Goal: Task Accomplishment & Management: Complete application form

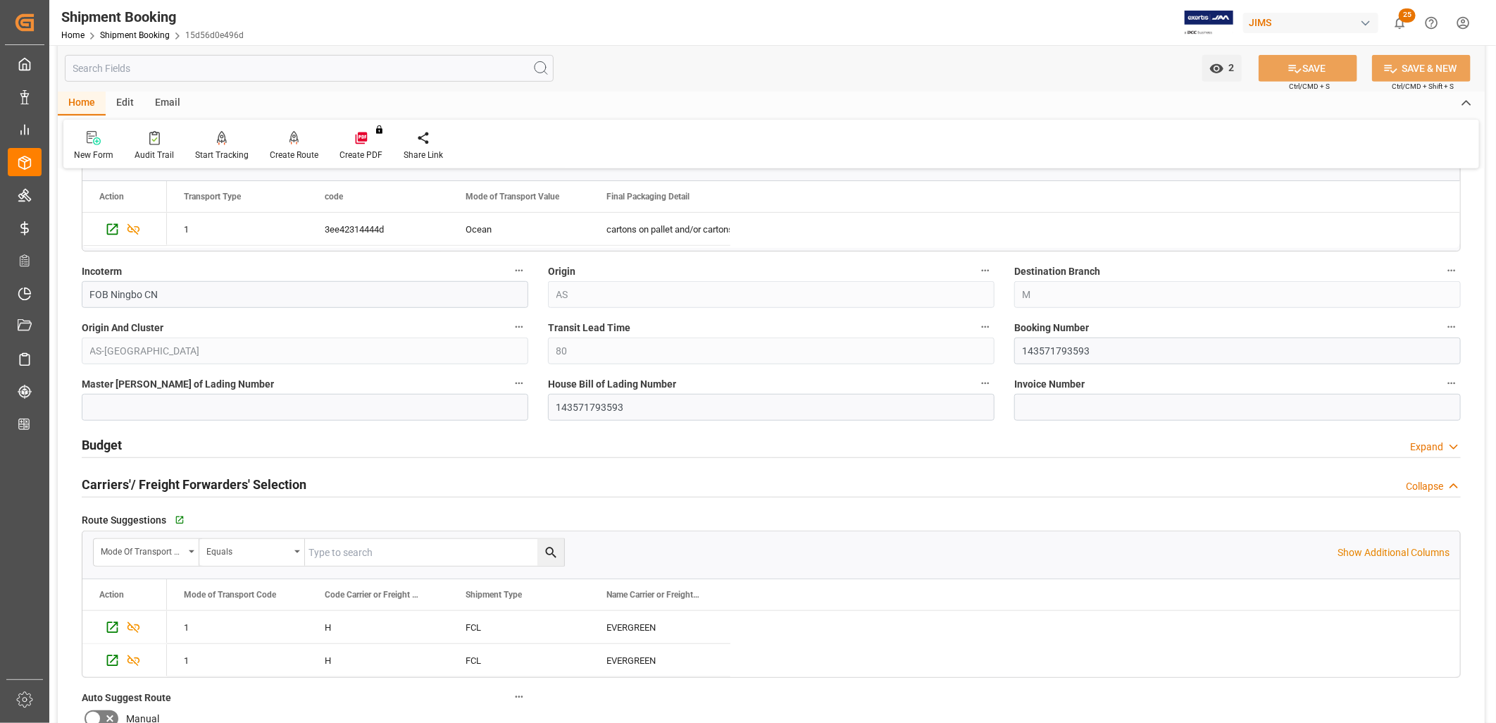
scroll to position [469, 0]
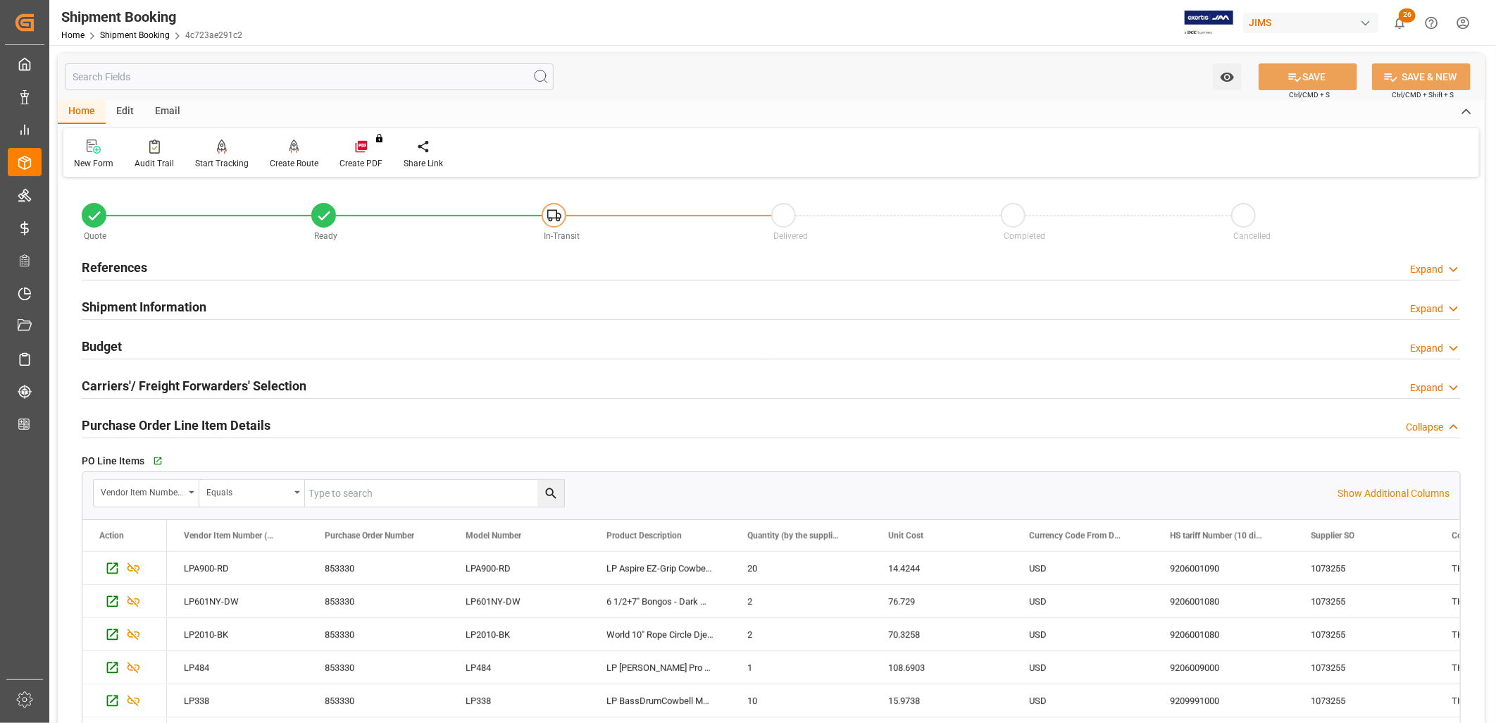
click at [113, 263] on h2 "References" at bounding box center [114, 267] width 65 height 19
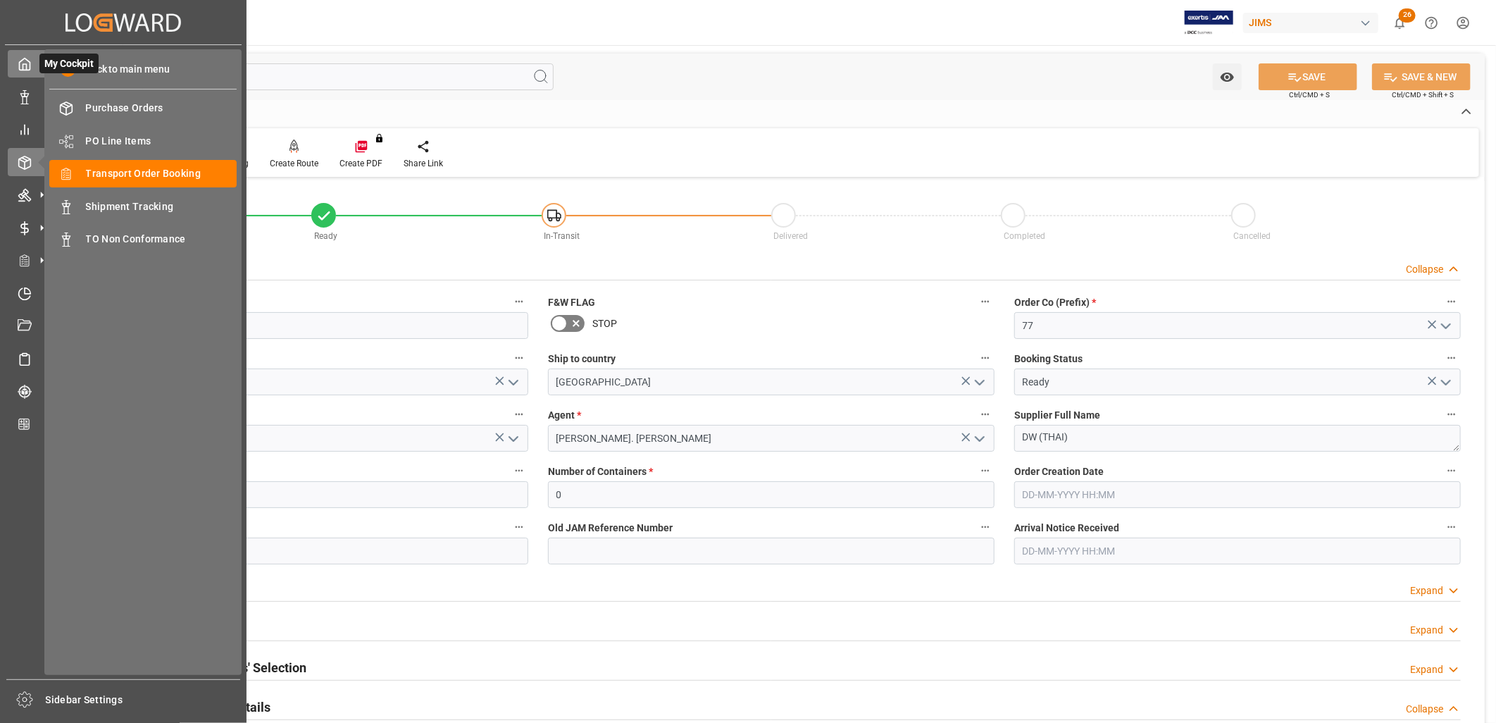
click at [26, 64] on polyline at bounding box center [25, 67] width 4 height 6
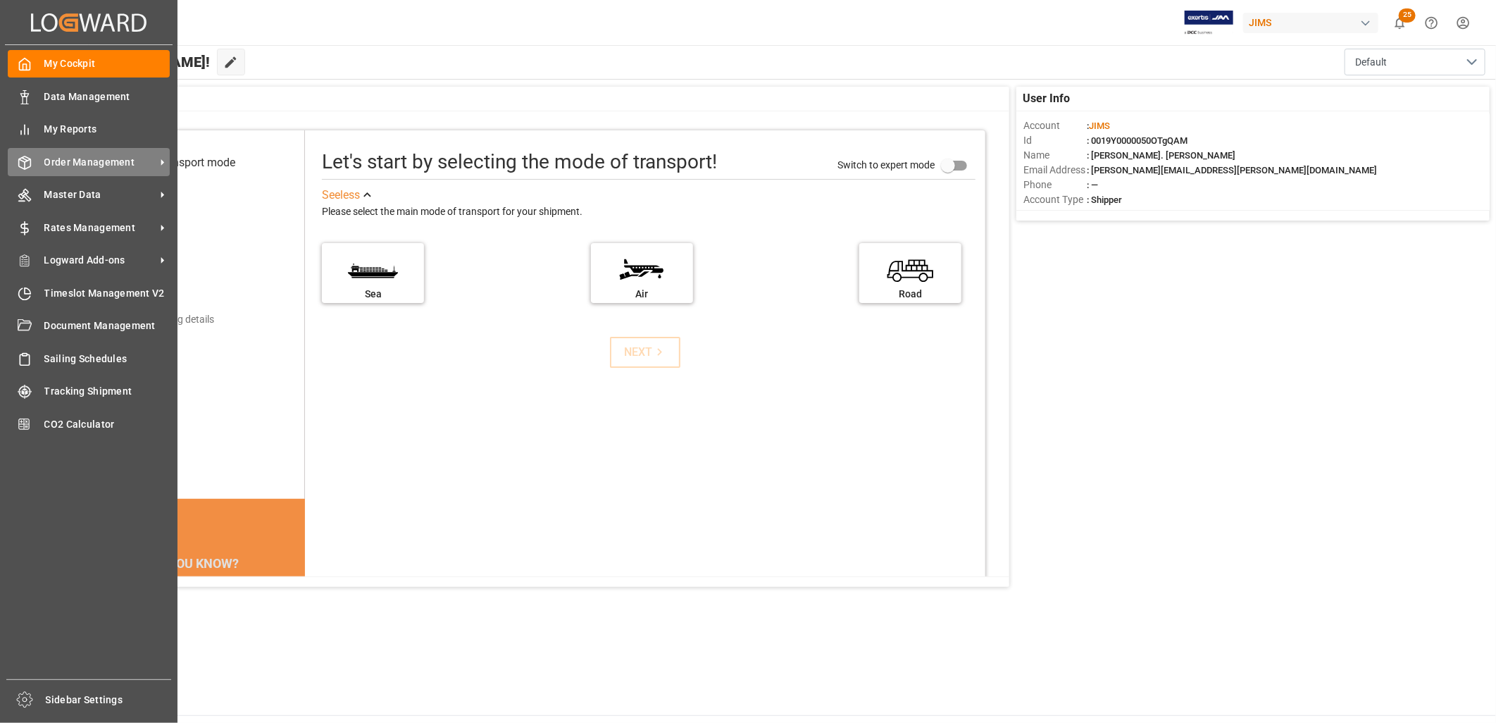
click at [114, 165] on span "Order Management" at bounding box center [99, 162] width 111 height 15
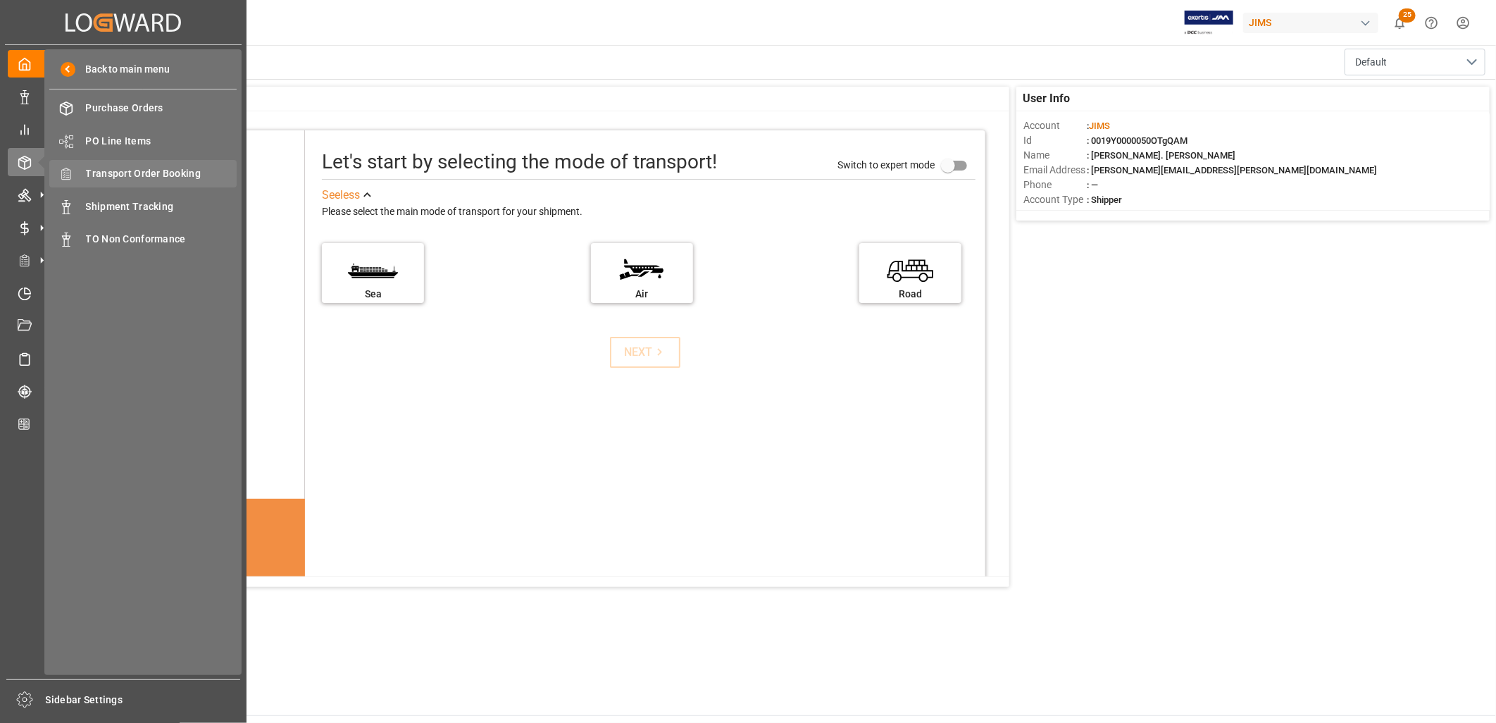
click at [148, 171] on span "Transport Order Booking" at bounding box center [161, 173] width 151 height 15
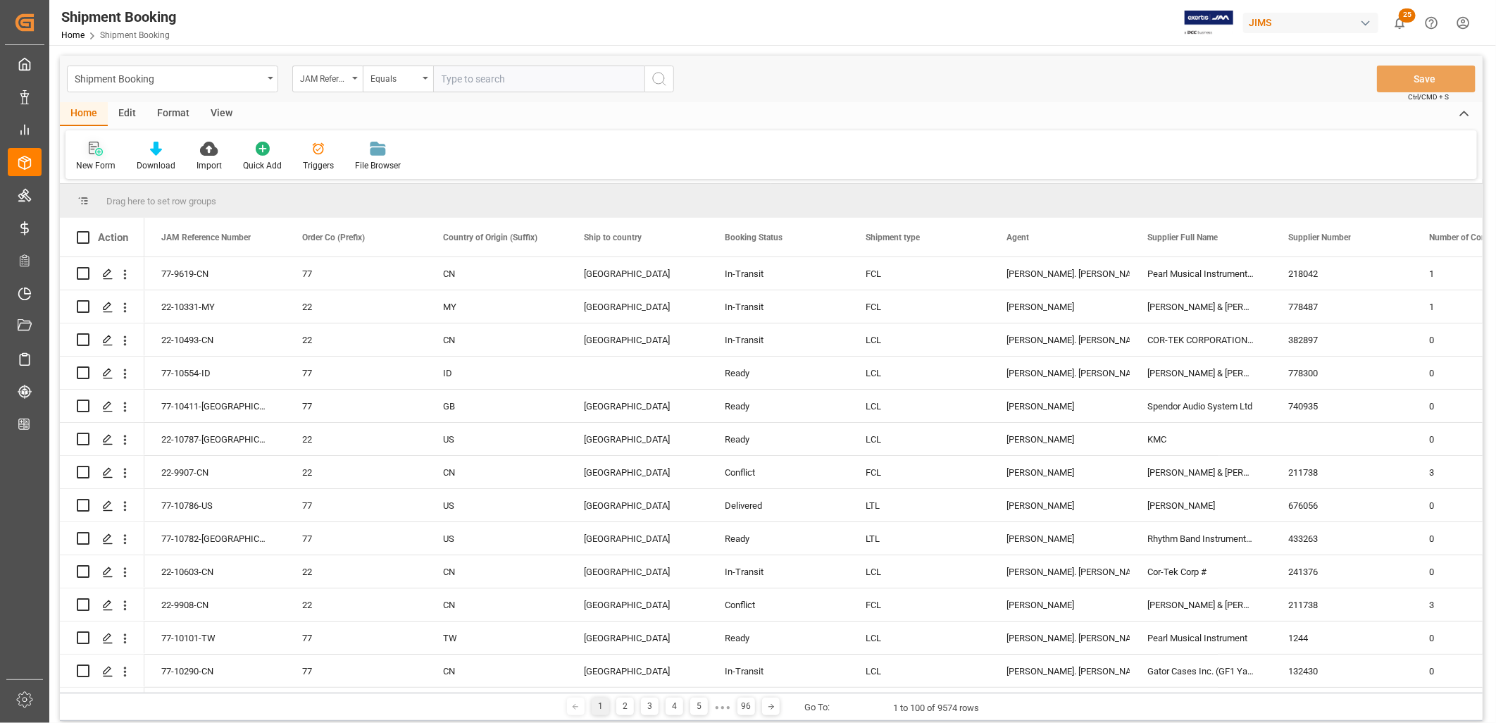
click at [97, 149] on icon at bounding box center [96, 149] width 14 height 14
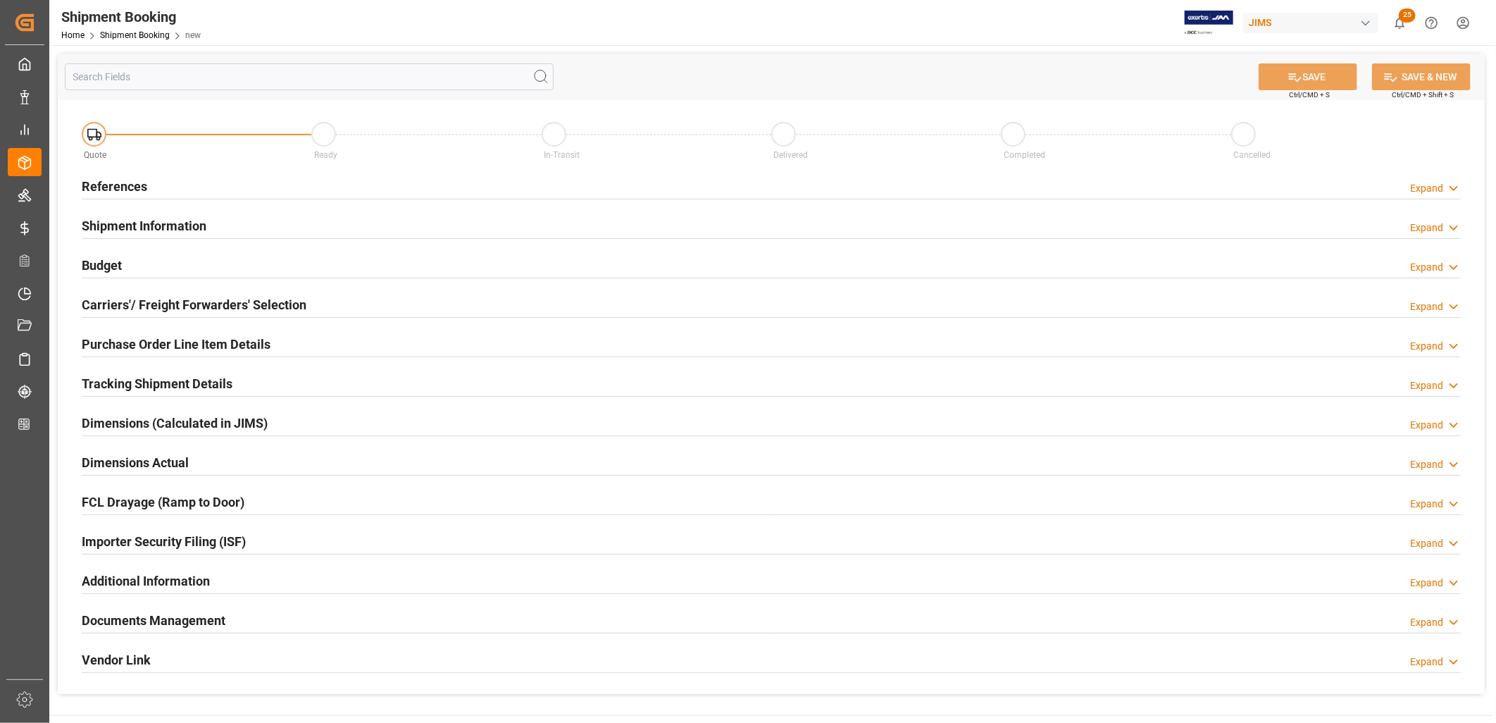
click at [135, 186] on h2 "References" at bounding box center [114, 186] width 65 height 19
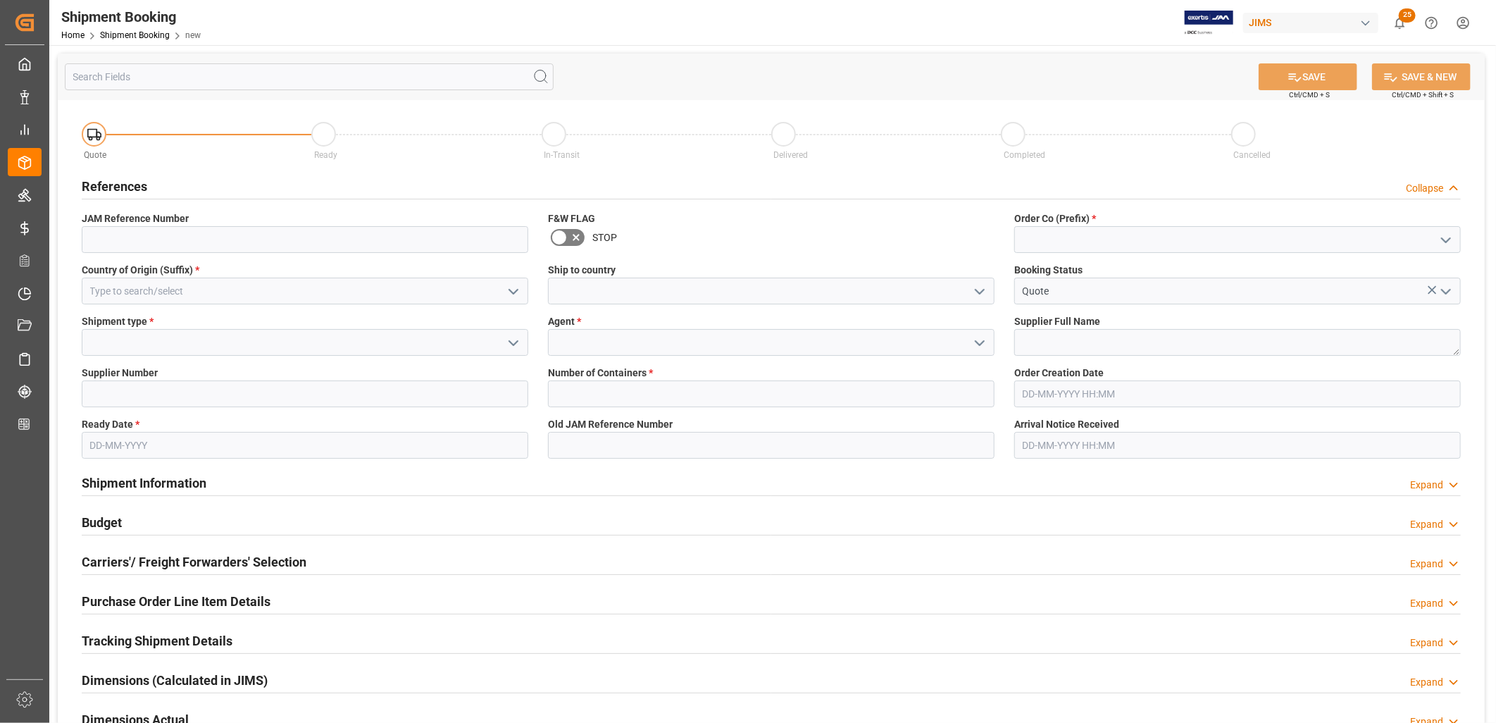
click at [1448, 239] on polyline "open menu" at bounding box center [1446, 240] width 8 height 4
click at [1031, 266] on div "22" at bounding box center [1237, 271] width 445 height 32
type input "22"
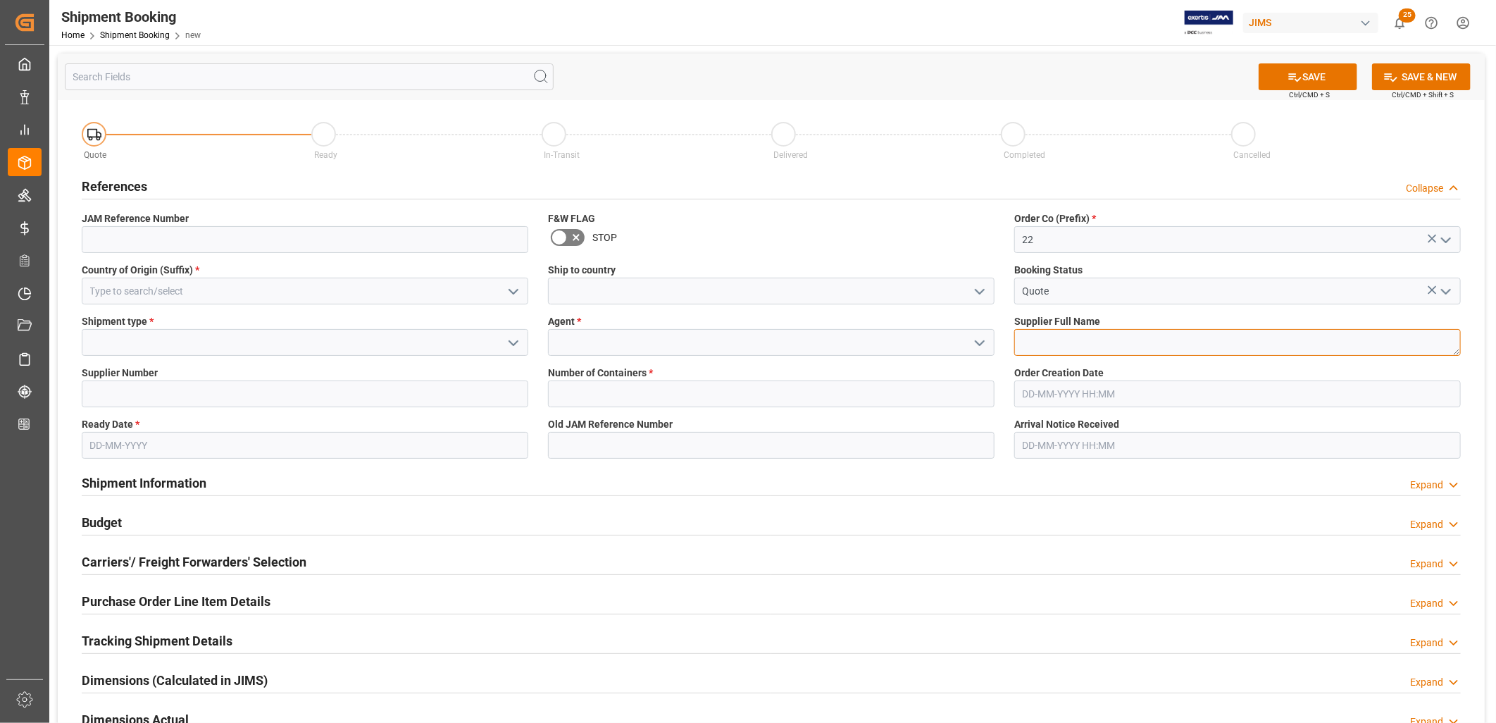
click at [1024, 341] on textarea at bounding box center [1237, 342] width 447 height 27
type textarea "Cortek Corp"
click at [982, 339] on icon "open menu" at bounding box center [979, 343] width 17 height 17
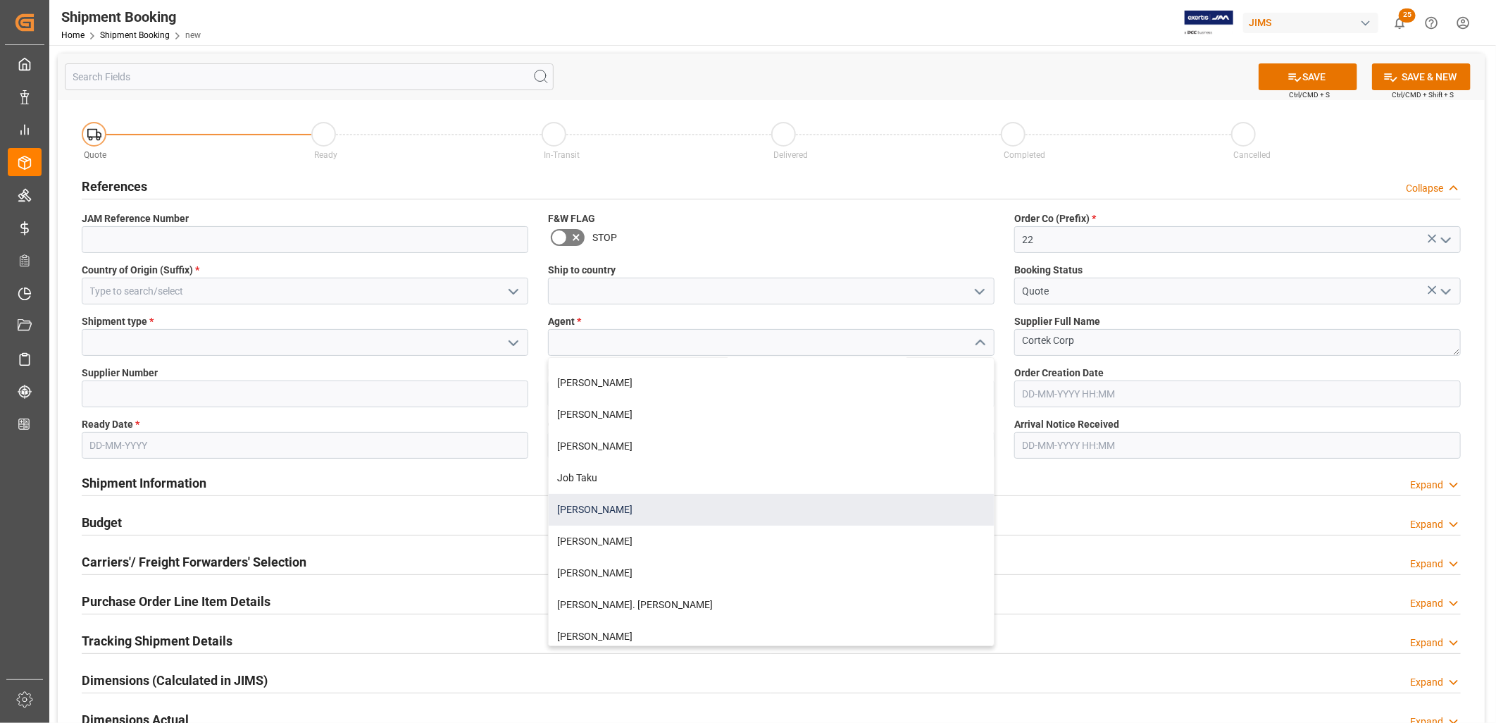
scroll to position [313, 0]
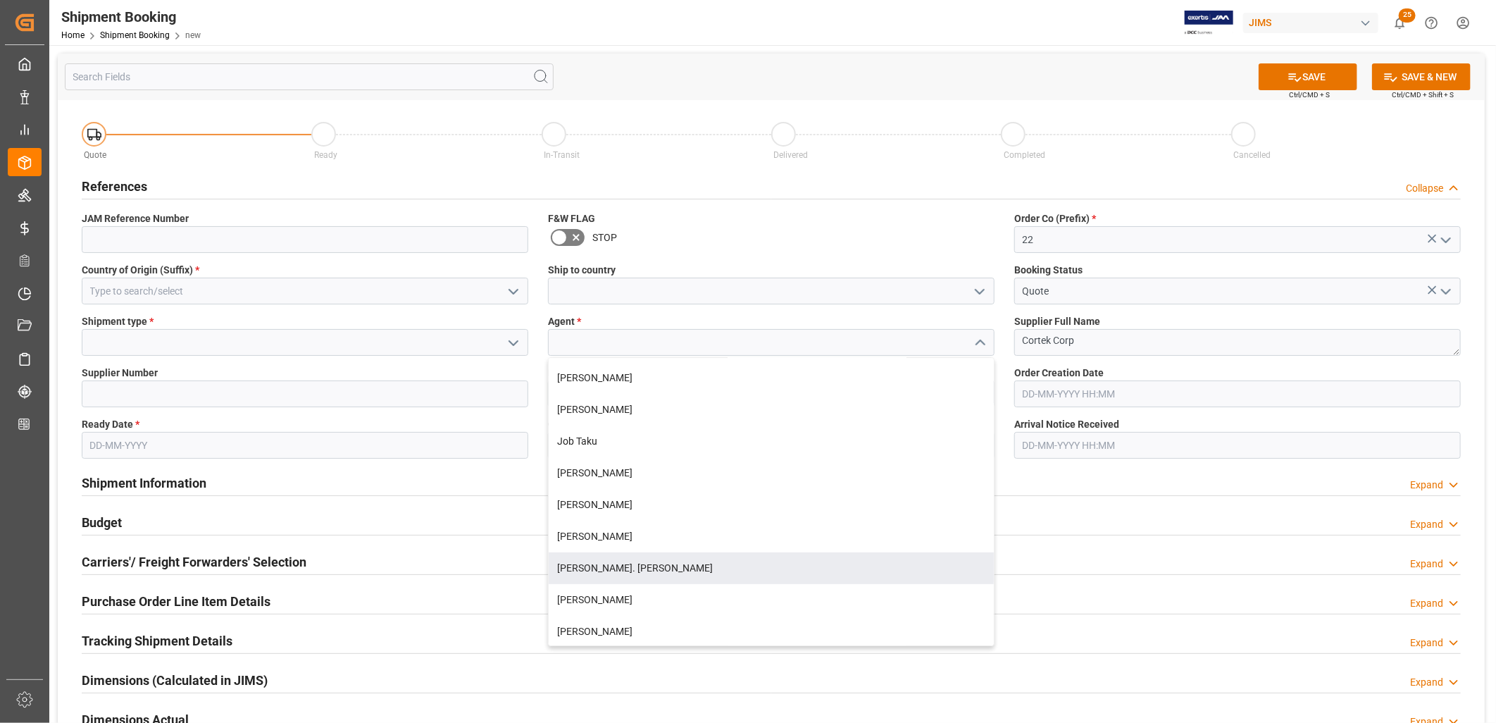
click at [611, 569] on div "[PERSON_NAME]. [PERSON_NAME]" at bounding box center [771, 568] width 445 height 32
type input "[PERSON_NAME]. [PERSON_NAME]"
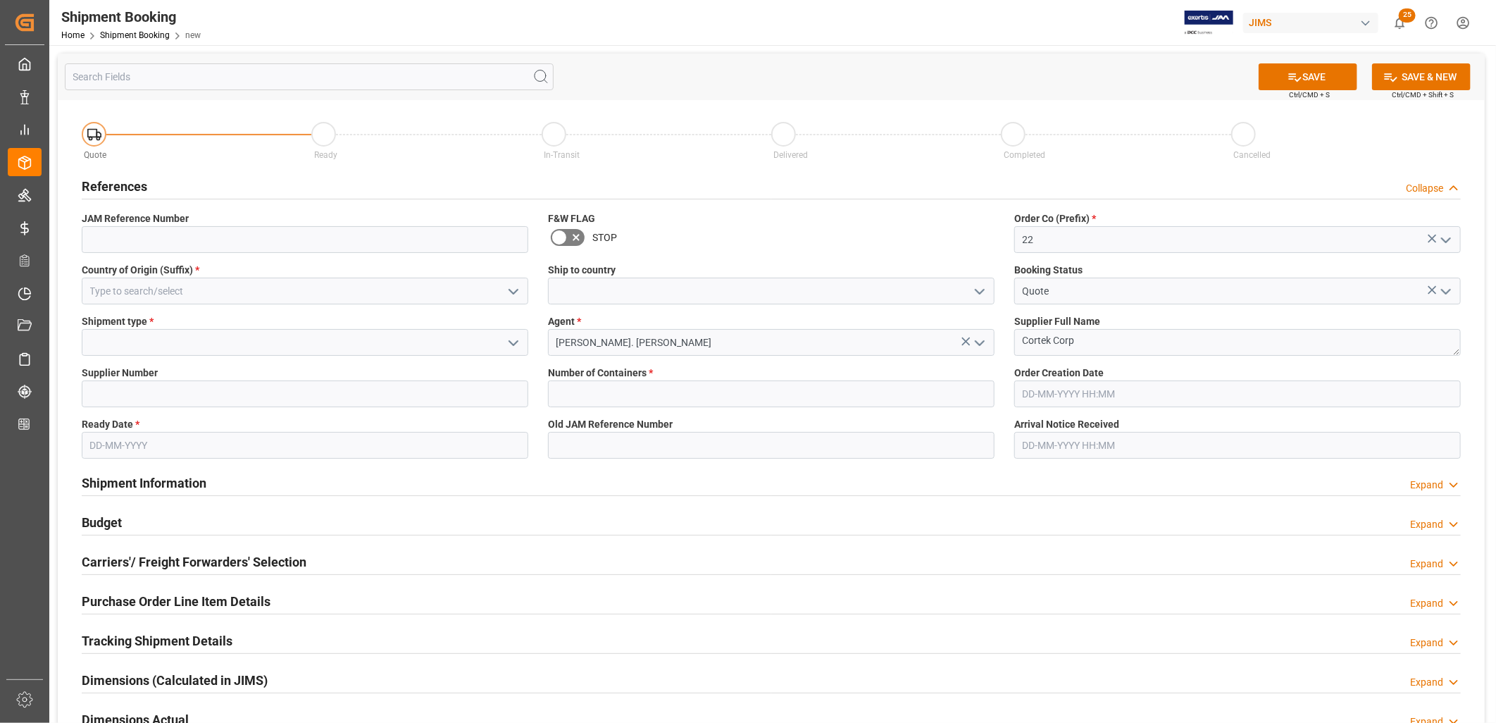
click at [511, 339] on icon "open menu" at bounding box center [513, 343] width 17 height 17
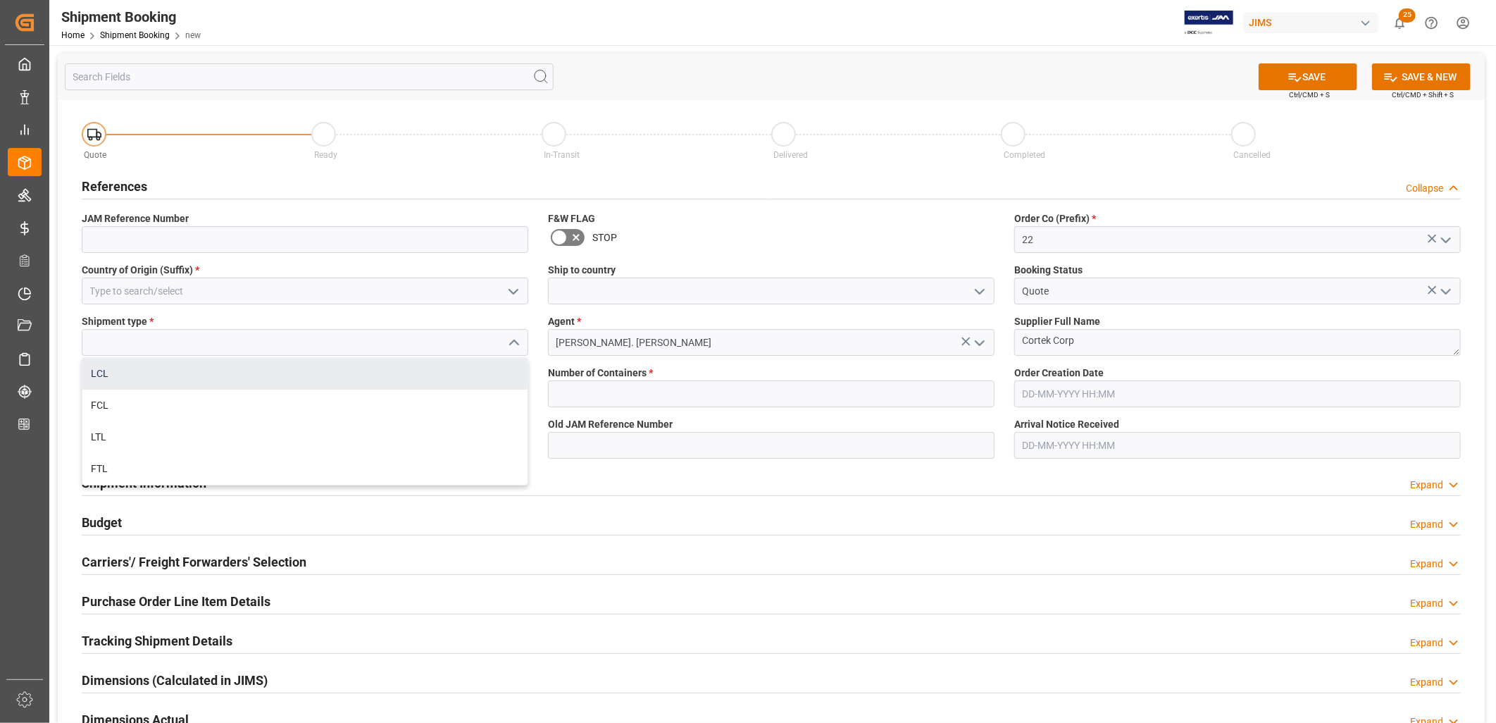
click at [101, 368] on div "LCL" at bounding box center [304, 374] width 445 height 32
type input "LCL"
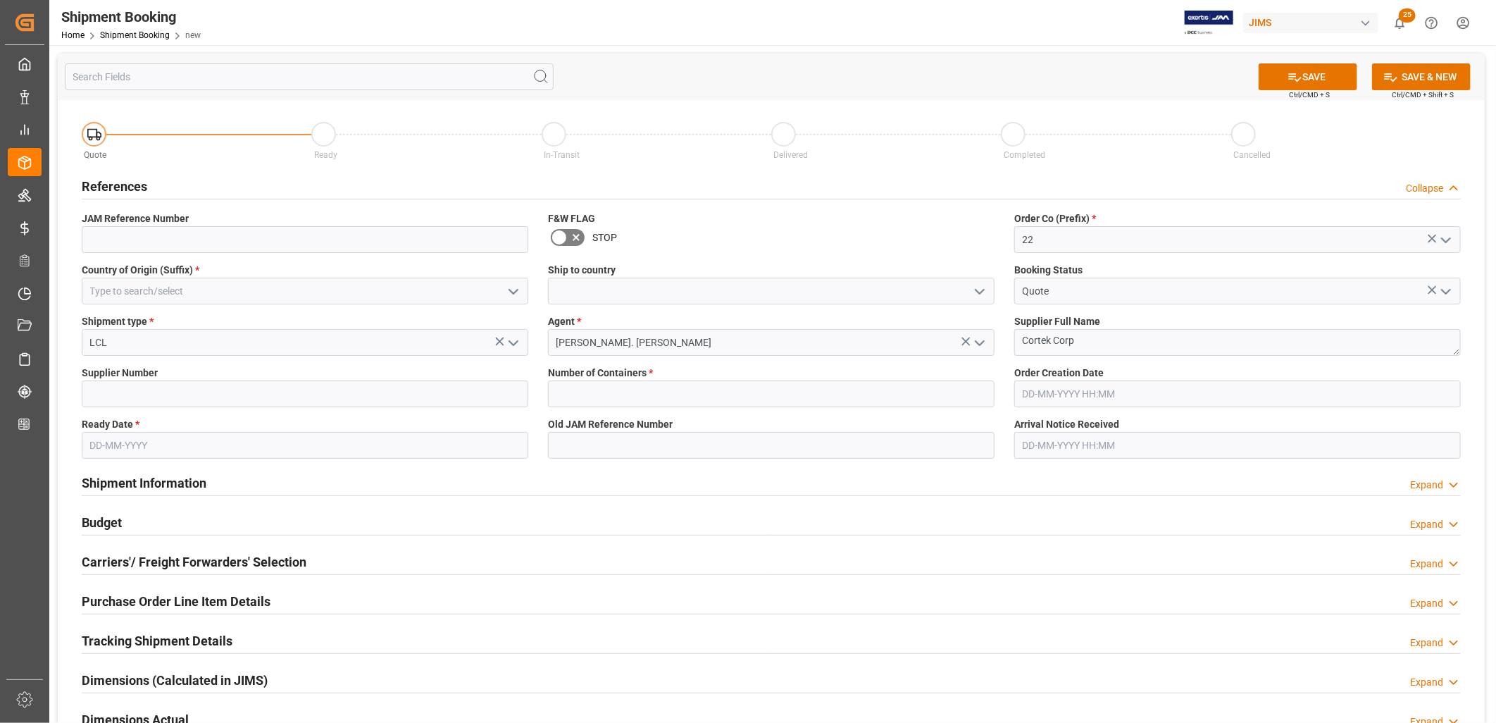
click at [516, 287] on icon "open menu" at bounding box center [513, 291] width 17 height 17
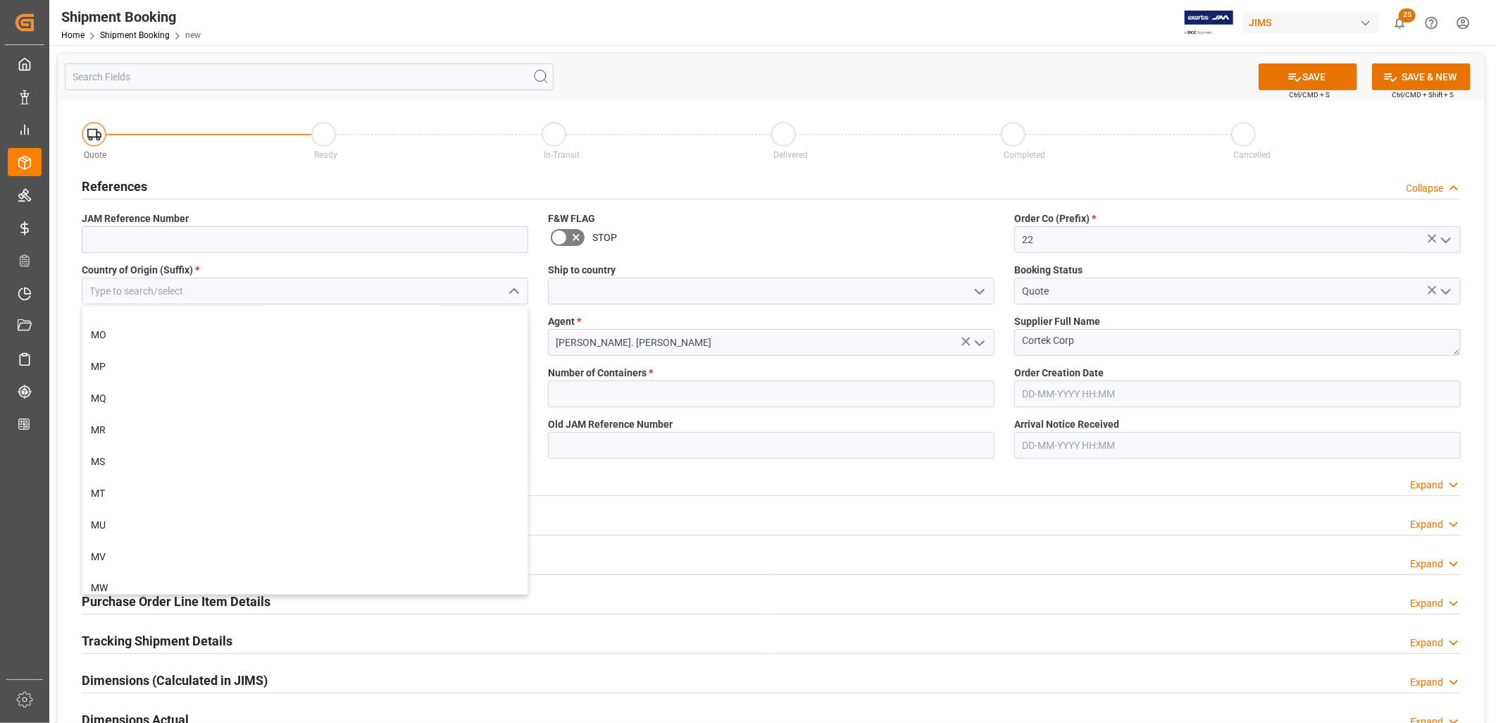
scroll to position [4851, 0]
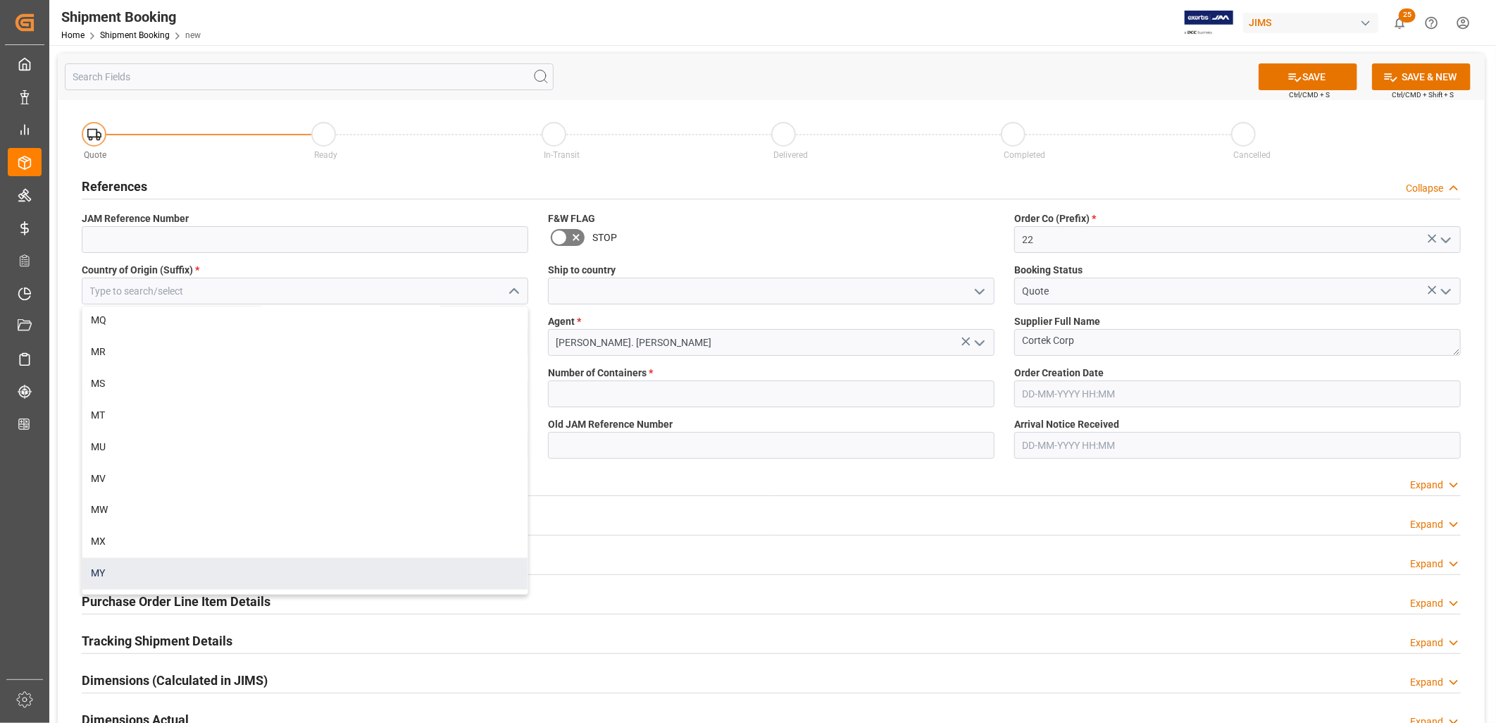
click at [100, 569] on div "MY" at bounding box center [304, 574] width 445 height 32
type input "MY"
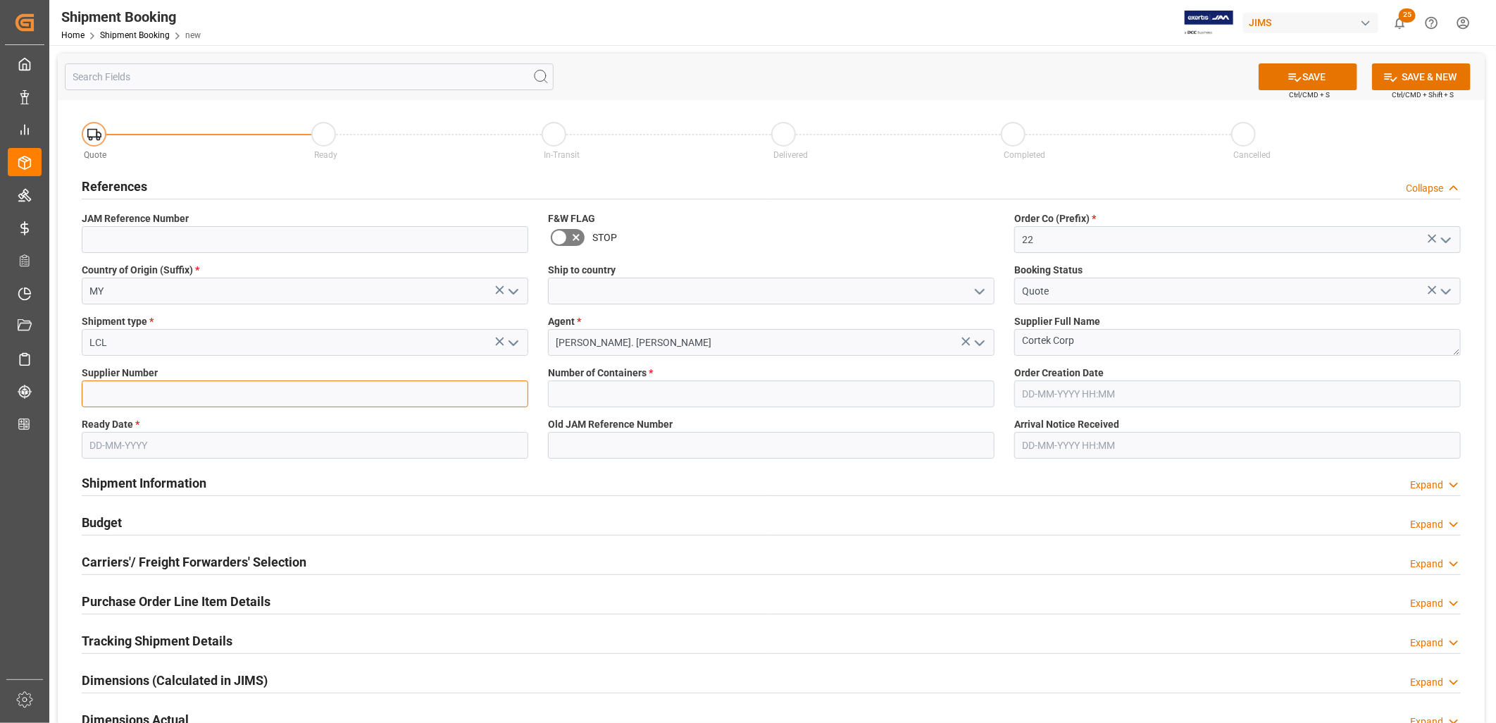
click at [121, 397] on input at bounding box center [305, 393] width 447 height 27
type input "241376"
click at [138, 444] on input "text" at bounding box center [305, 445] width 447 height 27
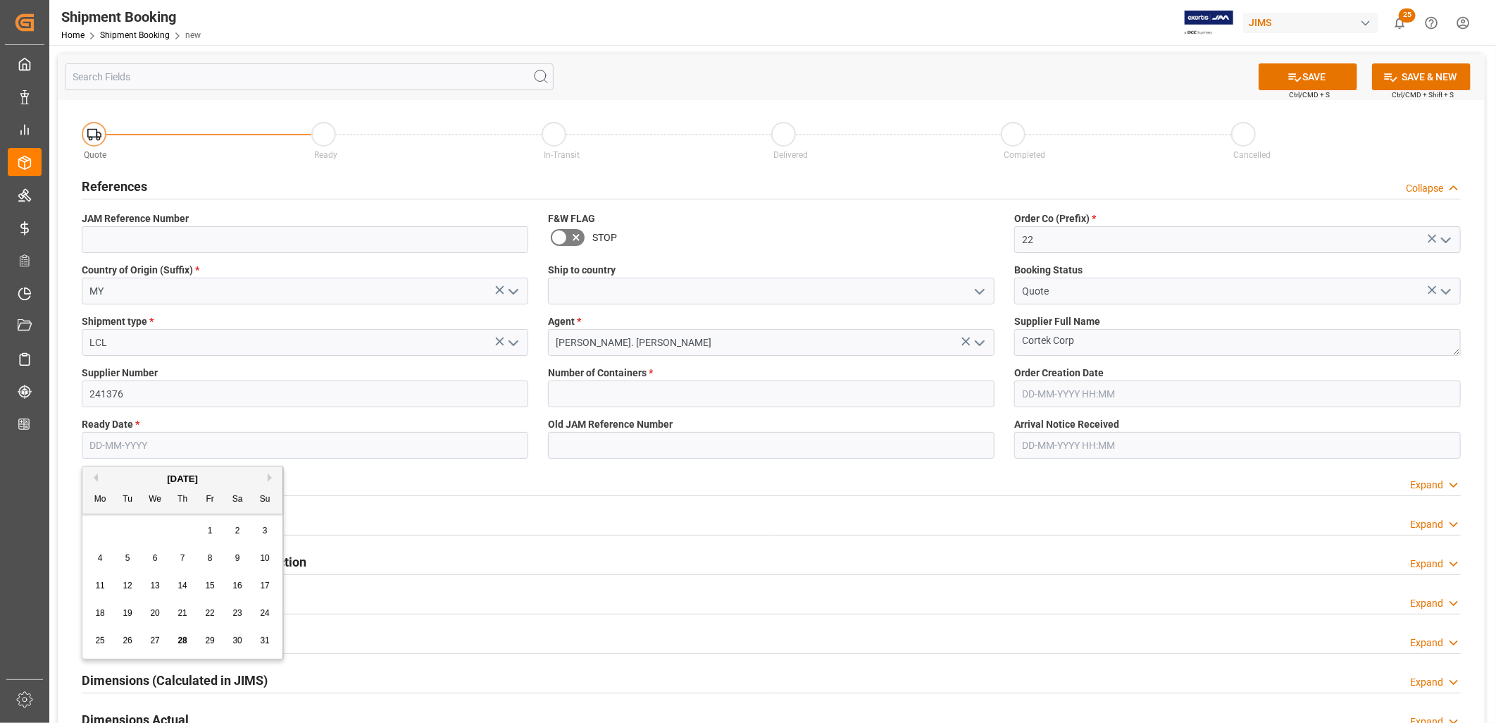
type input "02-09-2025"
type input "United States"
type input "0"
click at [151, 530] on div "3" at bounding box center [155, 531] width 18 height 17
type input "03-09-2025"
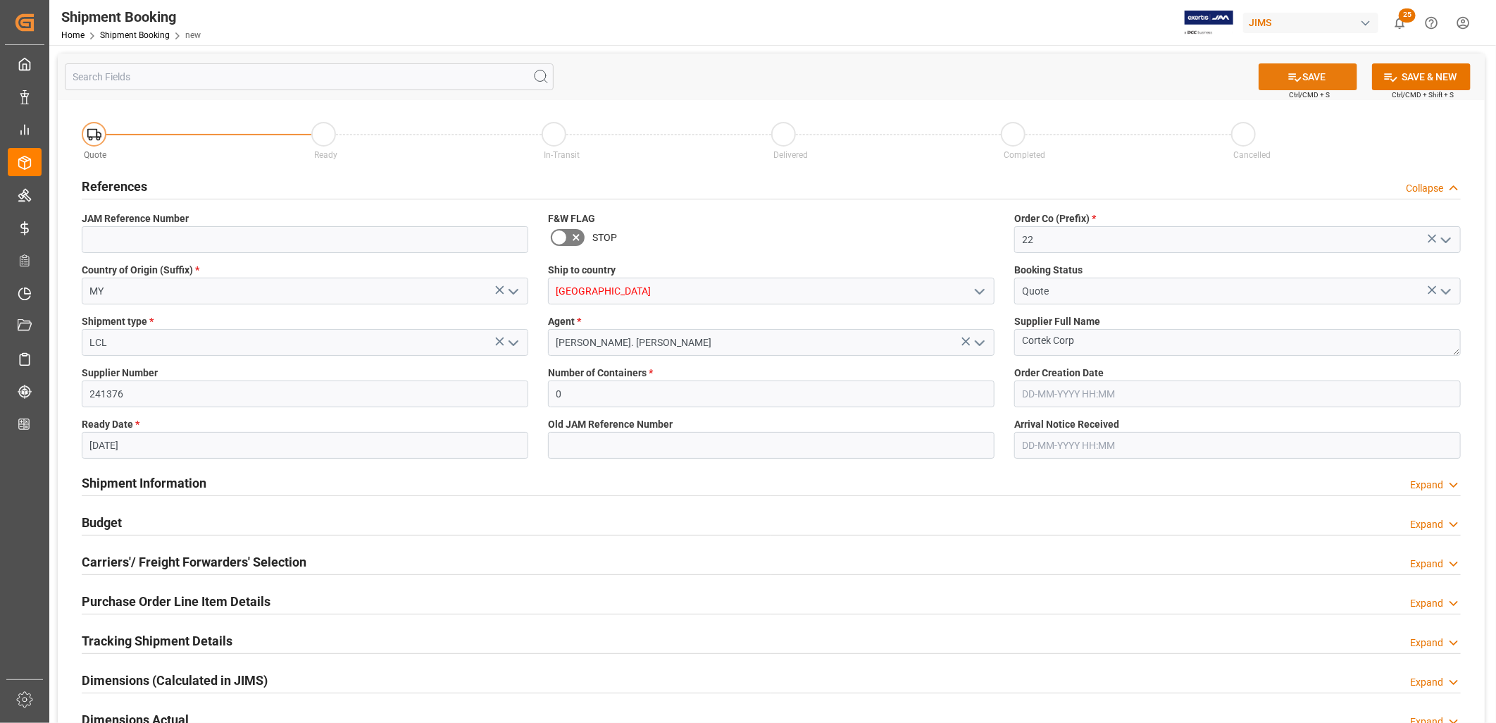
click at [1328, 74] on button "SAVE" at bounding box center [1308, 76] width 99 height 27
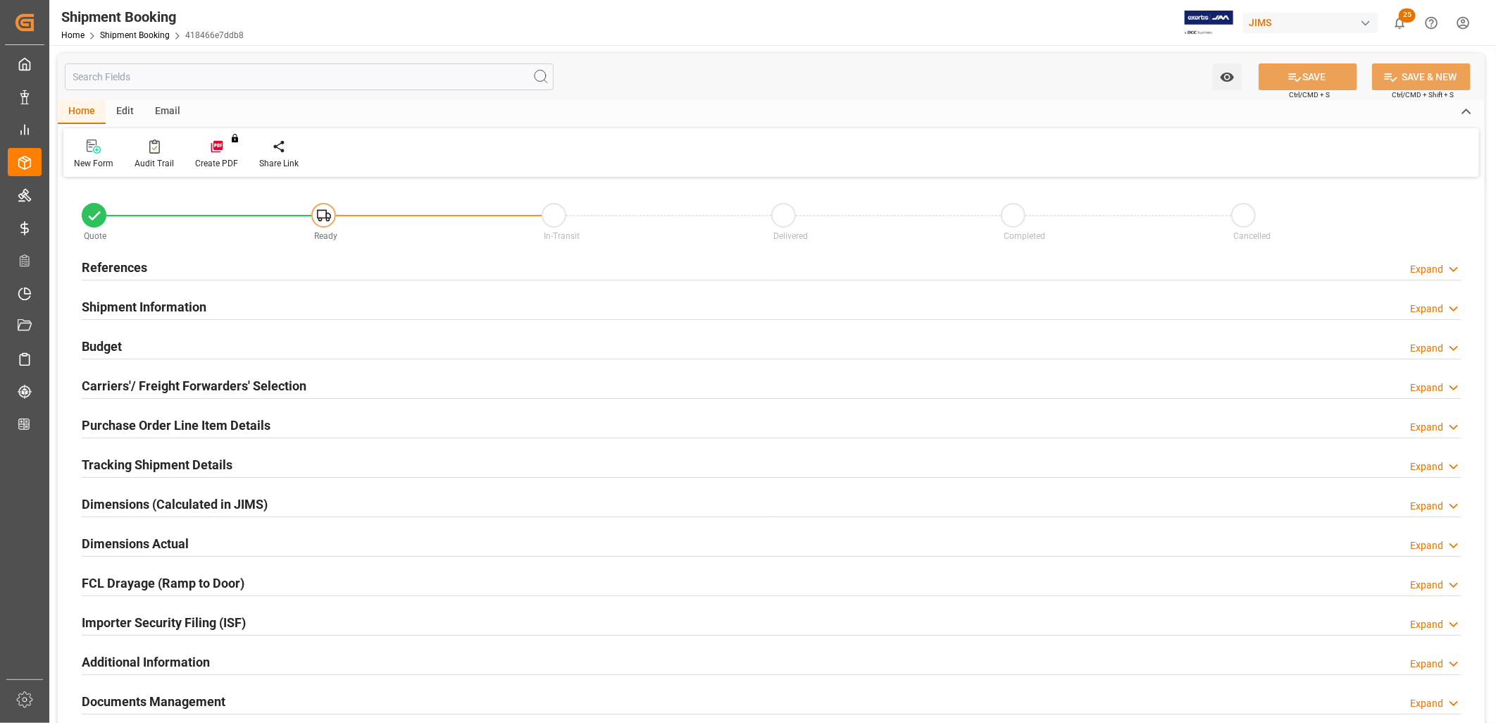
type input "0"
type input "[DATE]"
click at [111, 268] on h2 "References" at bounding box center [114, 267] width 65 height 19
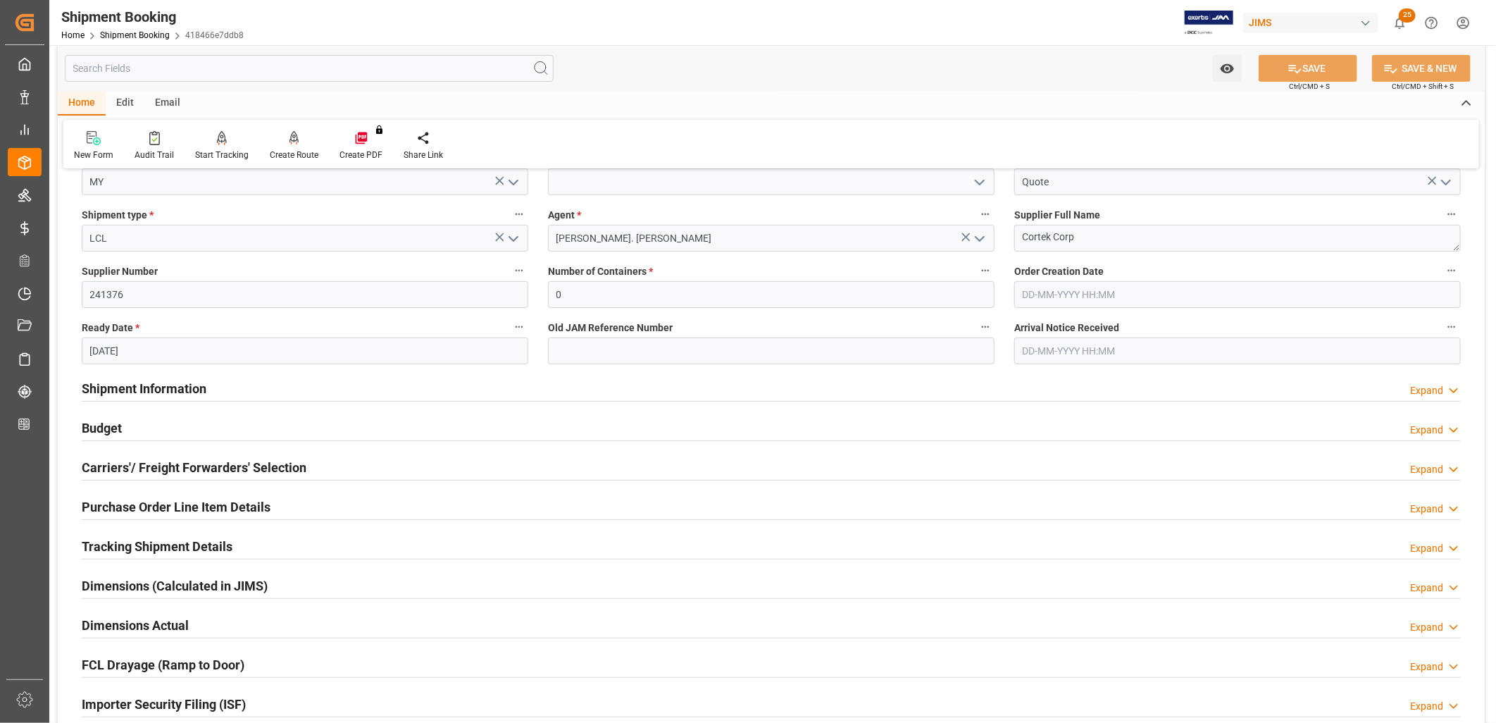
scroll to position [235, 0]
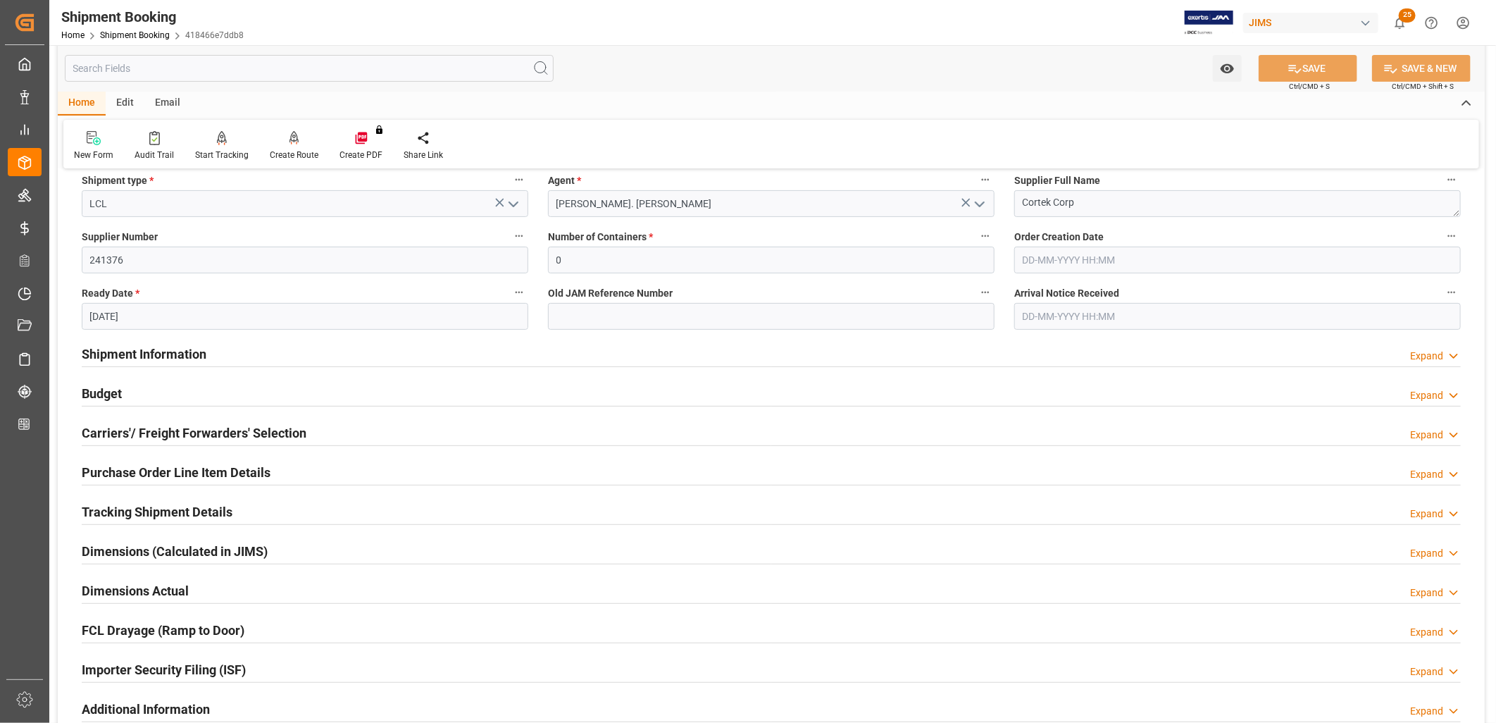
click at [139, 349] on h2 "Shipment Information" at bounding box center [144, 353] width 125 height 19
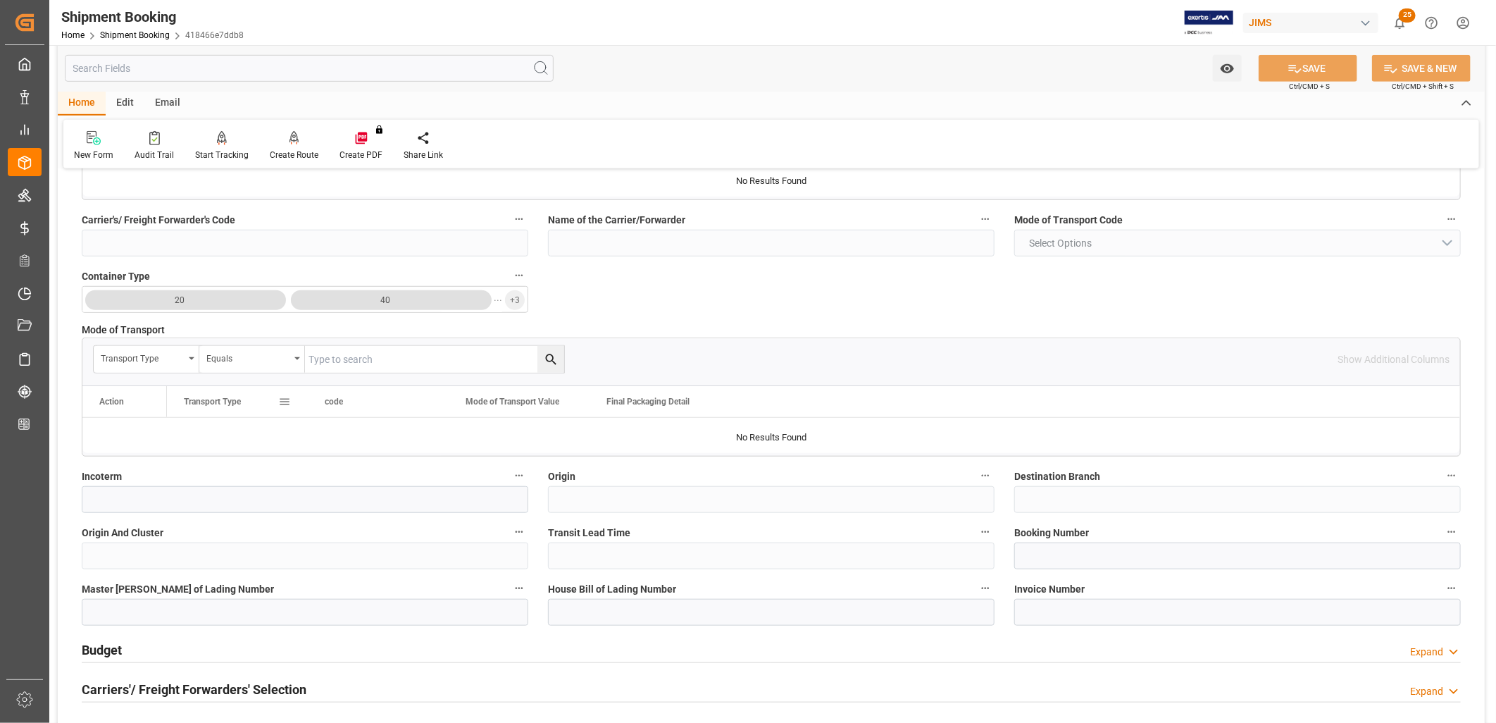
scroll to position [625, 0]
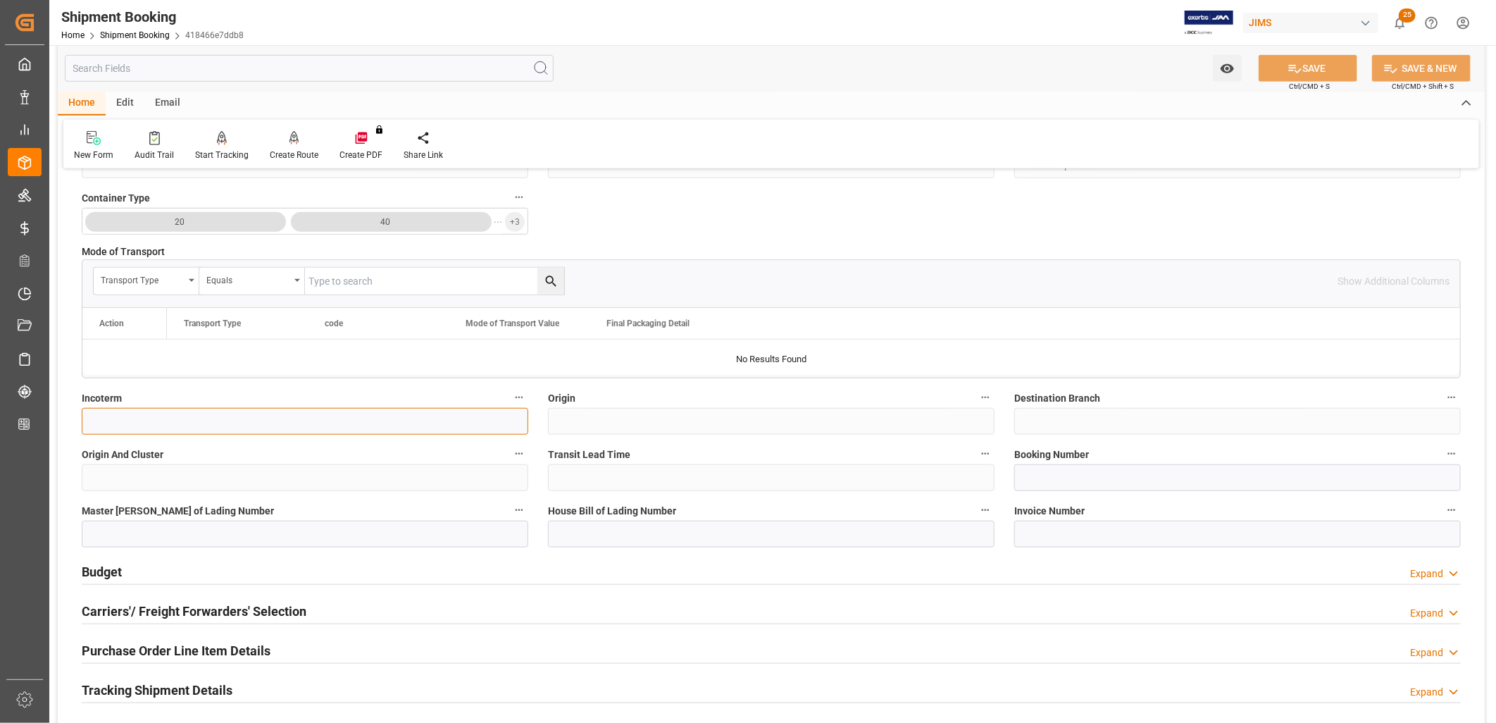
click at [141, 423] on input at bounding box center [305, 421] width 447 height 27
type input "FCA MY"
click at [1312, 67] on button "SAVE" at bounding box center [1308, 68] width 99 height 27
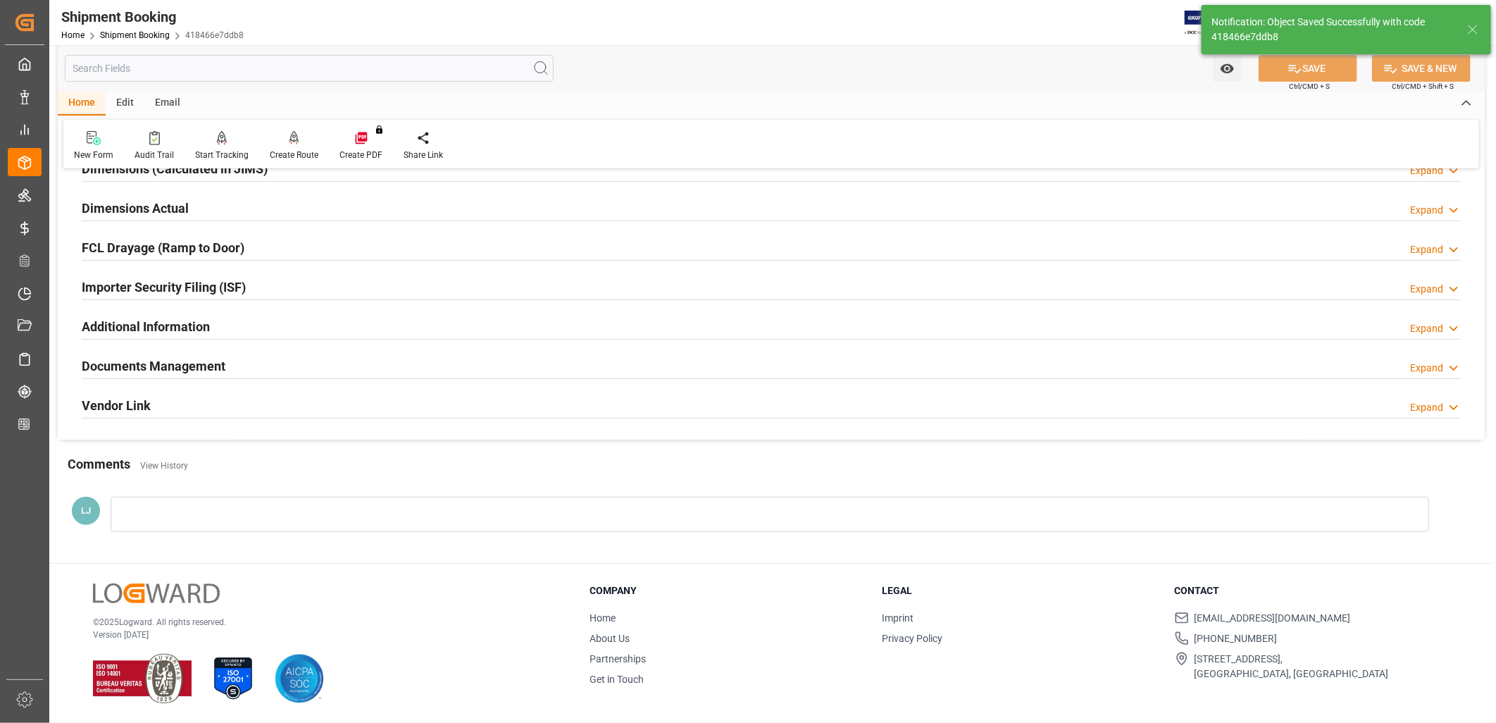
scroll to position [0, 0]
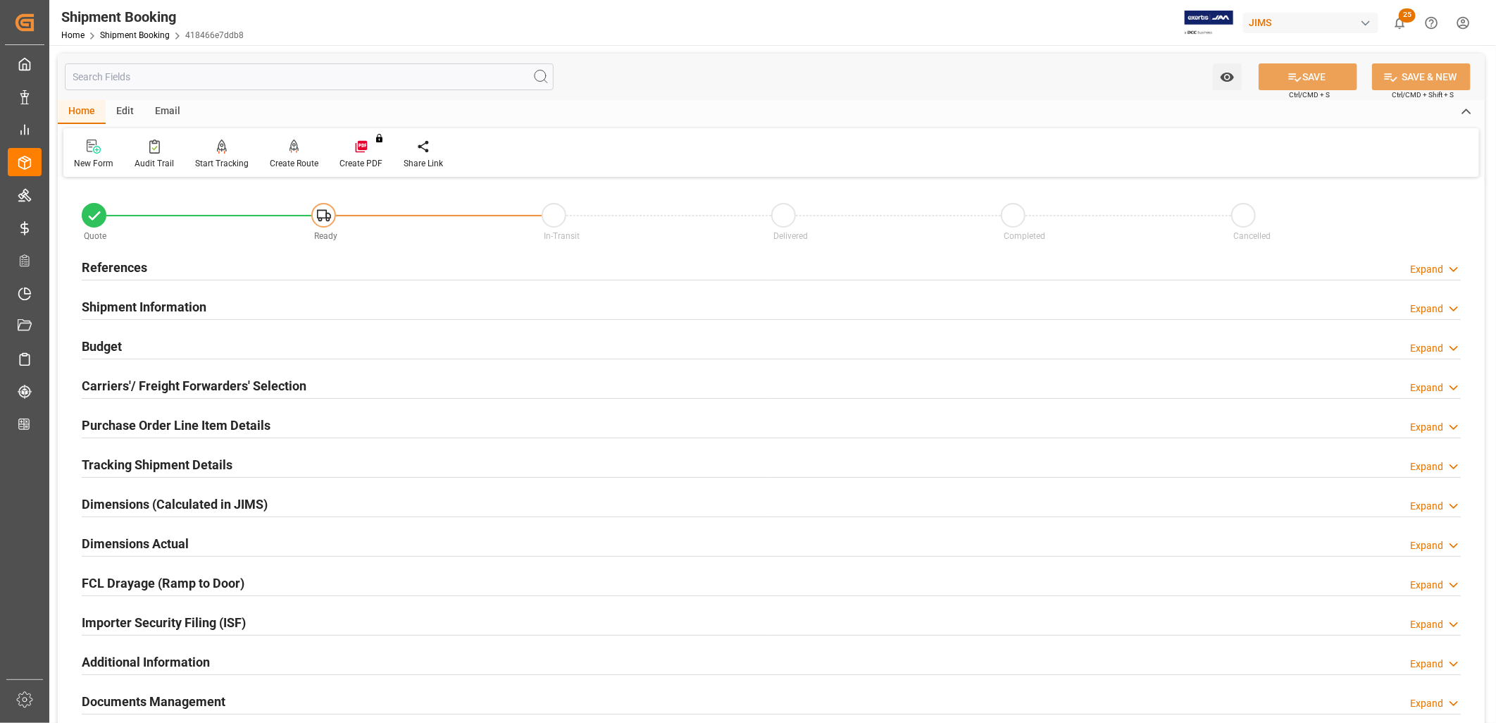
click at [228, 385] on h2 "Carriers'/ Freight Forwarders' Selection" at bounding box center [194, 385] width 225 height 19
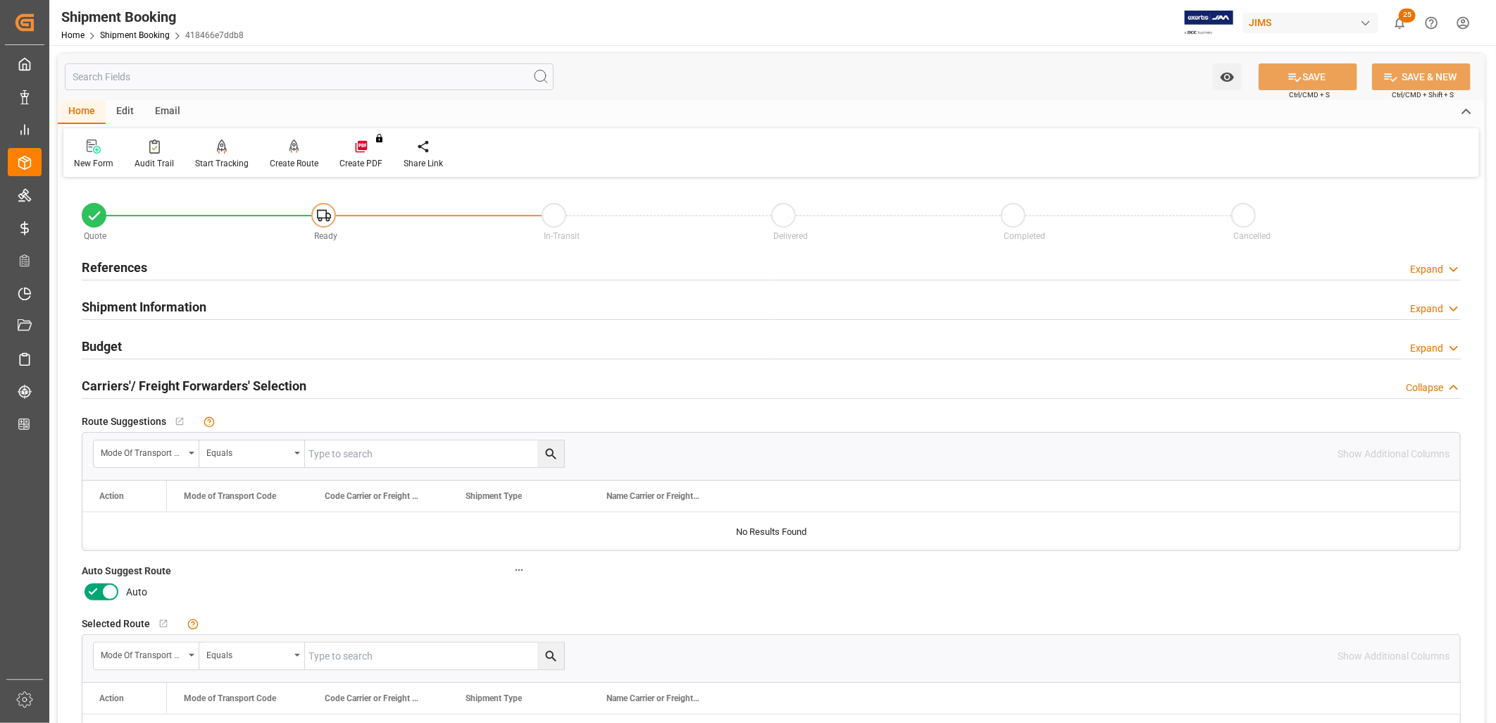
click at [106, 589] on icon at bounding box center [109, 592] width 7 height 7
click at [0, 0] on input "checkbox" at bounding box center [0, 0] width 0 height 0
click at [290, 153] on div at bounding box center [294, 146] width 49 height 15
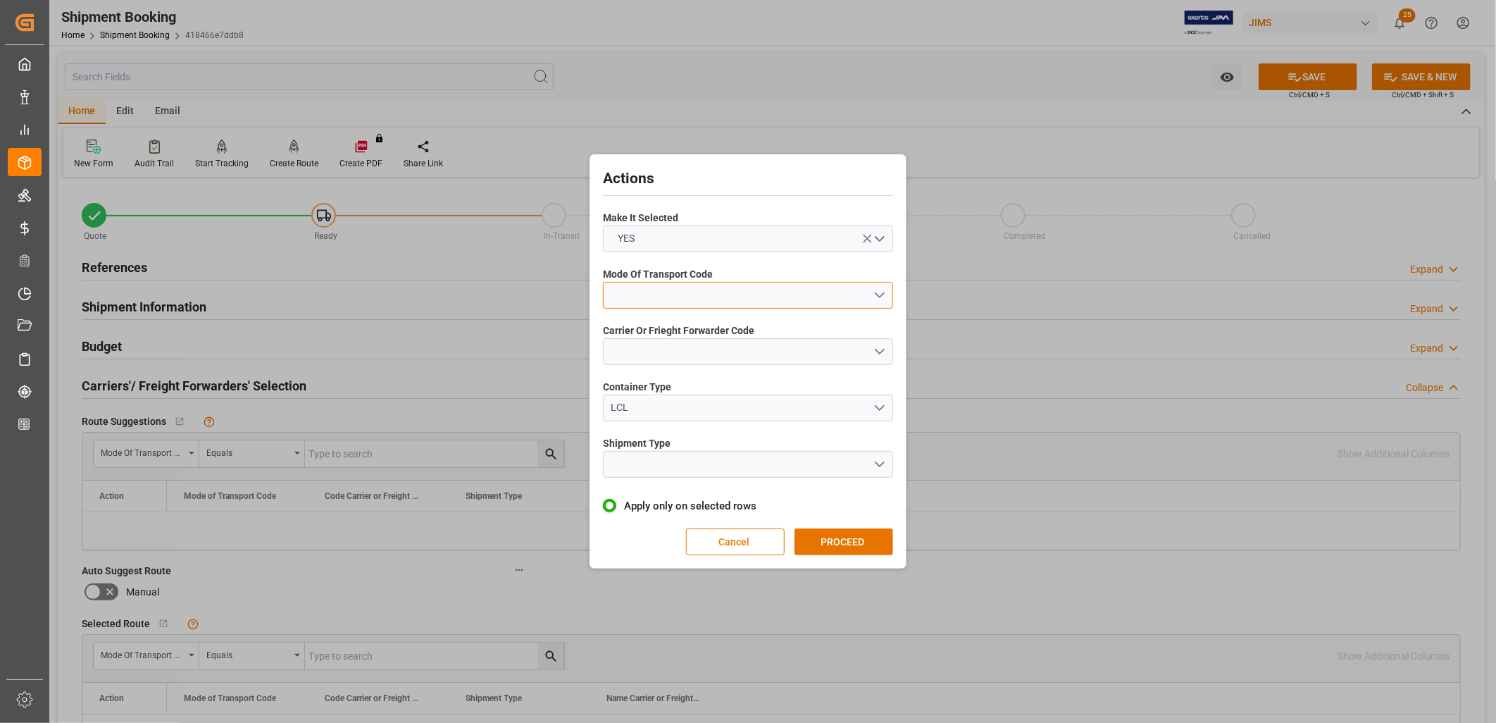
click at [880, 292] on button "open menu" at bounding box center [748, 295] width 290 height 27
click at [665, 299] on div "1- OCEAN" at bounding box center [748, 299] width 289 height 30
click at [882, 347] on button "open menu" at bounding box center [748, 351] width 290 height 27
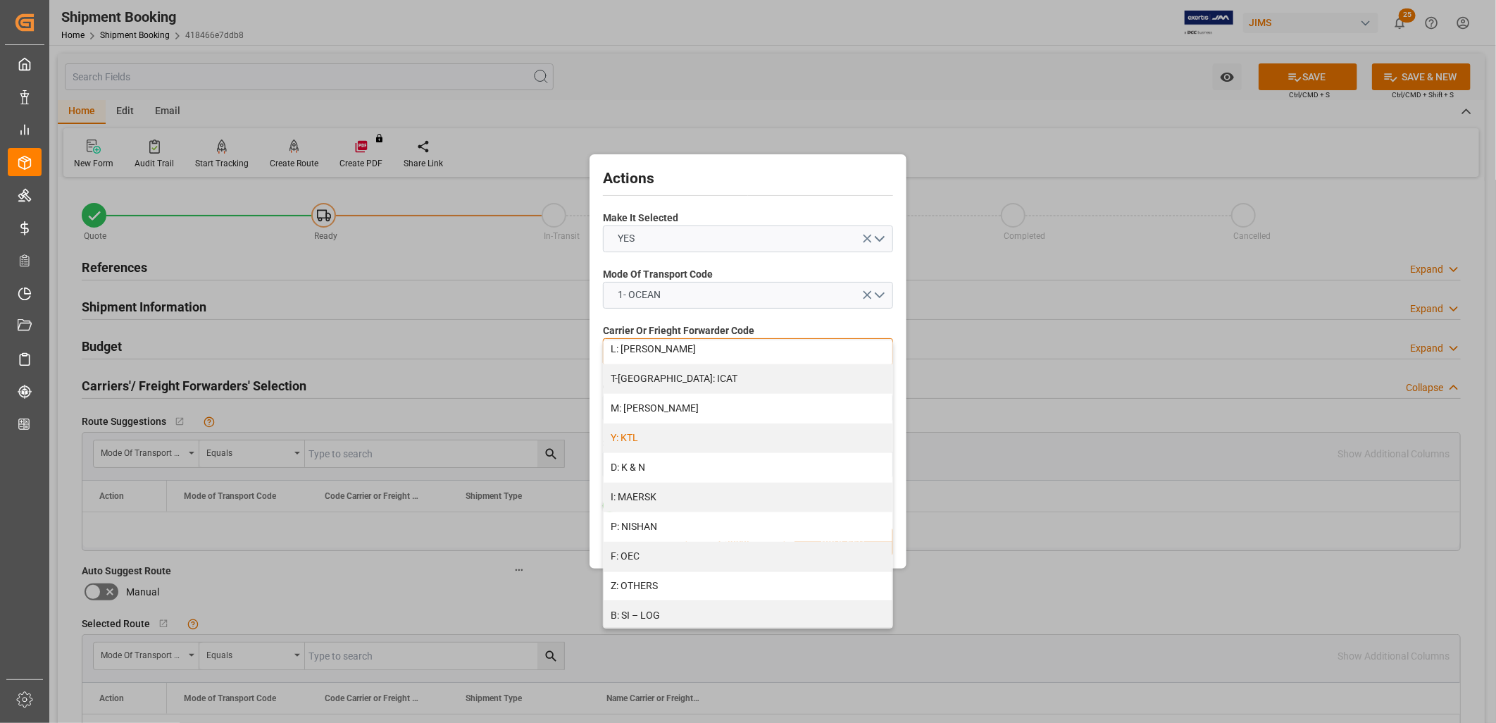
scroll to position [625, 0]
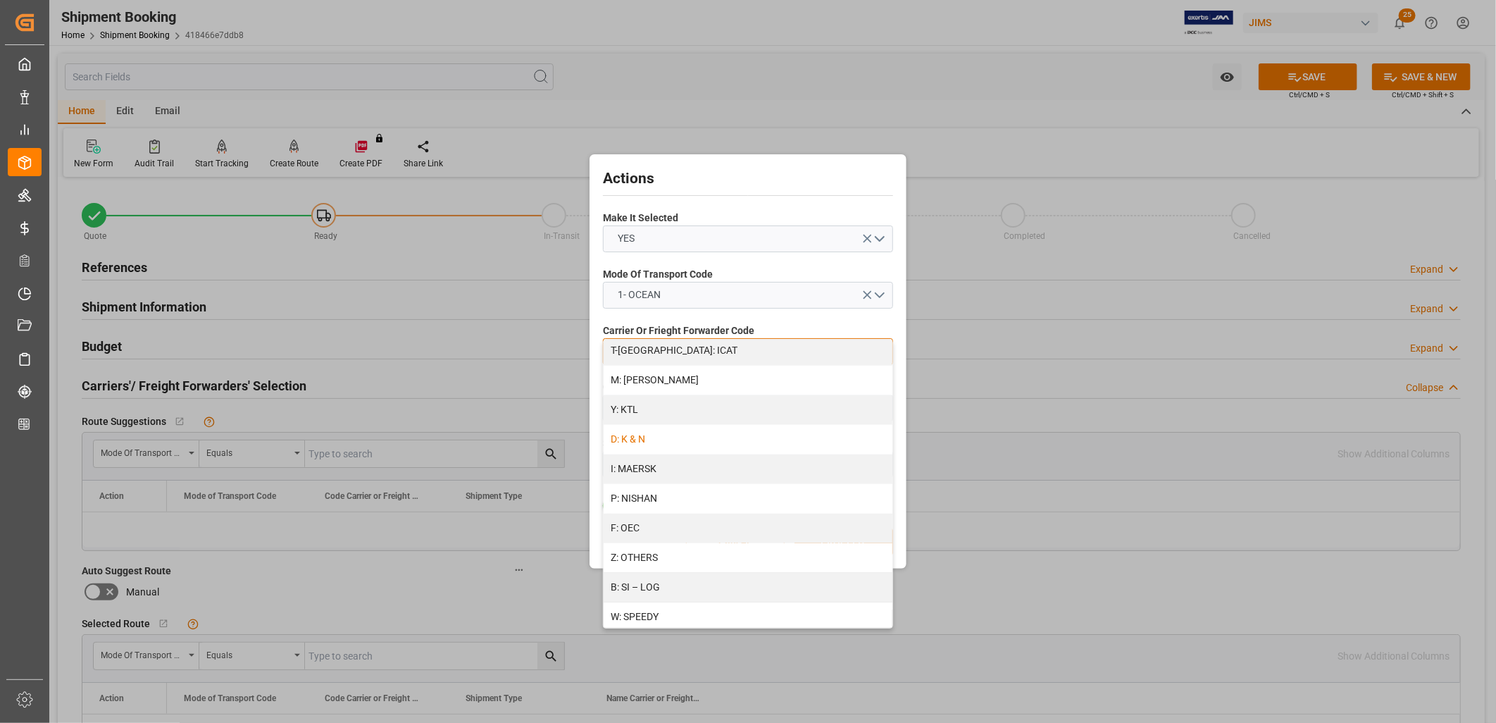
click at [643, 437] on div "D: K & N" at bounding box center [748, 440] width 289 height 30
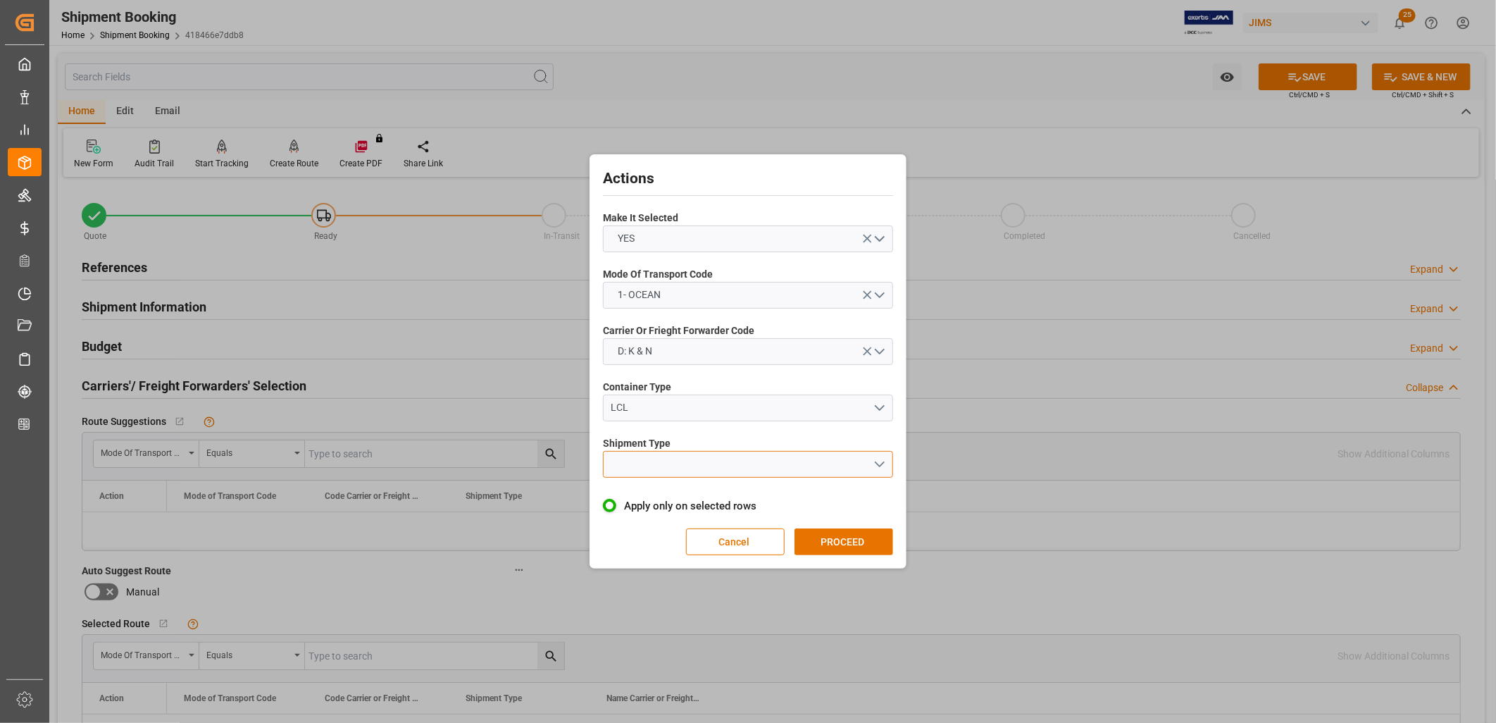
click at [877, 462] on button "open menu" at bounding box center [748, 464] width 290 height 27
click at [621, 494] on div "LCL" at bounding box center [748, 497] width 289 height 30
click at [847, 541] on button "PROCEED" at bounding box center [843, 541] width 99 height 27
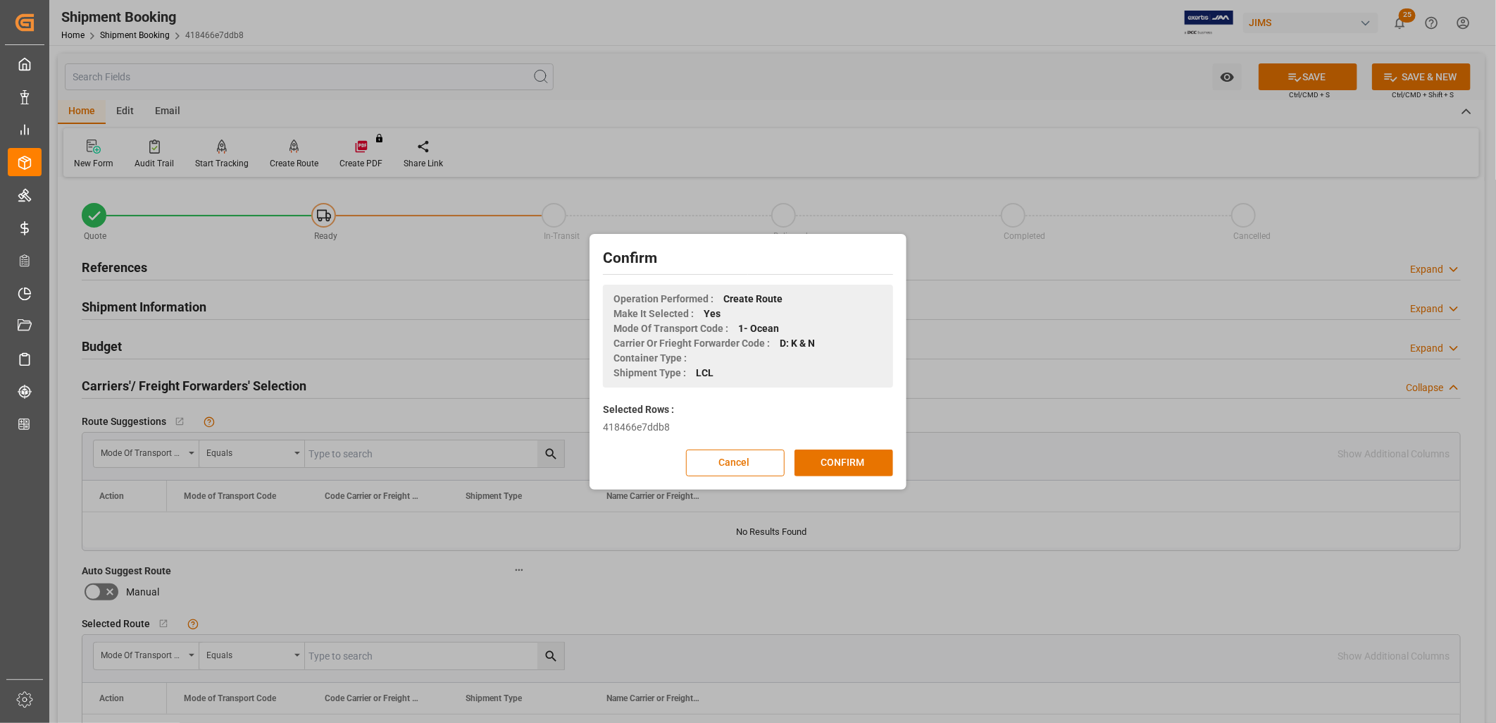
click at [873, 440] on div "Confirm Operation Performed : Create Route Make It Selected : Yes Mode Of Trans…" at bounding box center [748, 361] width 310 height 249
click at [872, 455] on button "CONFIRM" at bounding box center [843, 462] width 99 height 27
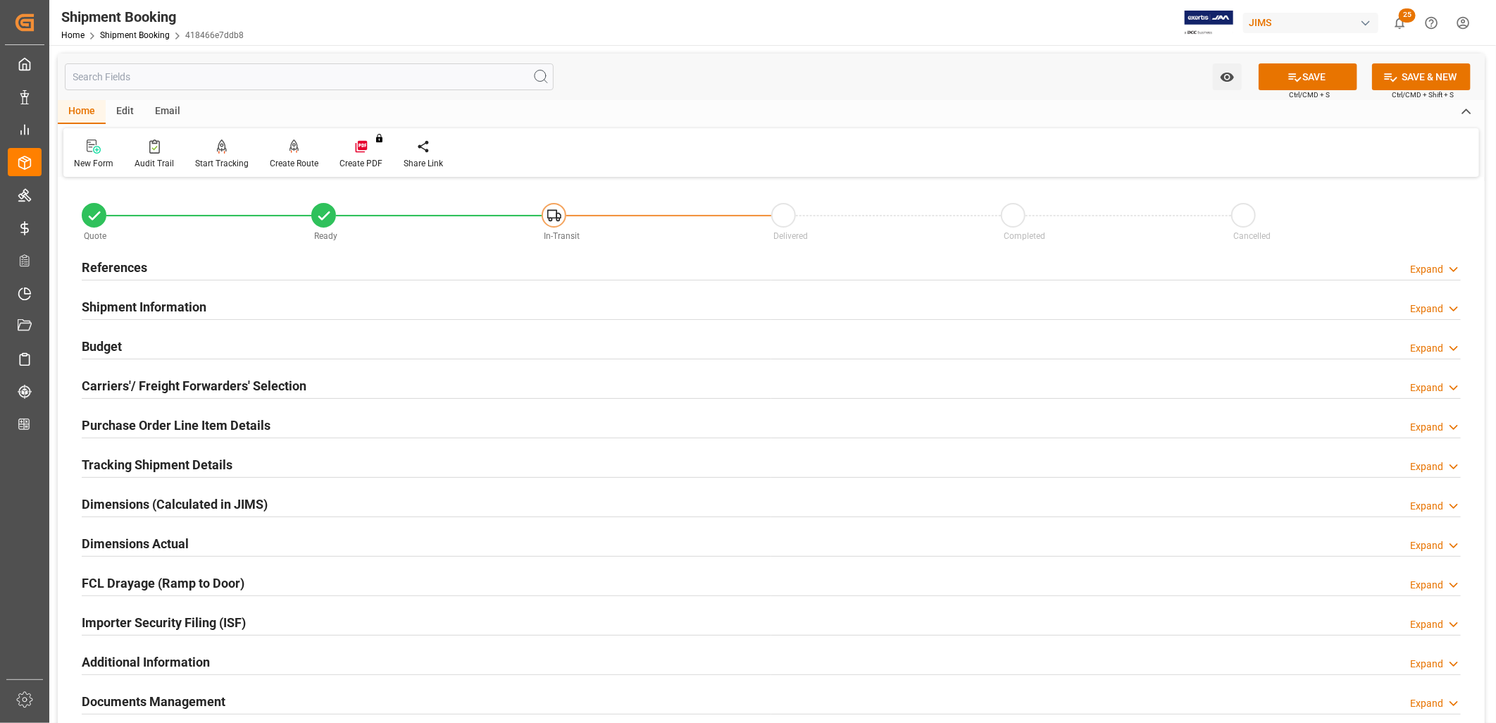
click at [198, 386] on h2 "Carriers'/ Freight Forwarders' Selection" at bounding box center [194, 385] width 225 height 19
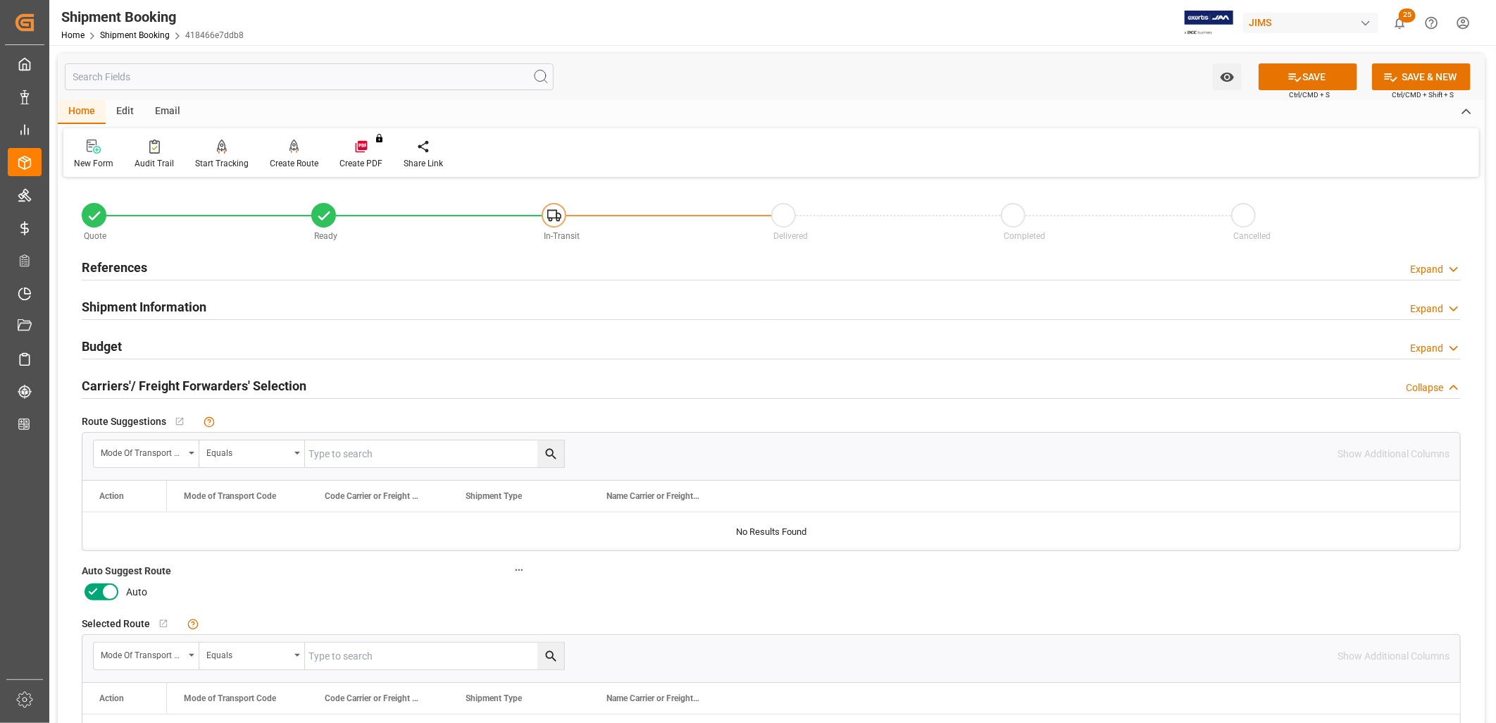
click at [106, 585] on icon at bounding box center [109, 591] width 17 height 17
click at [0, 0] on input "checkbox" at bounding box center [0, 0] width 0 height 0
click at [1311, 75] on button "SAVE" at bounding box center [1308, 76] width 99 height 27
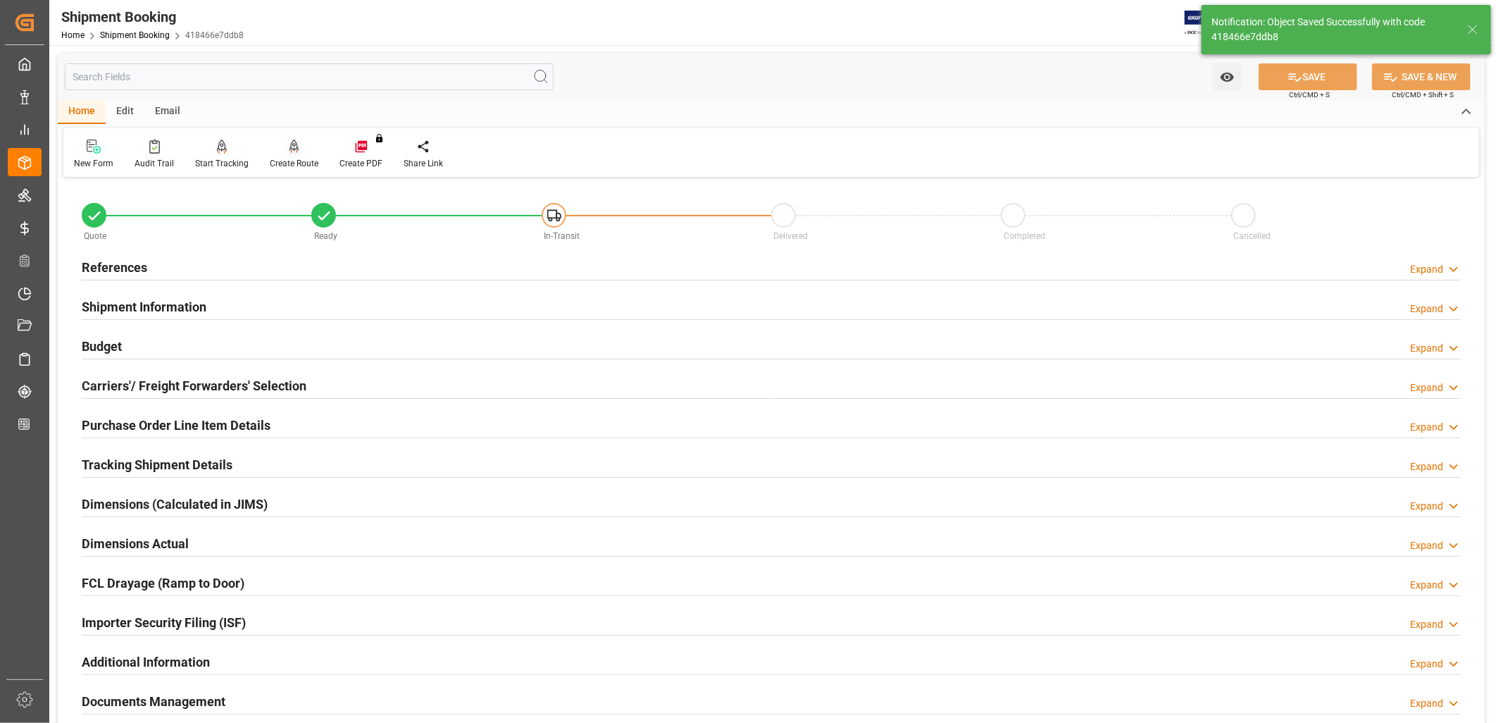
click at [292, 151] on icon at bounding box center [294, 146] width 10 height 14
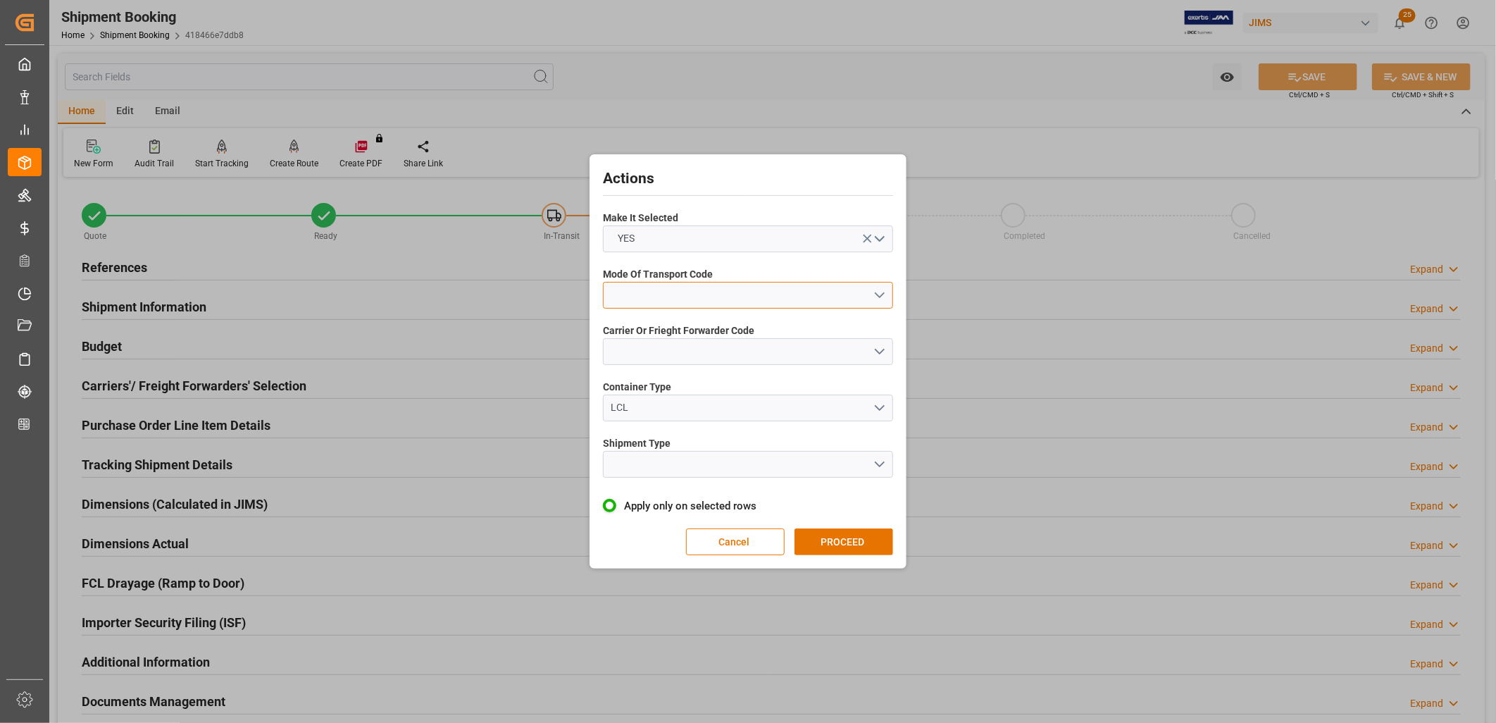
click at [880, 297] on button "open menu" at bounding box center [748, 295] width 290 height 27
click at [651, 297] on div "1- OCEAN" at bounding box center [748, 299] width 289 height 30
click at [883, 348] on button "open menu" at bounding box center [748, 351] width 290 height 27
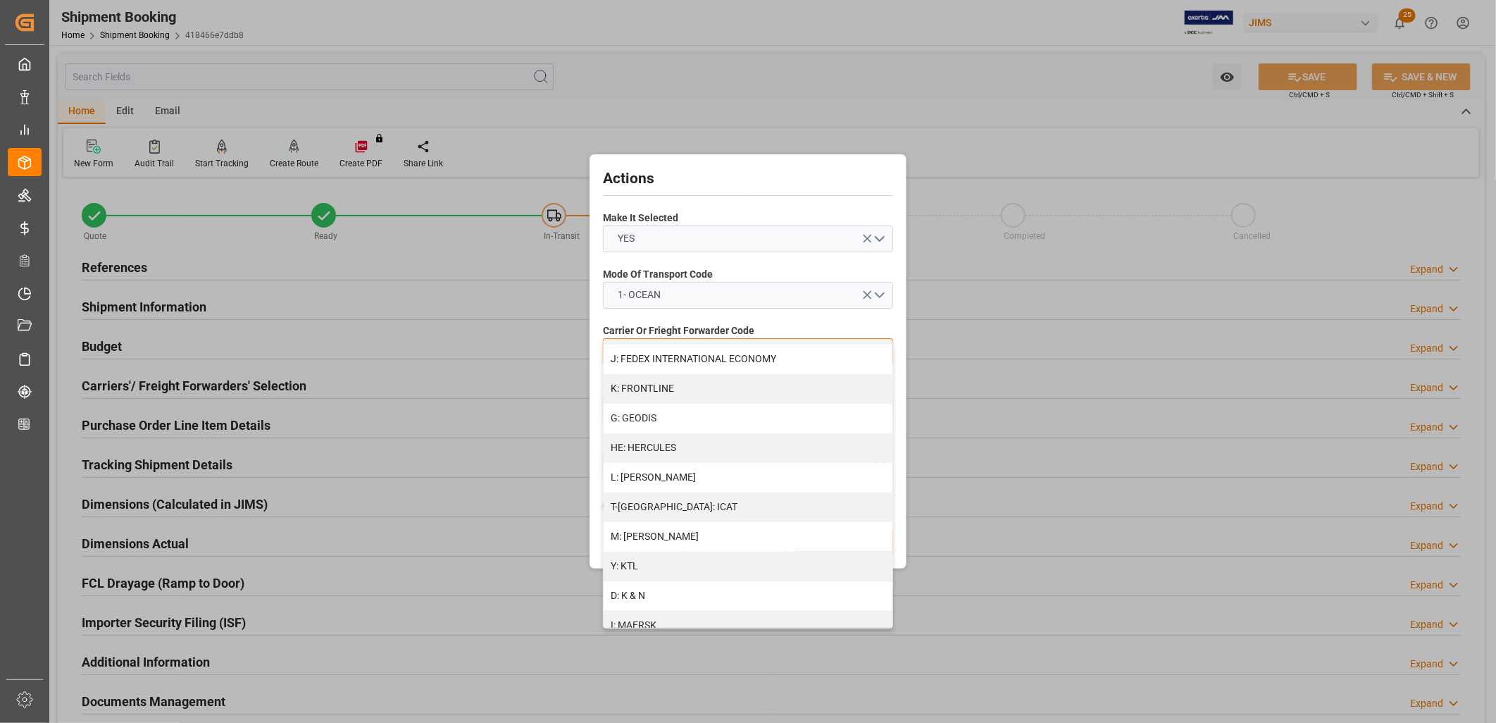
scroll to position [547, 0]
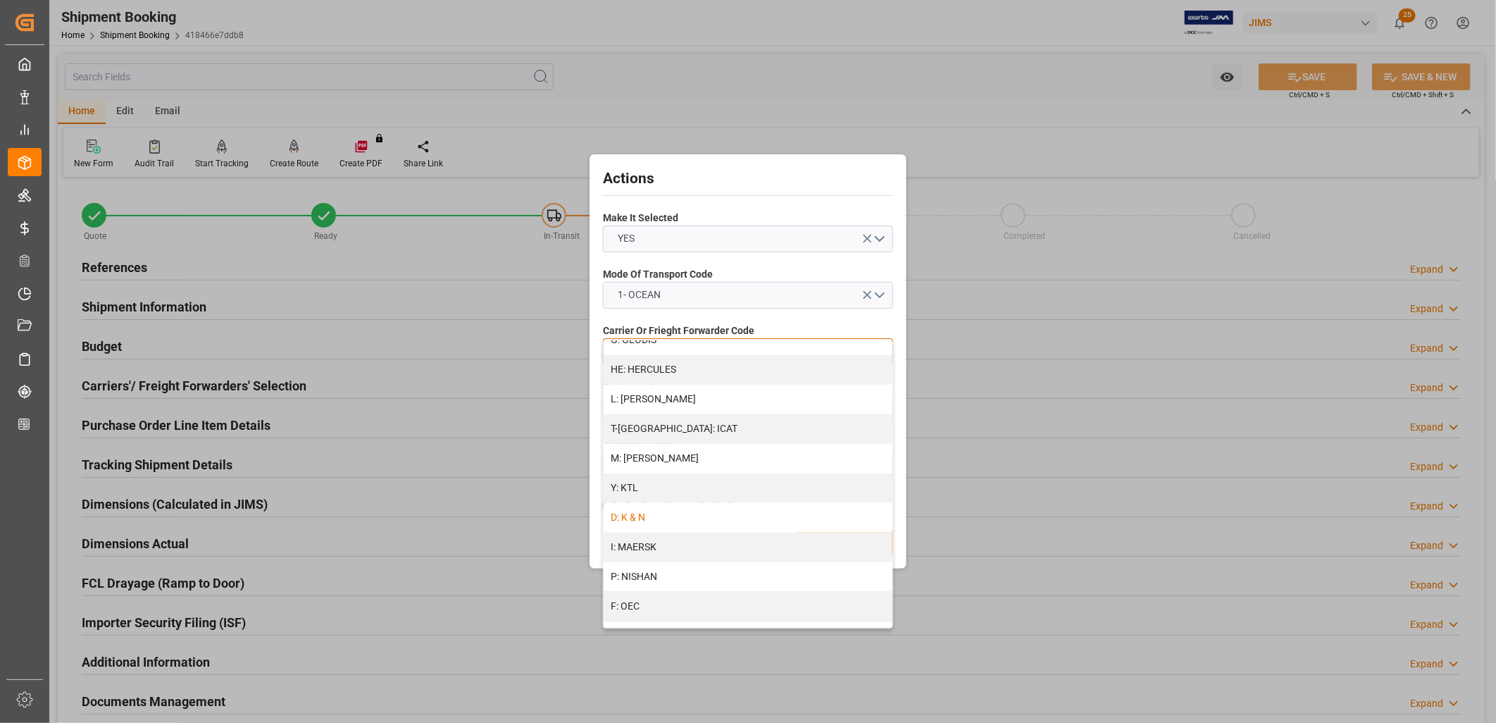
click at [649, 510] on div "D: K & N" at bounding box center [748, 518] width 289 height 30
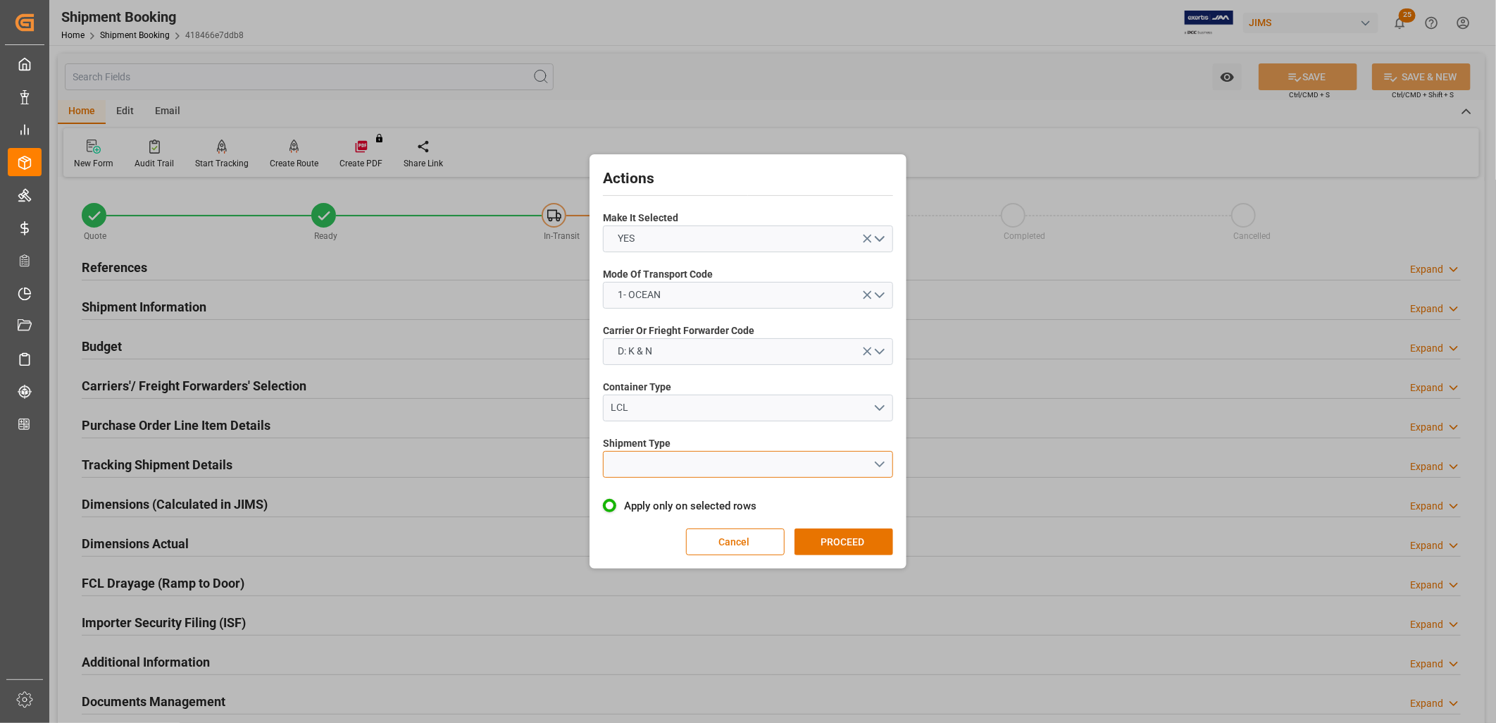
click at [875, 466] on button "open menu" at bounding box center [748, 464] width 290 height 27
click at [628, 492] on div "LCL" at bounding box center [748, 497] width 289 height 30
click at [852, 537] on button "PROCEED" at bounding box center [843, 541] width 99 height 27
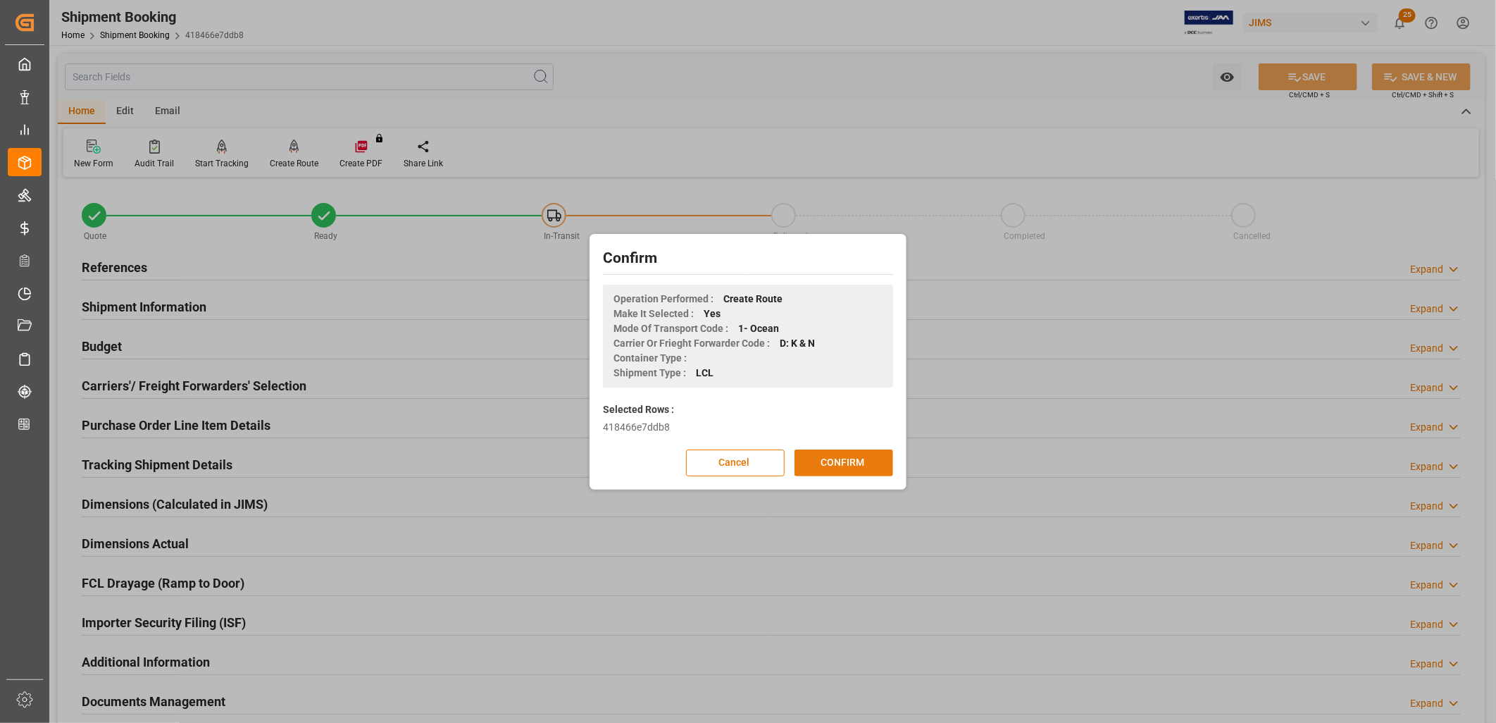
click at [851, 456] on button "CONFIRM" at bounding box center [843, 462] width 99 height 27
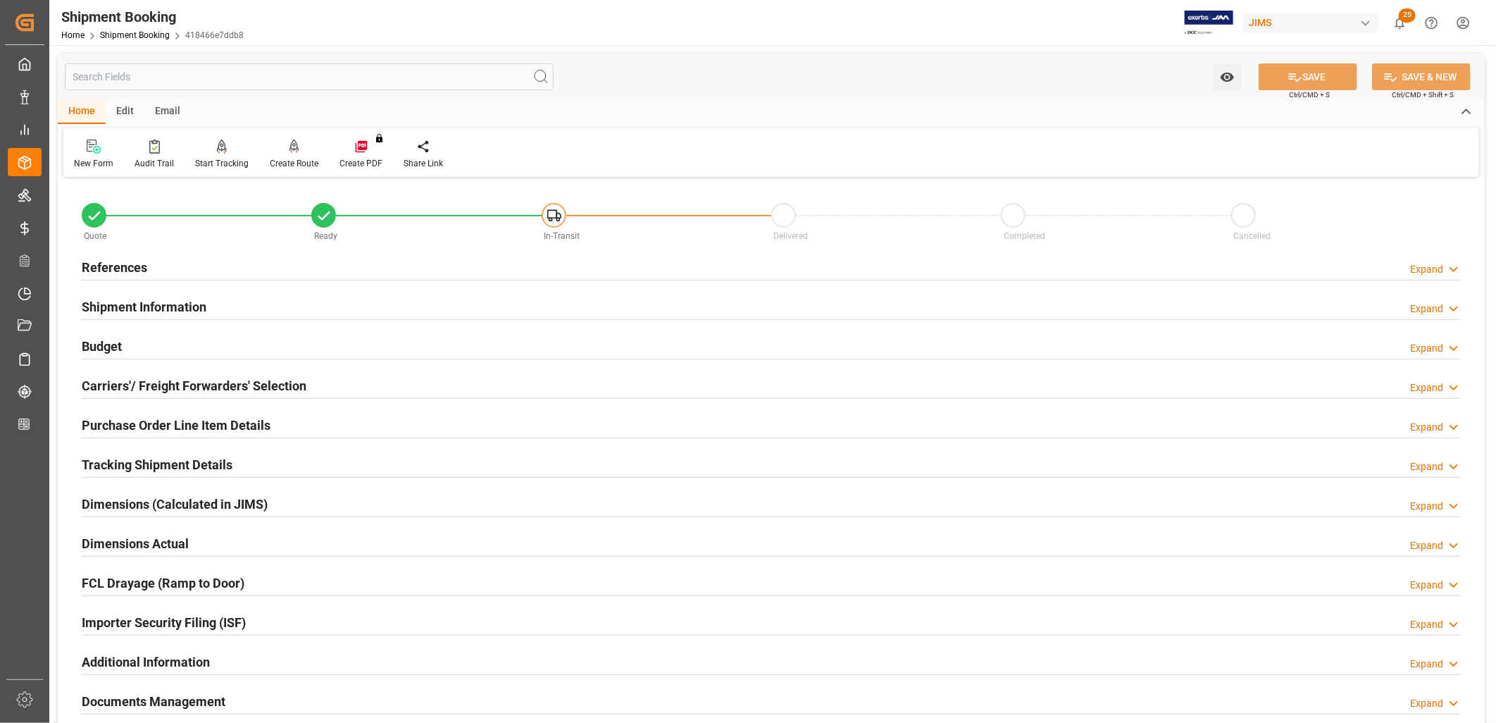
click at [101, 344] on h2 "Budget" at bounding box center [102, 346] width 40 height 19
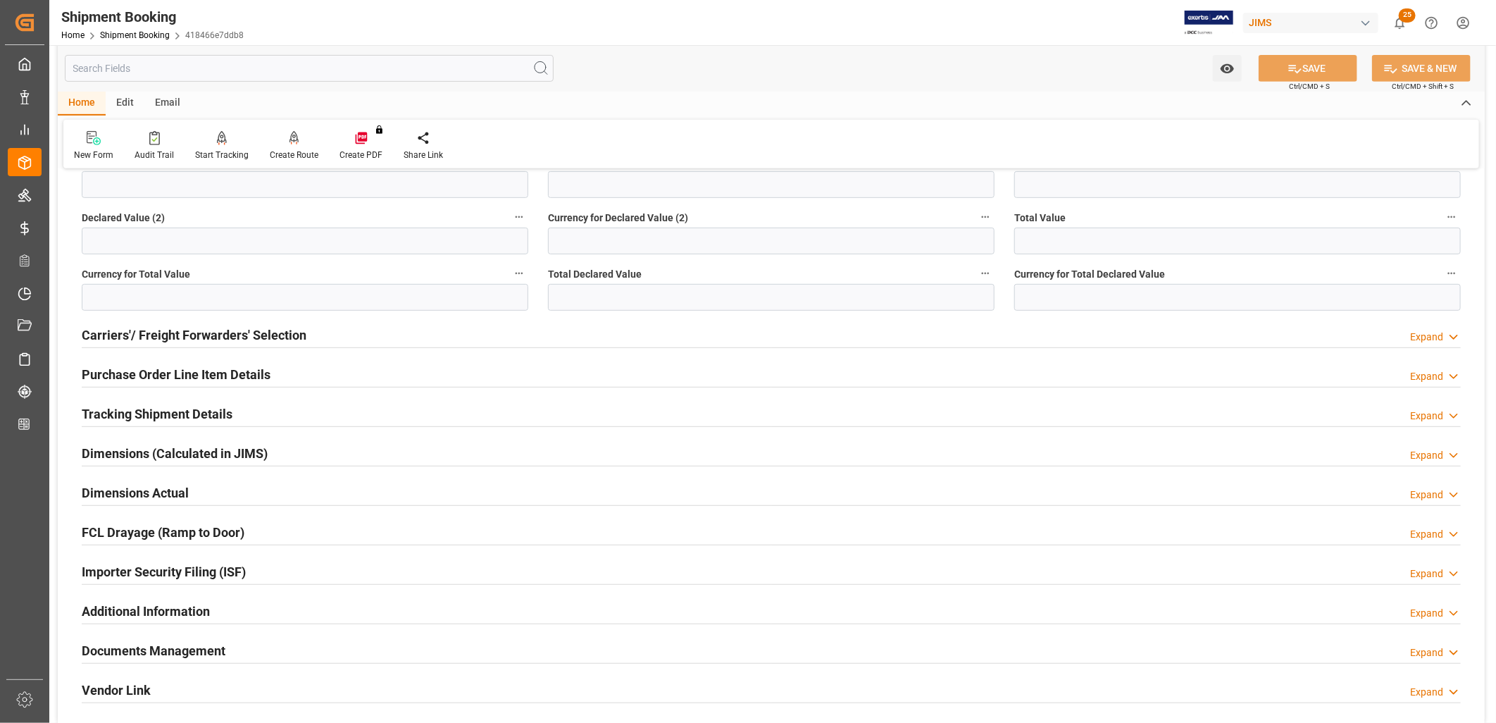
scroll to position [391, 0]
click at [161, 414] on h2 "Tracking Shipment Details" at bounding box center [157, 411] width 151 height 19
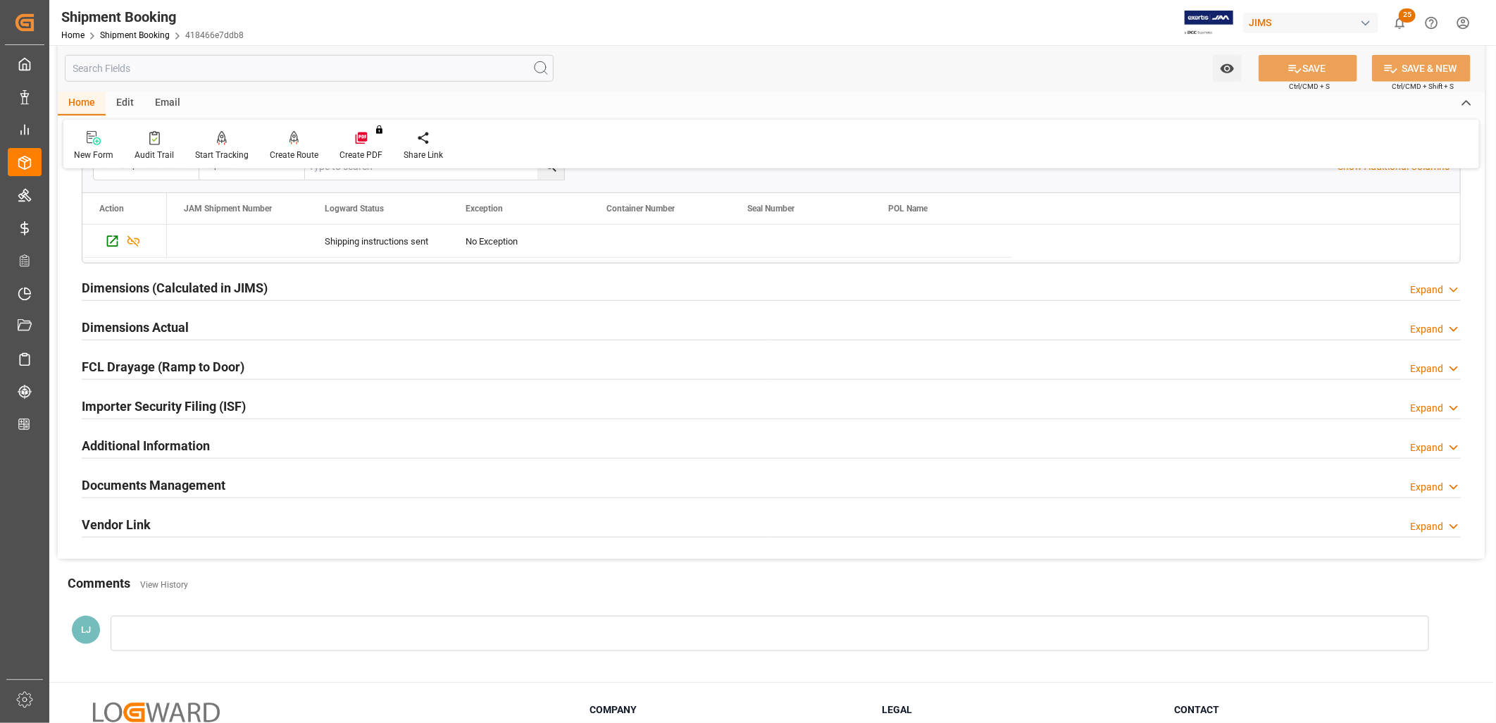
scroll to position [782, 0]
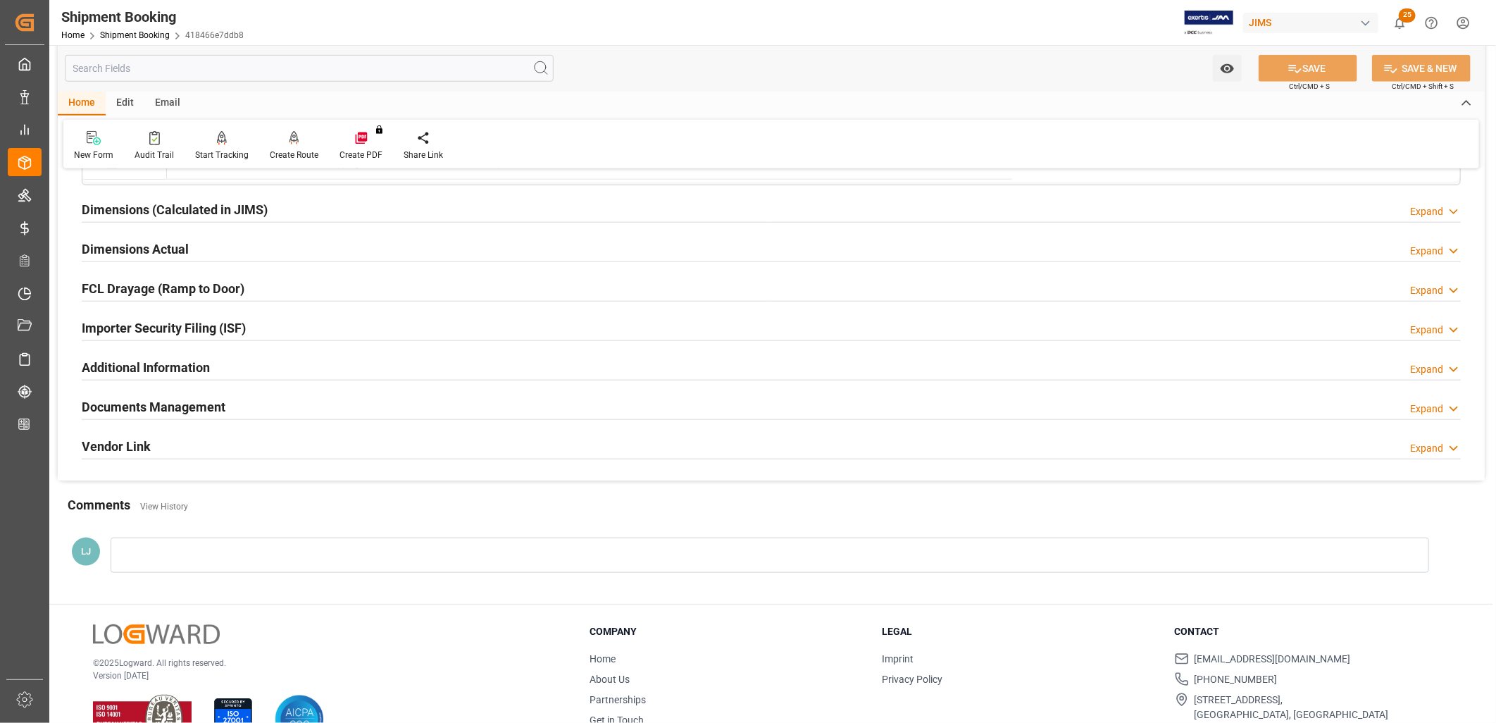
click at [205, 557] on div at bounding box center [770, 554] width 1318 height 35
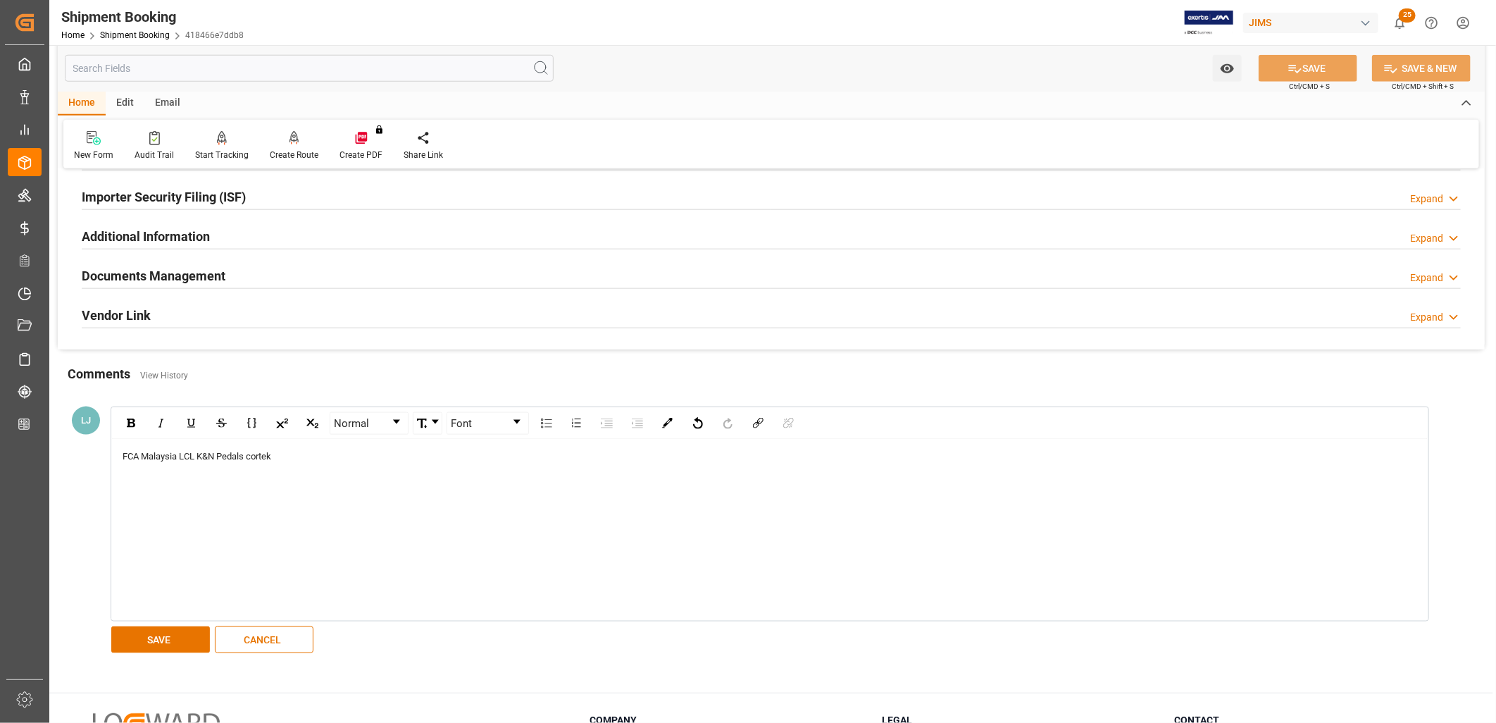
scroll to position [939, 0]
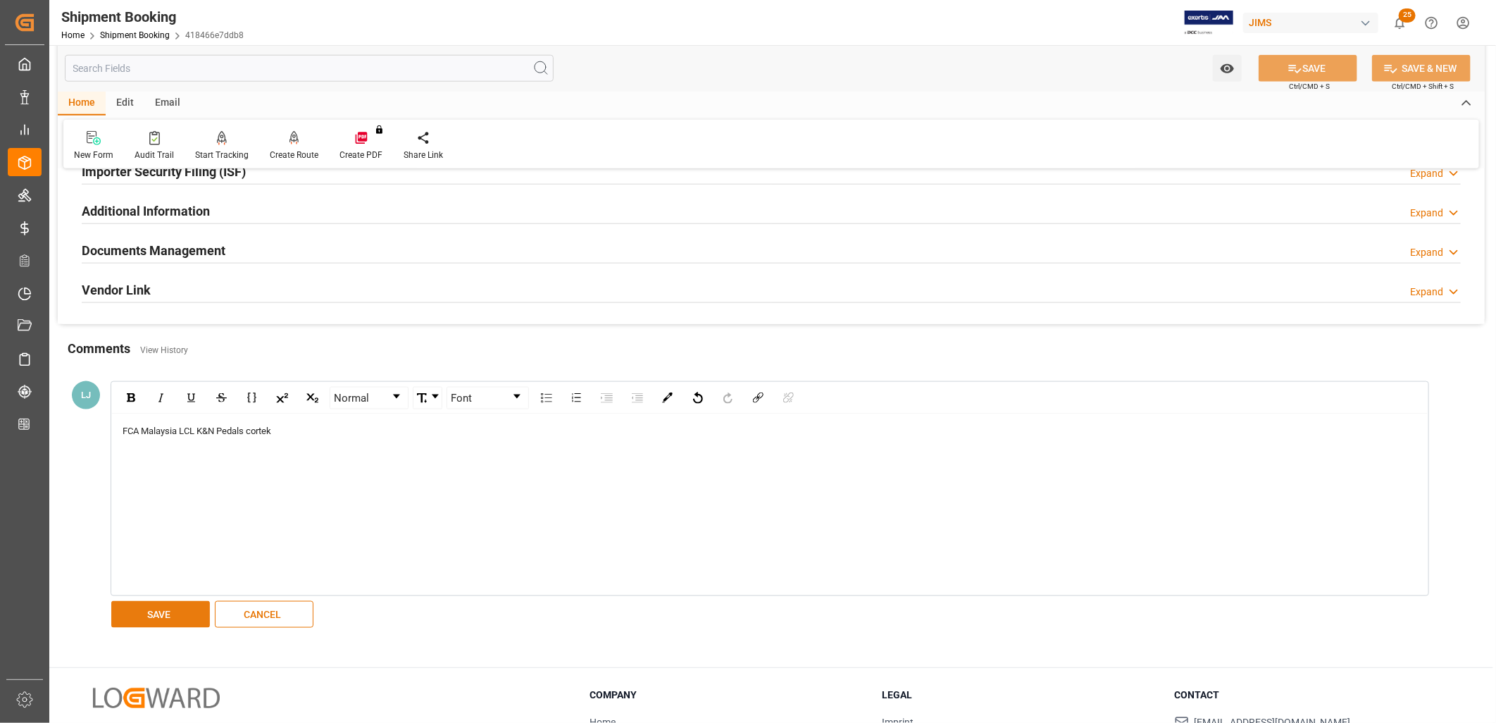
click at [189, 610] on button "SAVE" at bounding box center [160, 614] width 99 height 27
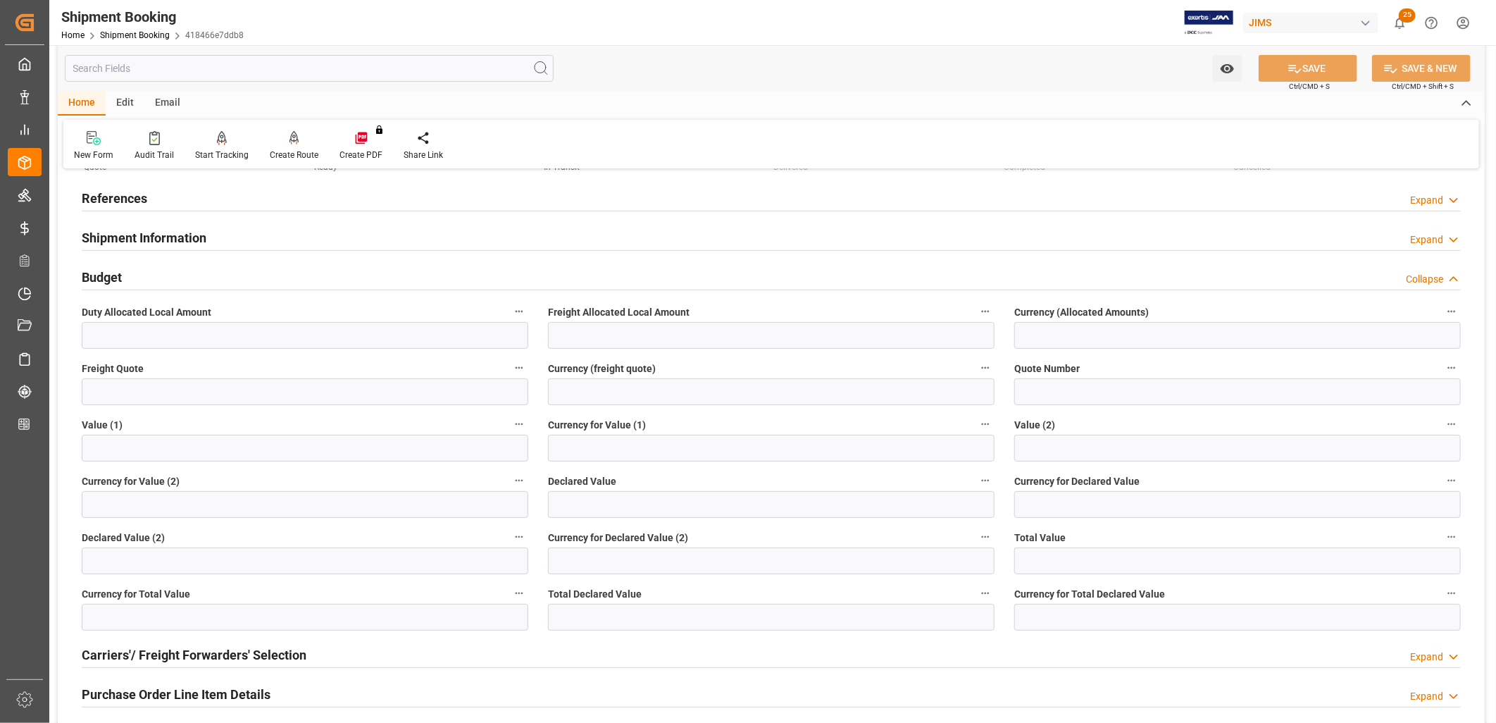
scroll to position [0, 0]
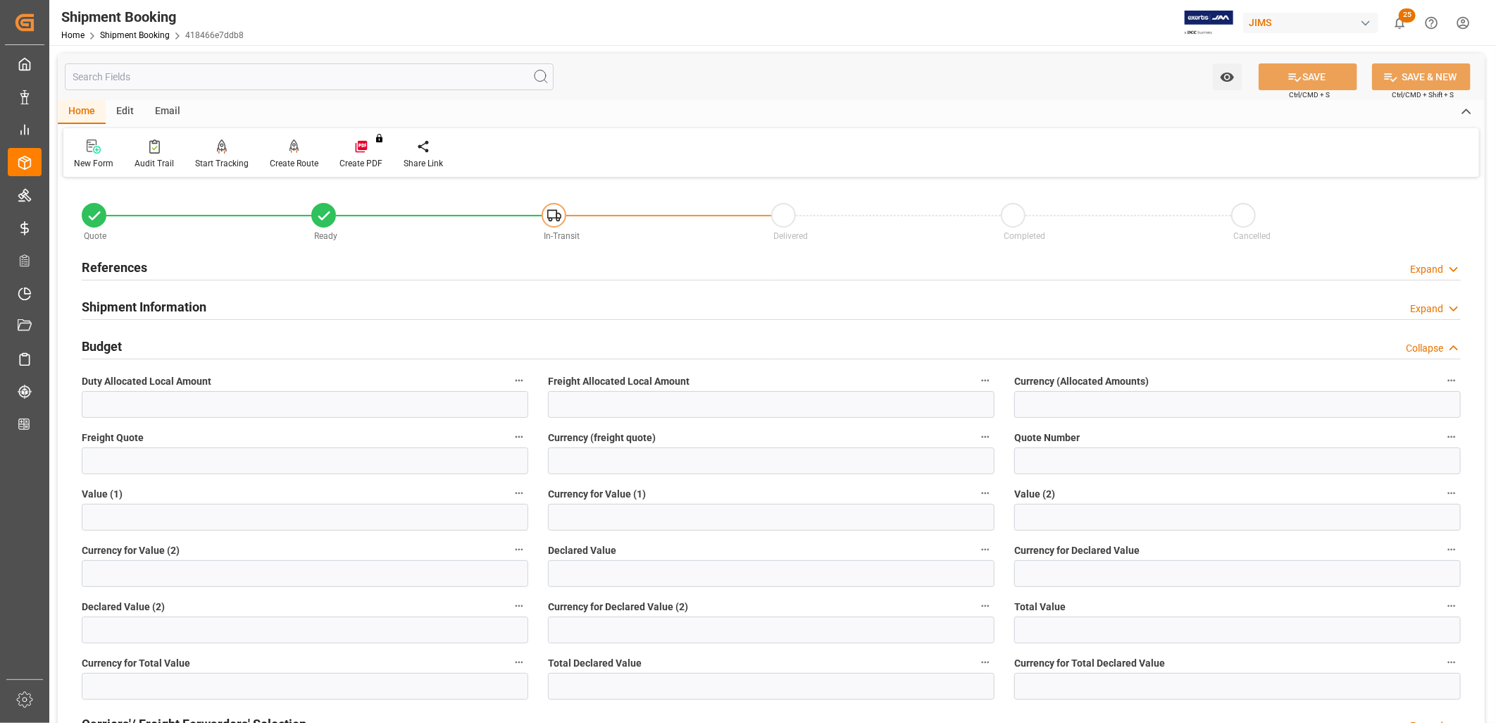
click at [120, 266] on h2 "References" at bounding box center [114, 267] width 65 height 19
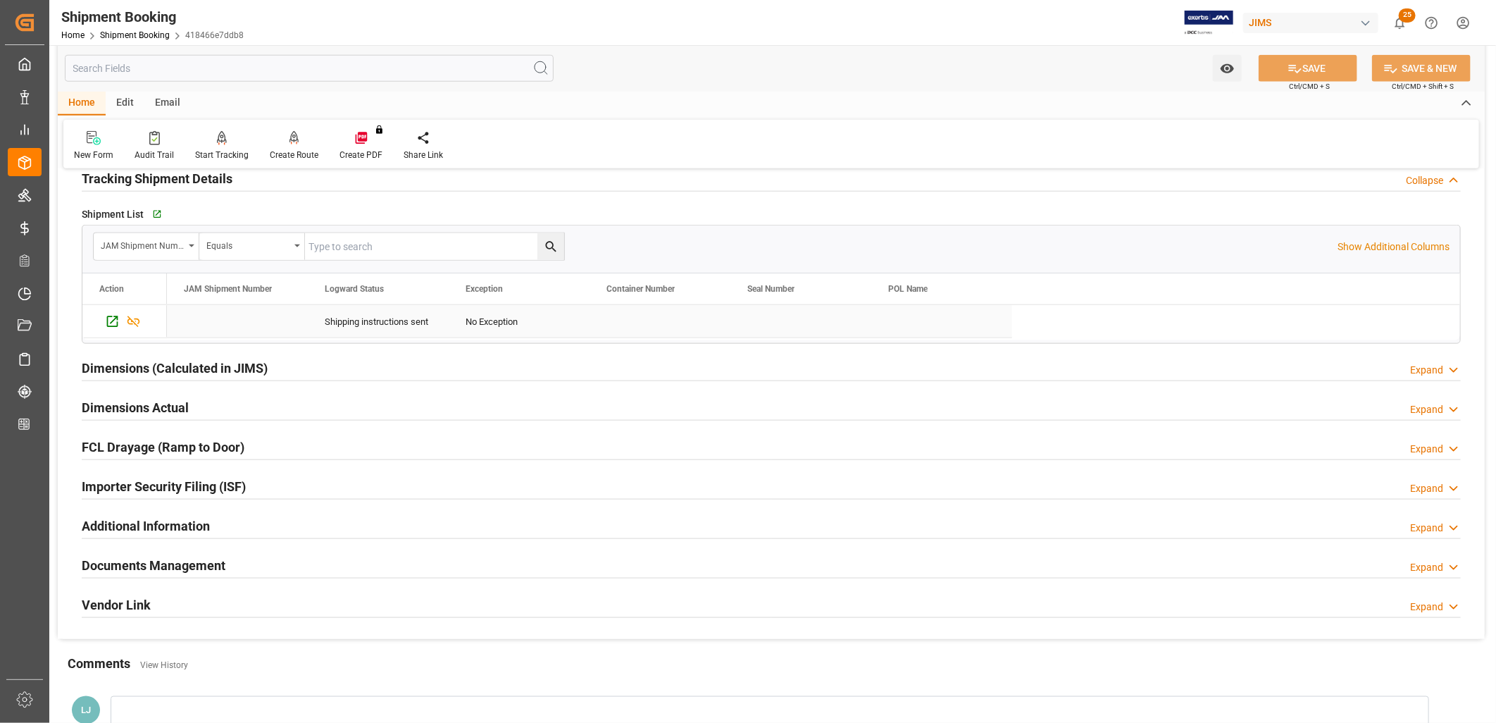
scroll to position [939, 0]
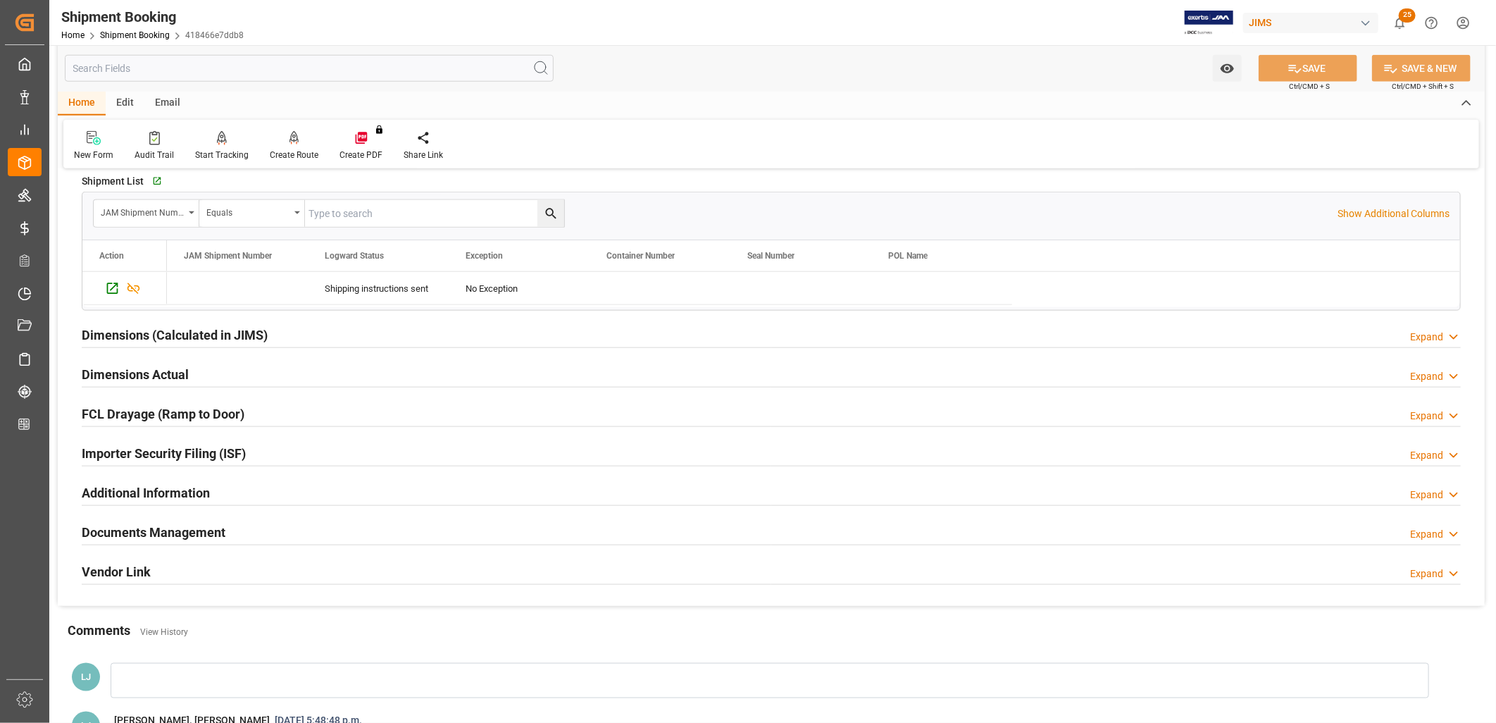
click at [182, 530] on h2 "Documents Management" at bounding box center [154, 532] width 144 height 19
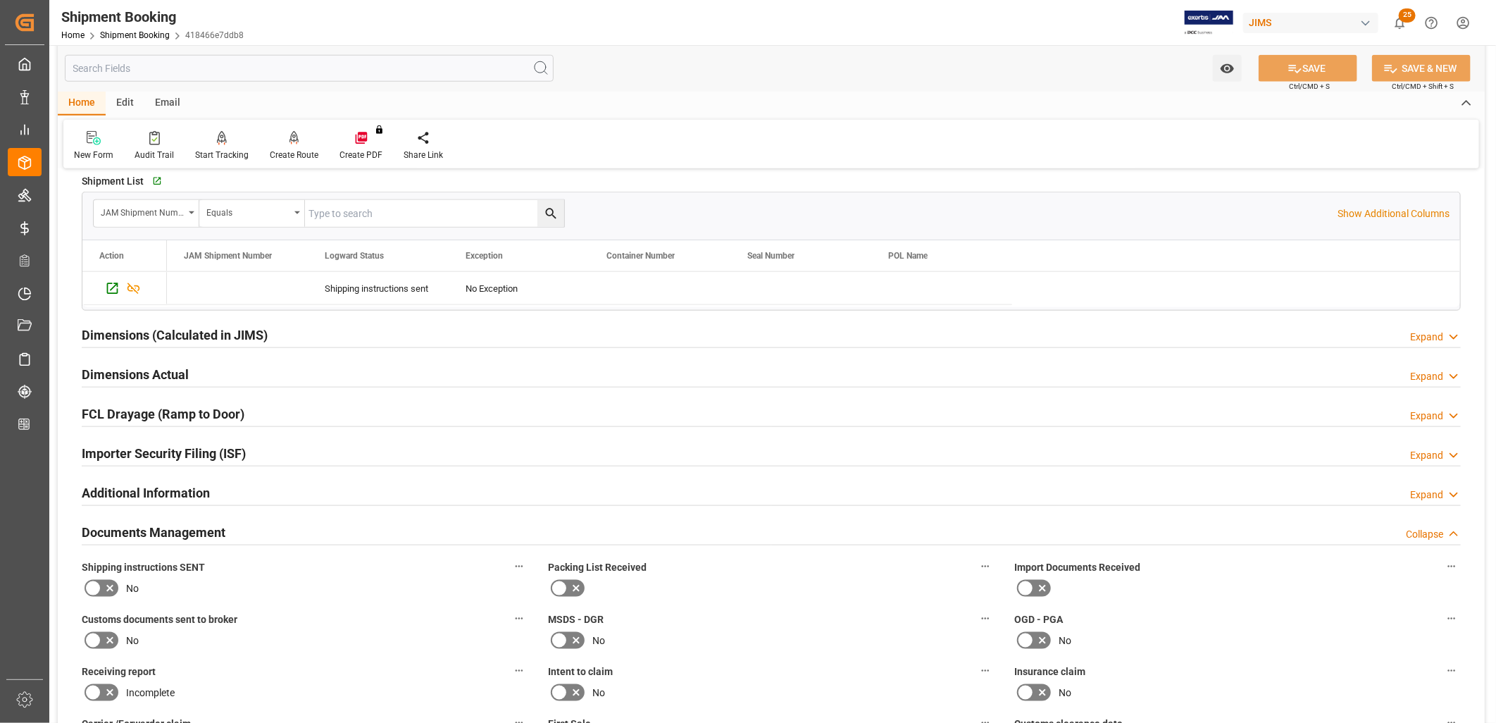
click at [565, 582] on icon at bounding box center [559, 588] width 17 height 17
click at [0, 0] on input "checkbox" at bounding box center [0, 0] width 0 height 0
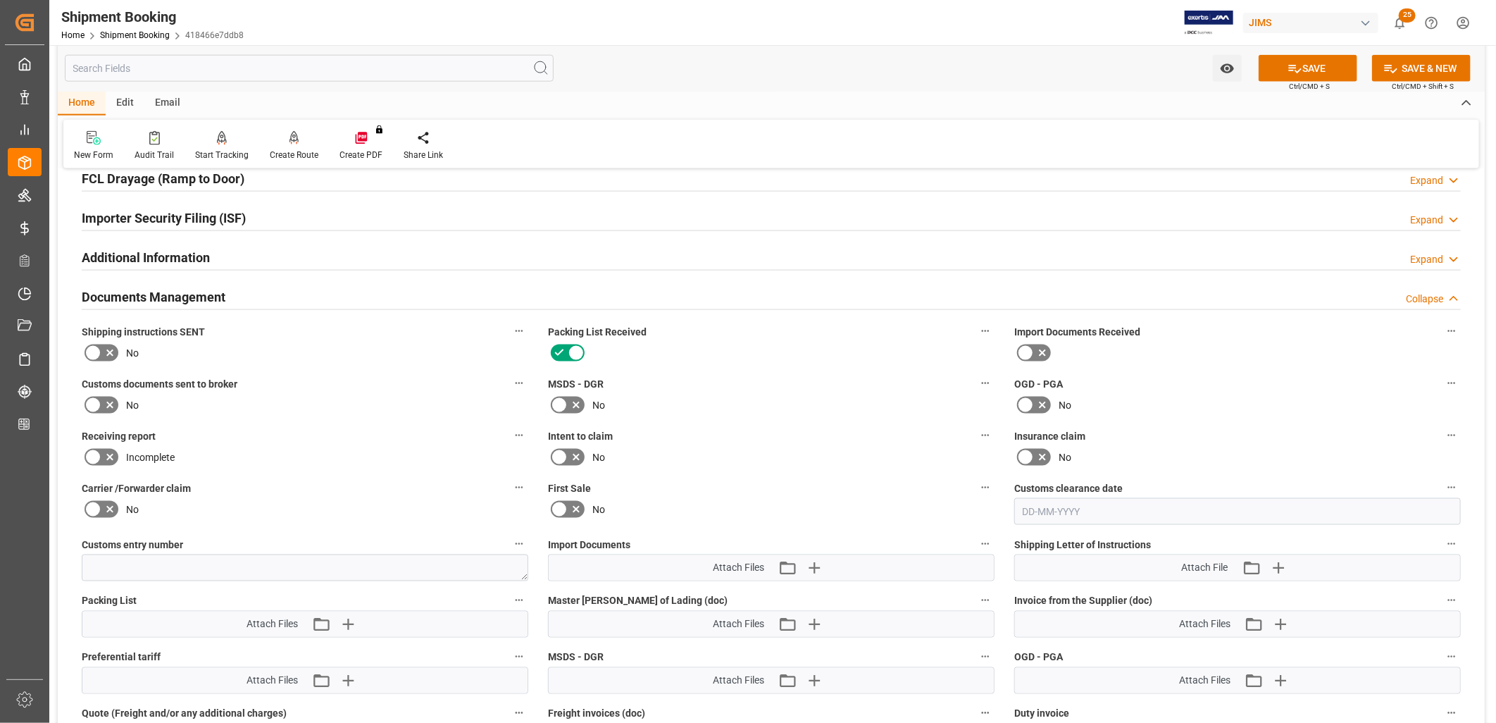
scroll to position [1330, 0]
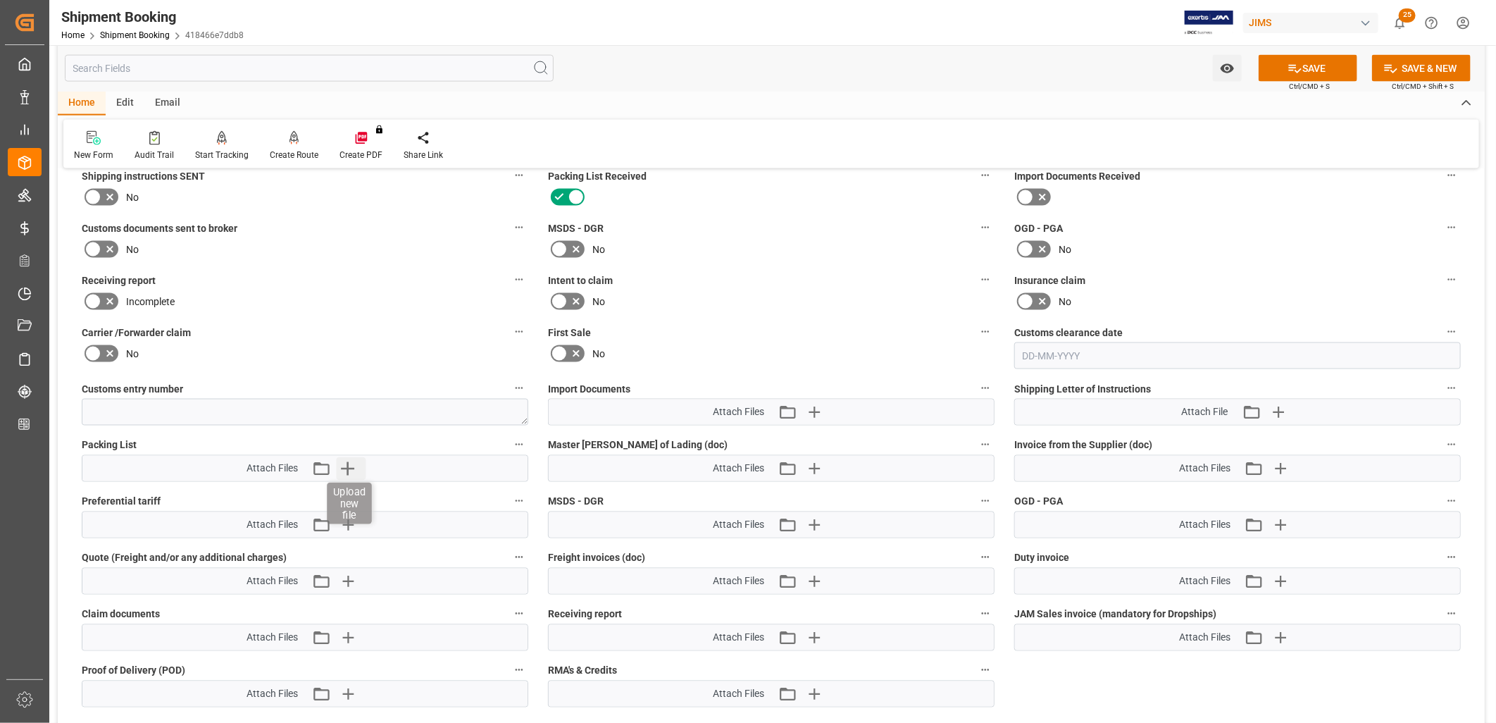
click at [347, 462] on icon "button" at bounding box center [347, 468] width 13 height 13
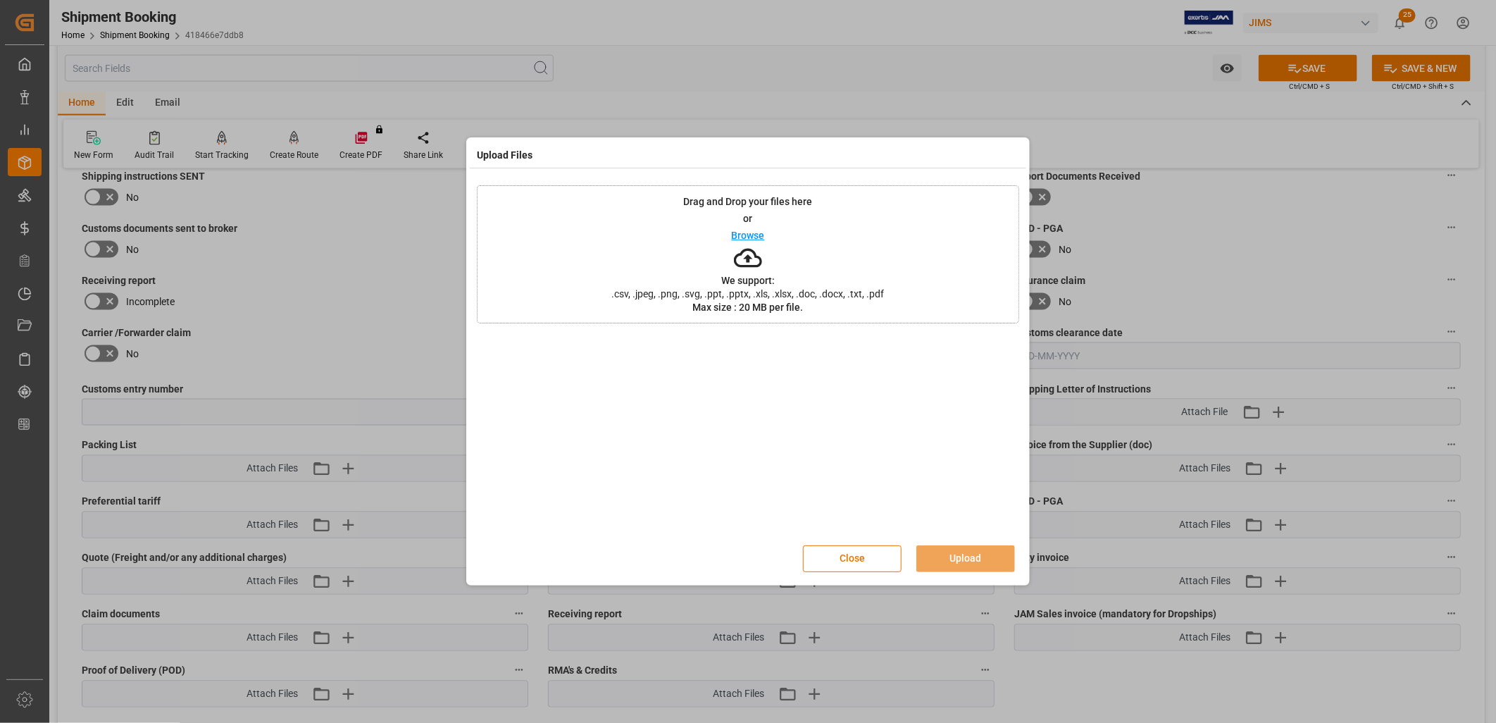
click at [757, 235] on p "Browse" at bounding box center [748, 235] width 33 height 10
click at [978, 551] on button "Upload" at bounding box center [965, 558] width 99 height 27
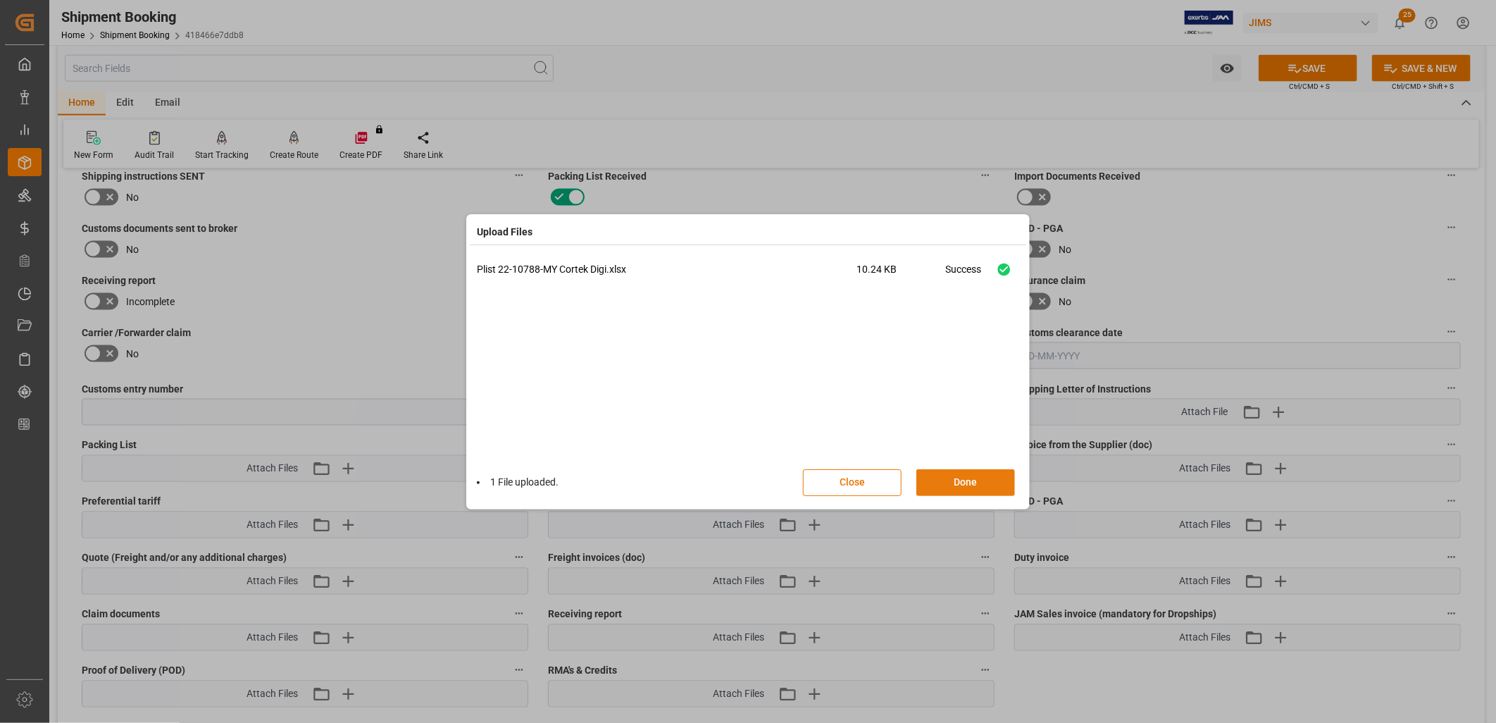
click at [978, 480] on button "Done" at bounding box center [965, 482] width 99 height 27
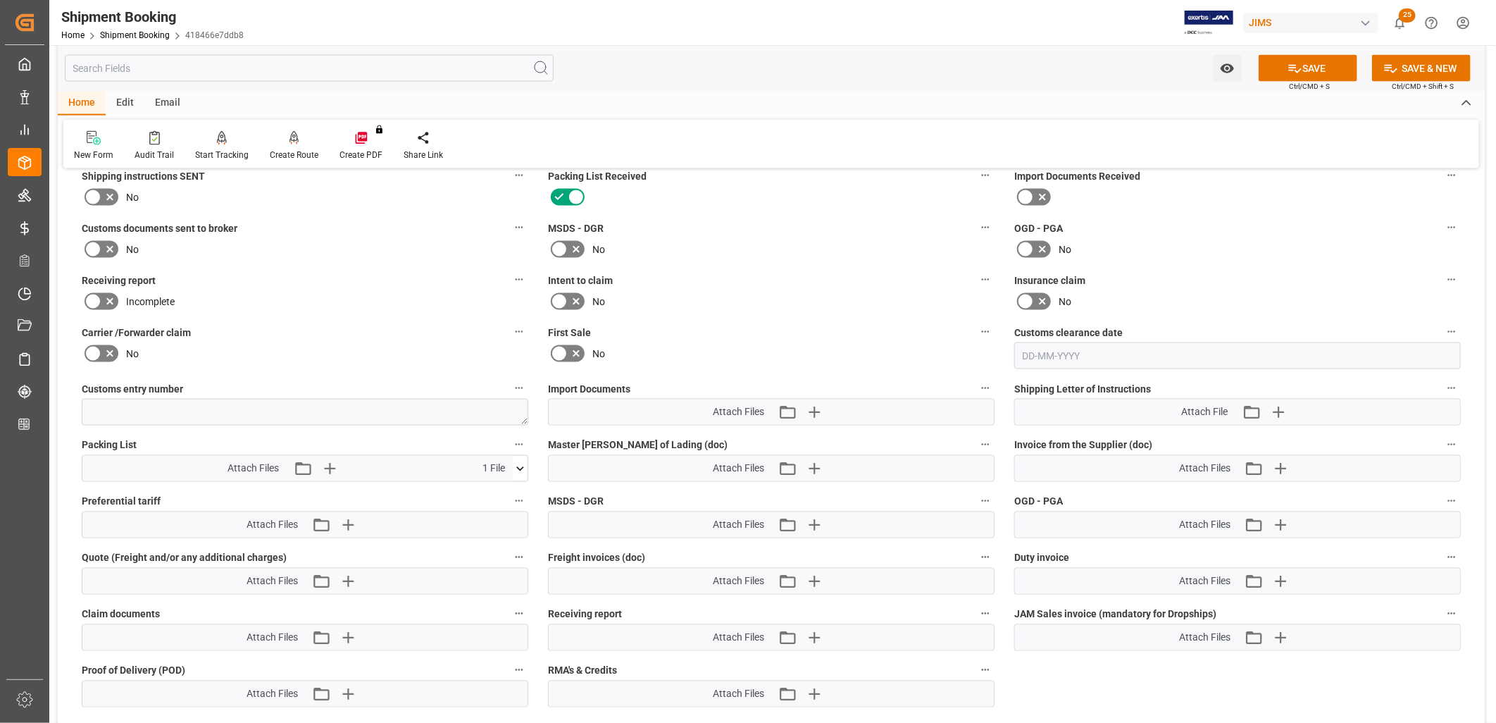
click at [163, 102] on div "Email" at bounding box center [167, 104] width 46 height 24
click at [96, 139] on icon at bounding box center [95, 138] width 19 height 14
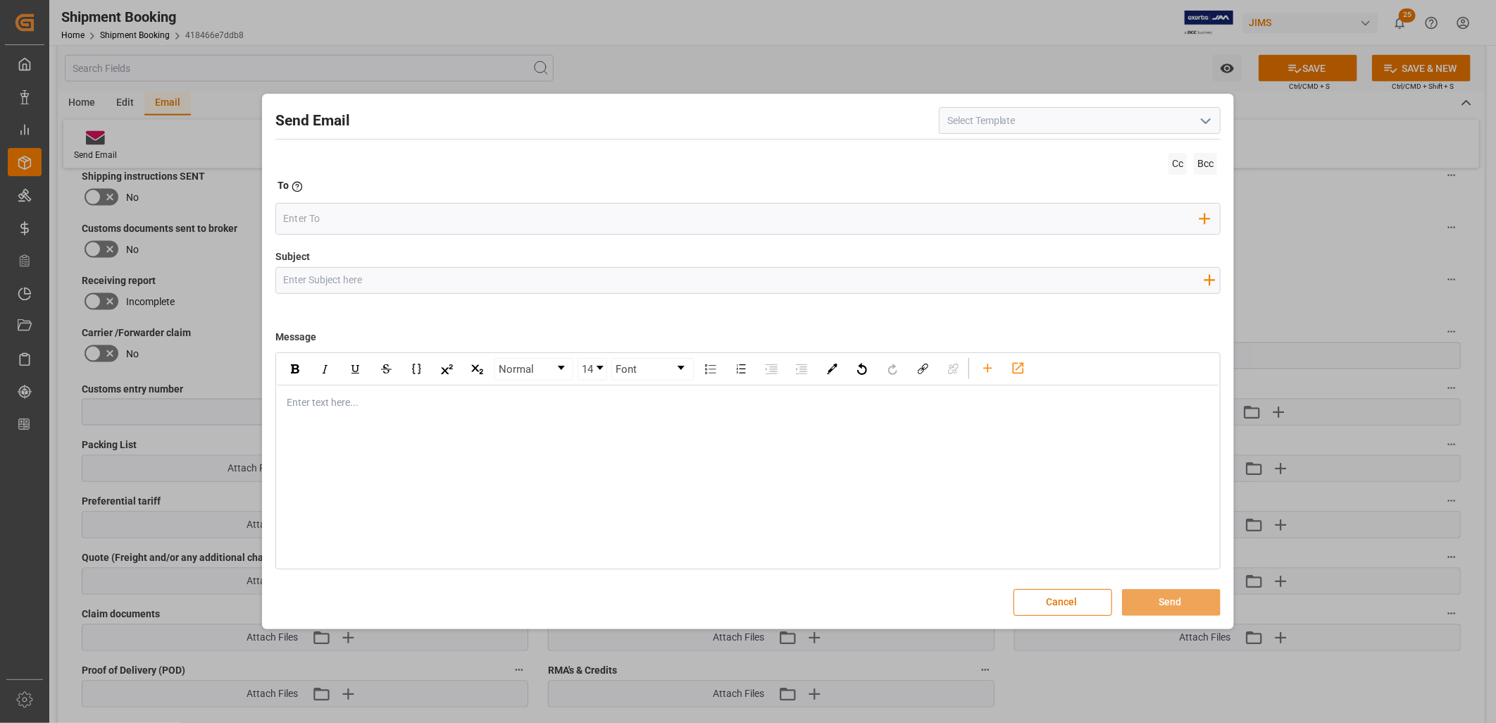
click at [1208, 117] on icon "open menu" at bounding box center [1205, 121] width 17 height 17
click at [1022, 149] on div "2BOOK - Ocean - Air freight" at bounding box center [1080, 152] width 280 height 32
type input "2BOOK - Ocean - Air freight"
type input "2BOOK {{jamReferenceNumber}} {{supplierFullName}} Ship from: {{country}} Ship t…"
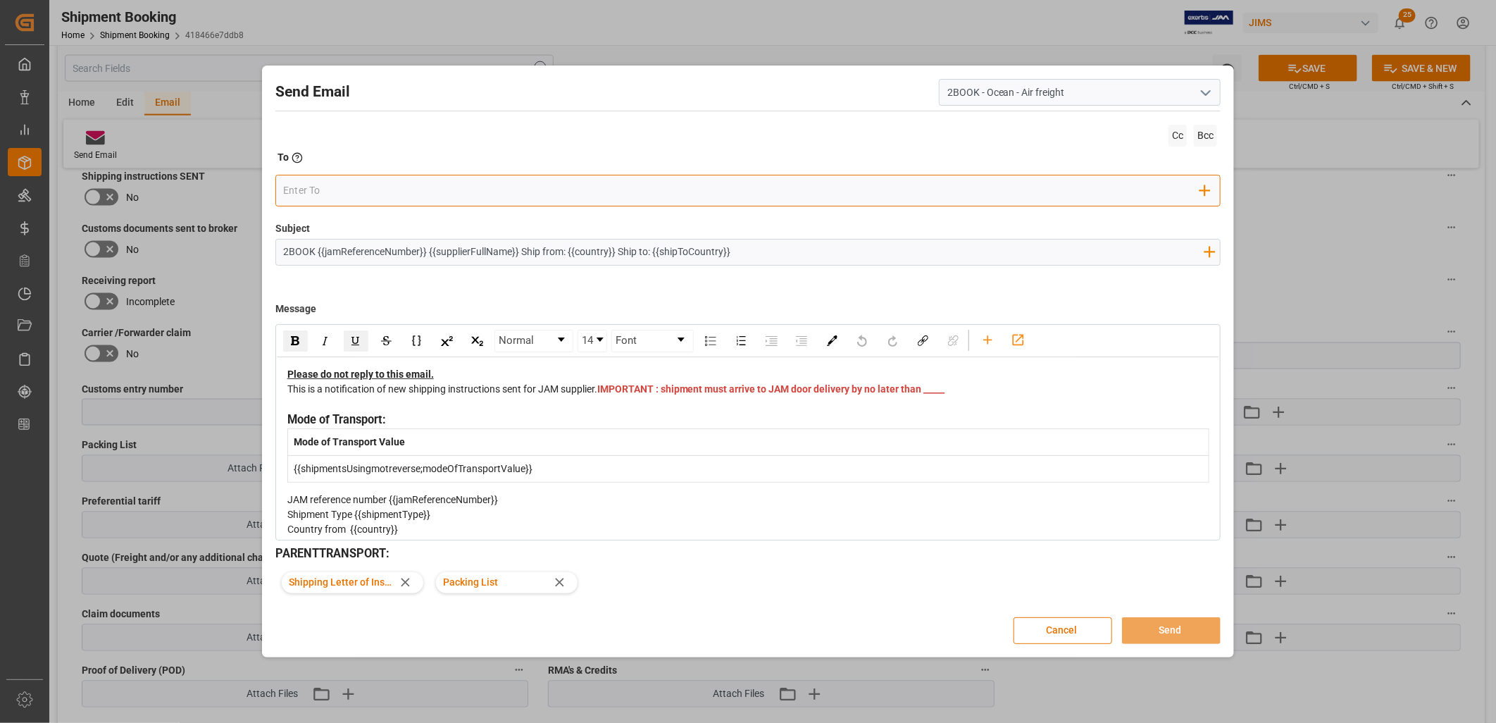
click at [305, 194] on input "email" at bounding box center [741, 190] width 917 height 21
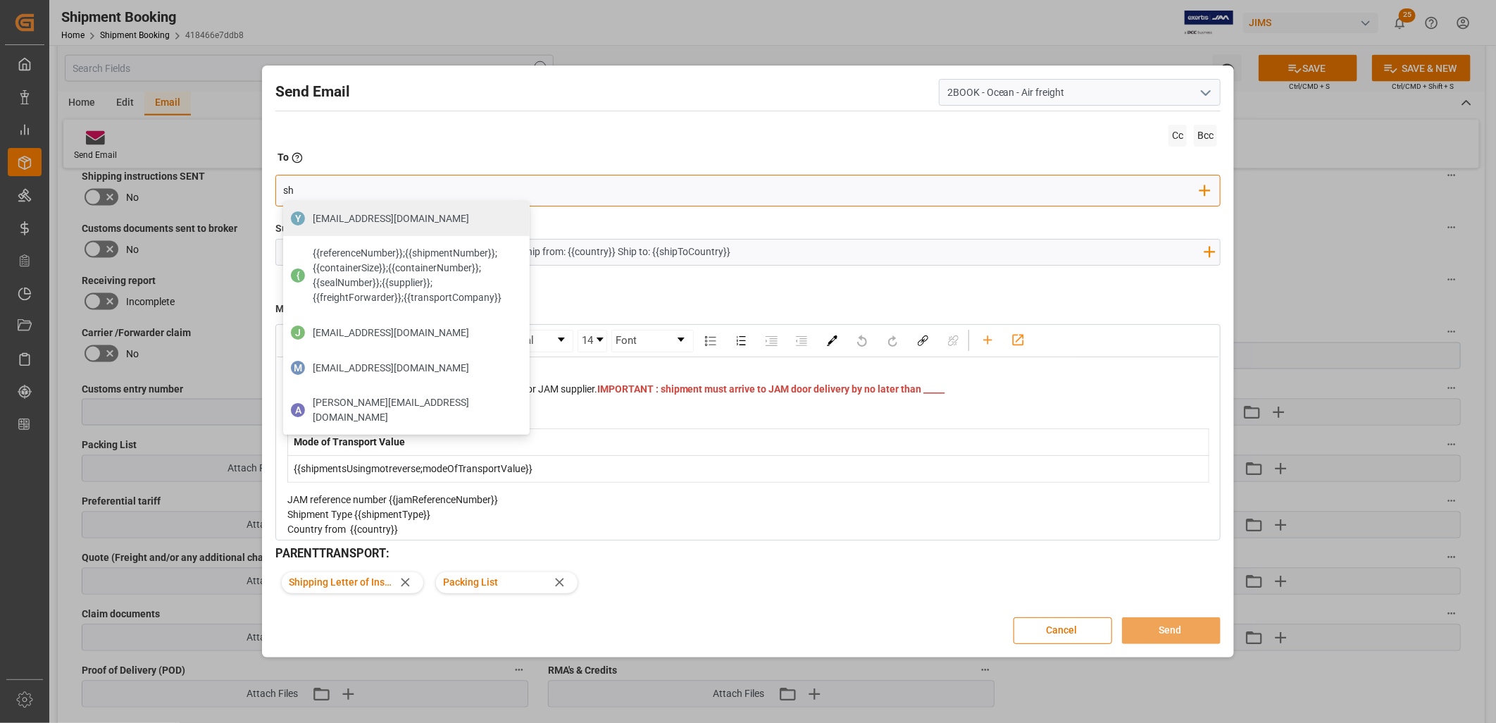
type input "s"
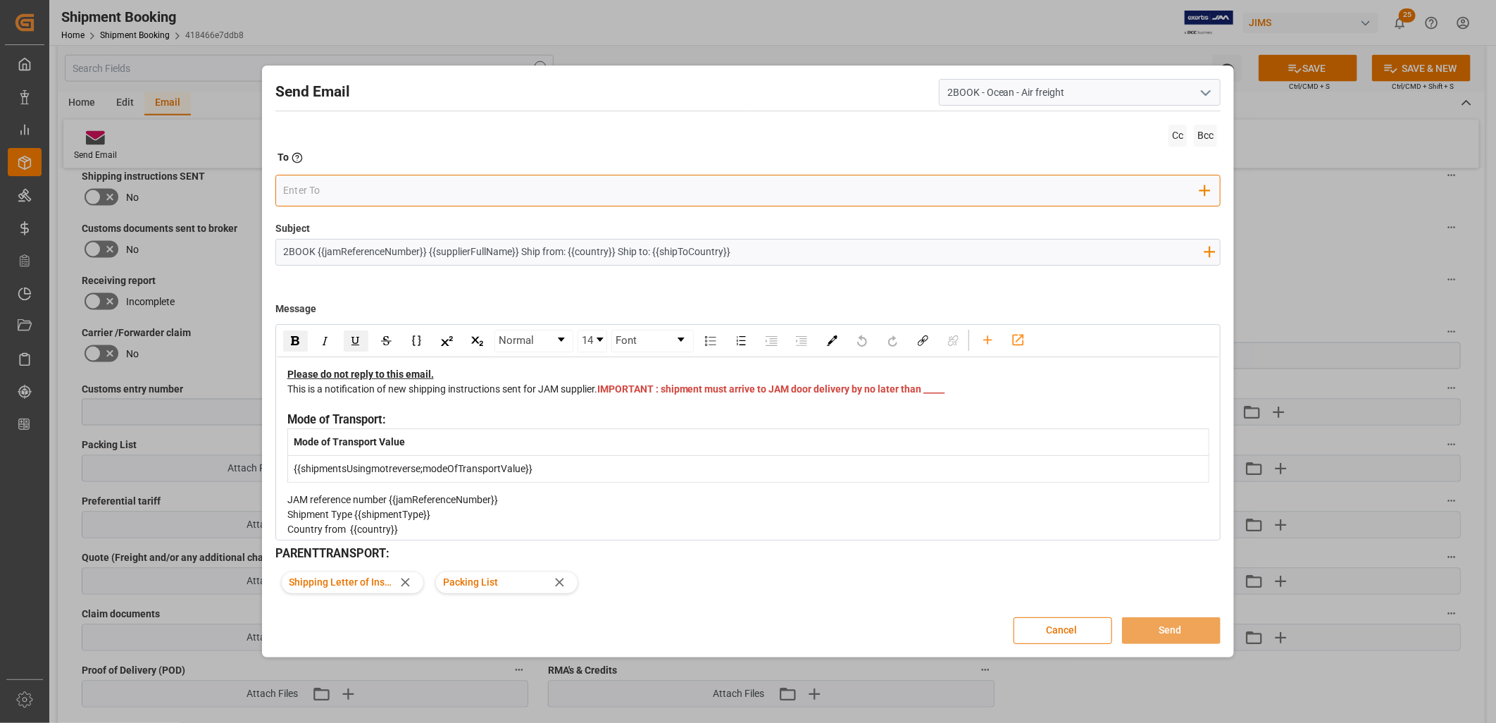
click at [300, 186] on input "email" at bounding box center [741, 190] width 917 height 21
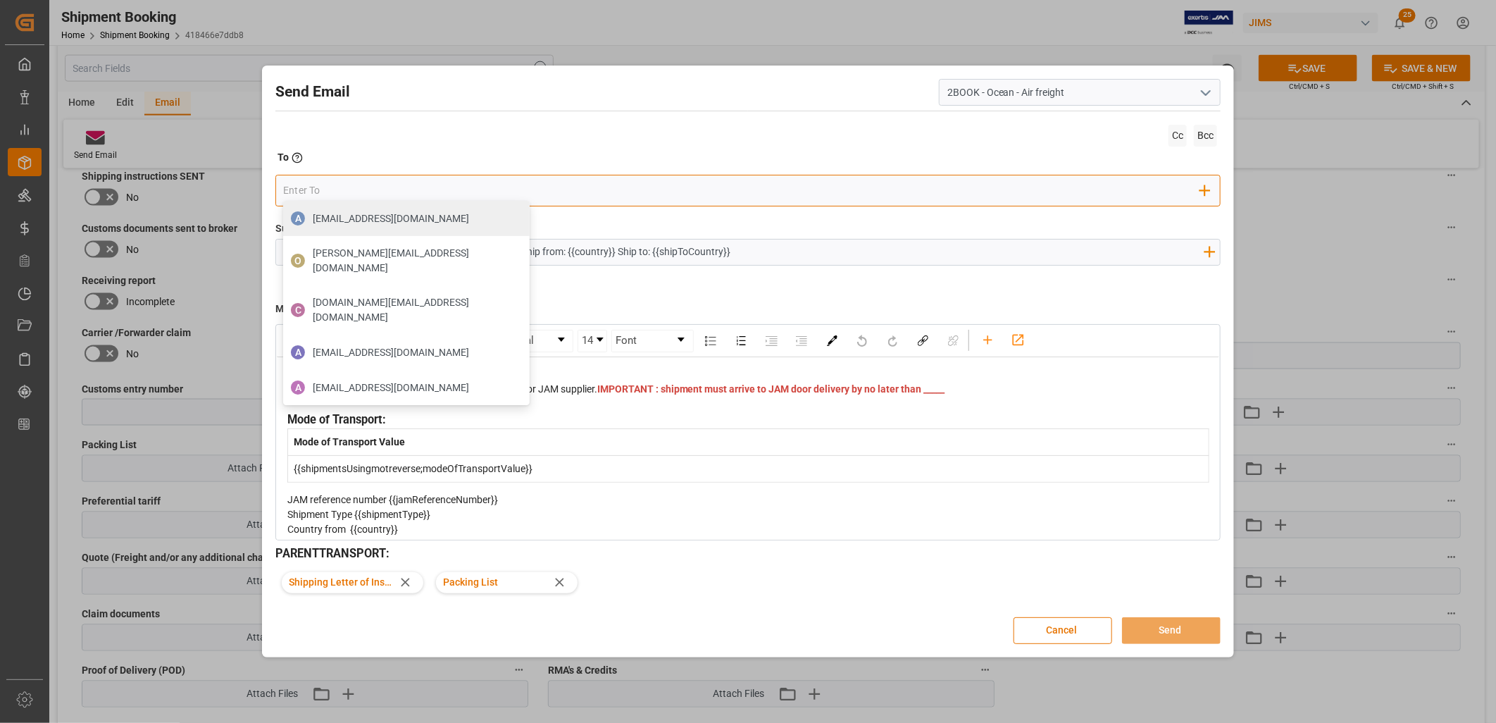
paste input "stephen.kiatkiangsiong@kuehne-nagel.com"
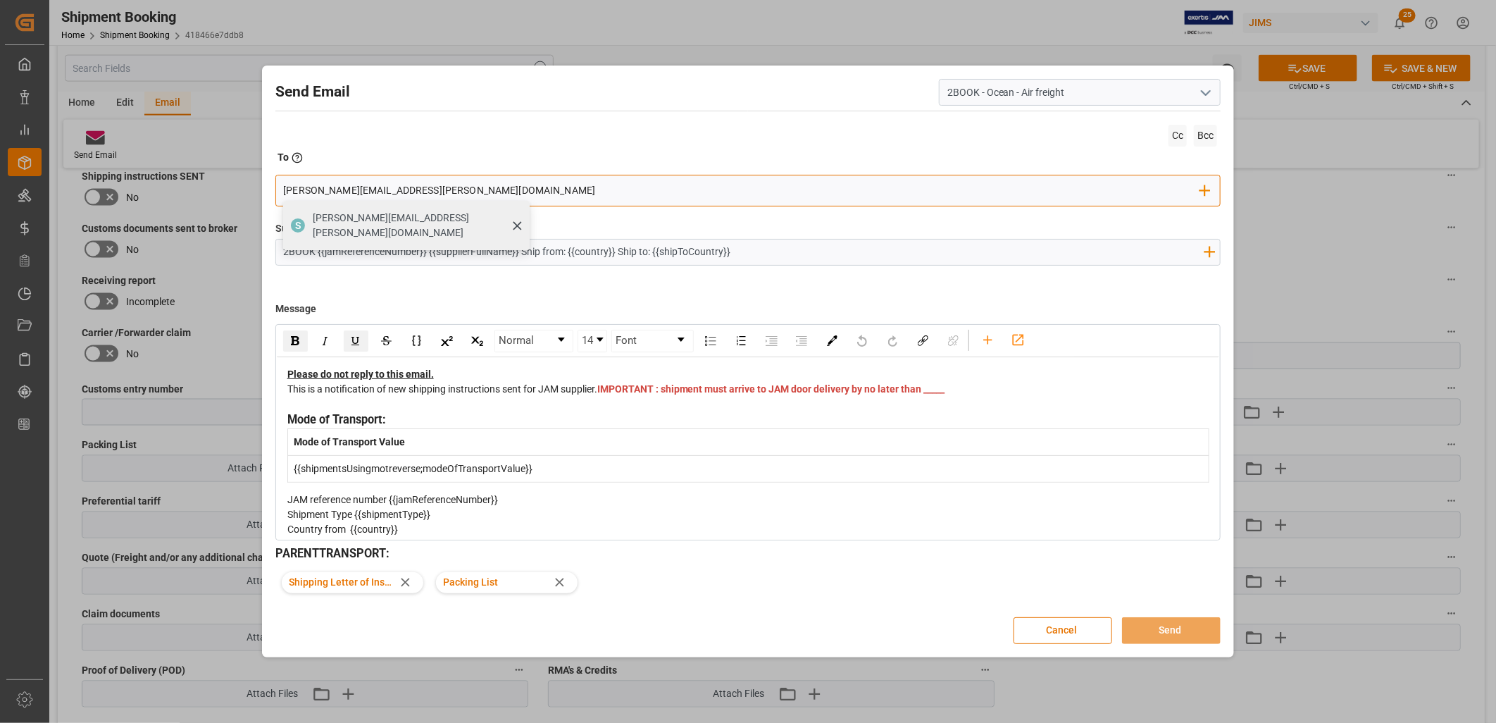
type input "stephen.kiatkiangsiong@kuehne-nagel.com"
click at [416, 215] on span "stephen.kiatkiangsiong@kuehne-nagel.com" at bounding box center [416, 226] width 207 height 30
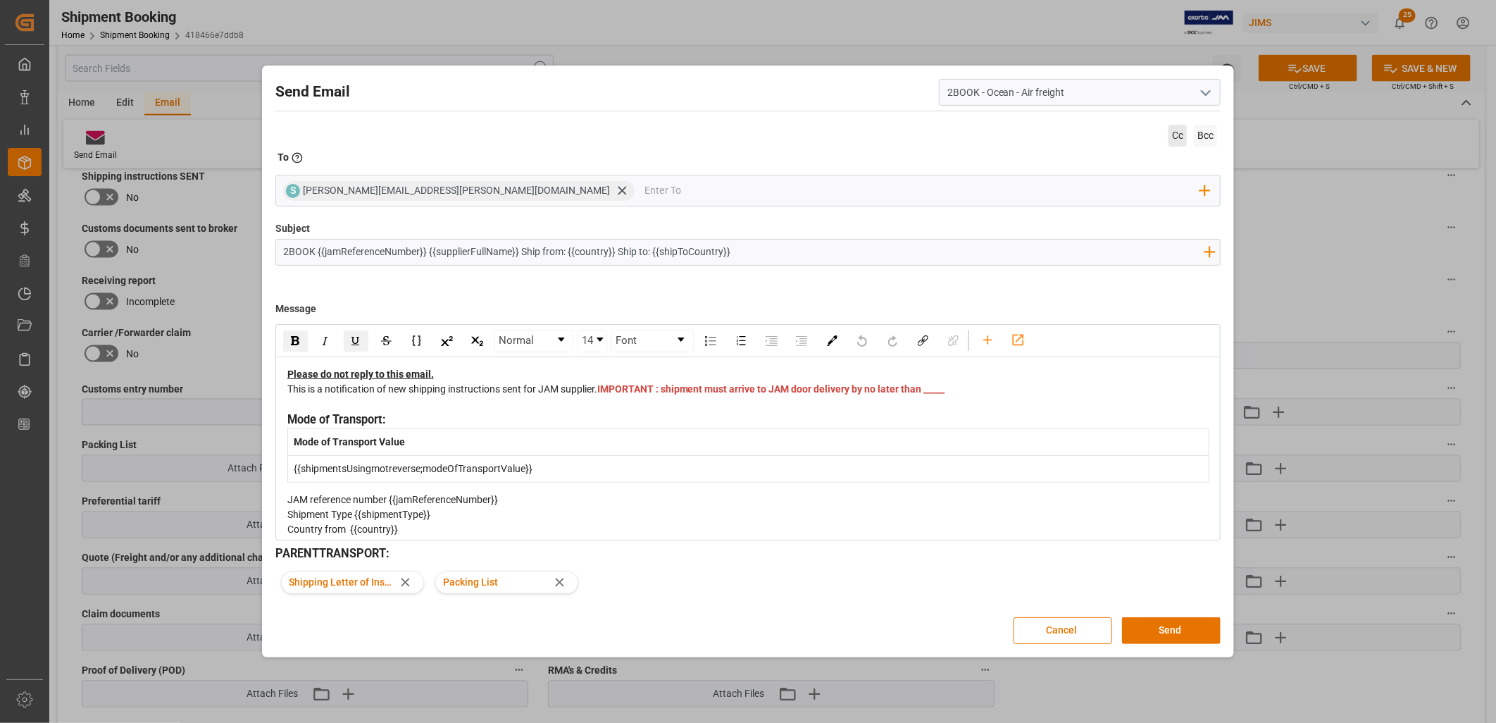
click at [1178, 135] on span "Cc" at bounding box center [1177, 136] width 18 height 22
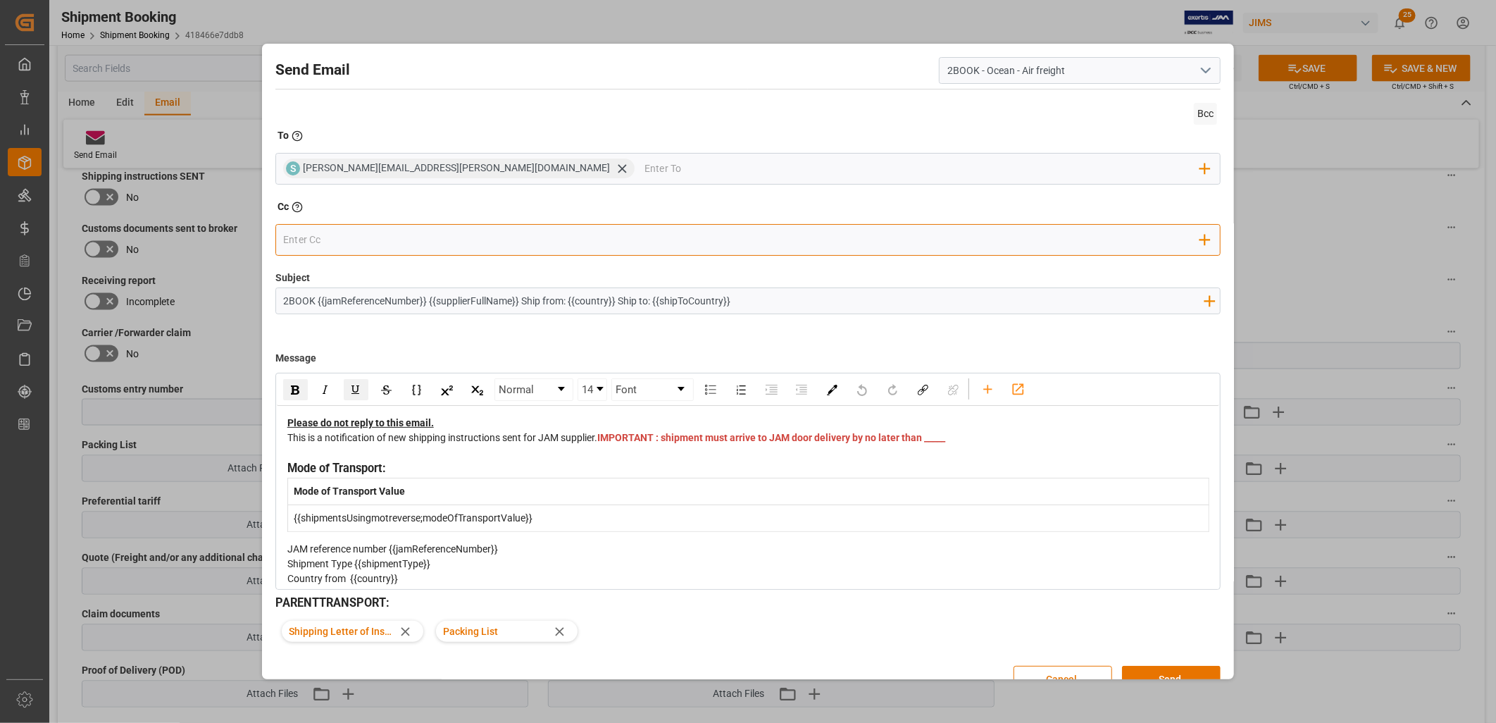
click at [323, 233] on input "email" at bounding box center [741, 239] width 917 height 21
click at [282, 240] on div "nitin N nitin.bhugun@jamindustries.com Add Field to Cc" at bounding box center [748, 240] width 946 height 32
click at [282, 243] on div "nitin Add Field to Cc" at bounding box center [748, 240] width 946 height 32
click at [284, 242] on input "nitin" at bounding box center [741, 239] width 917 height 21
type input "@nitin"
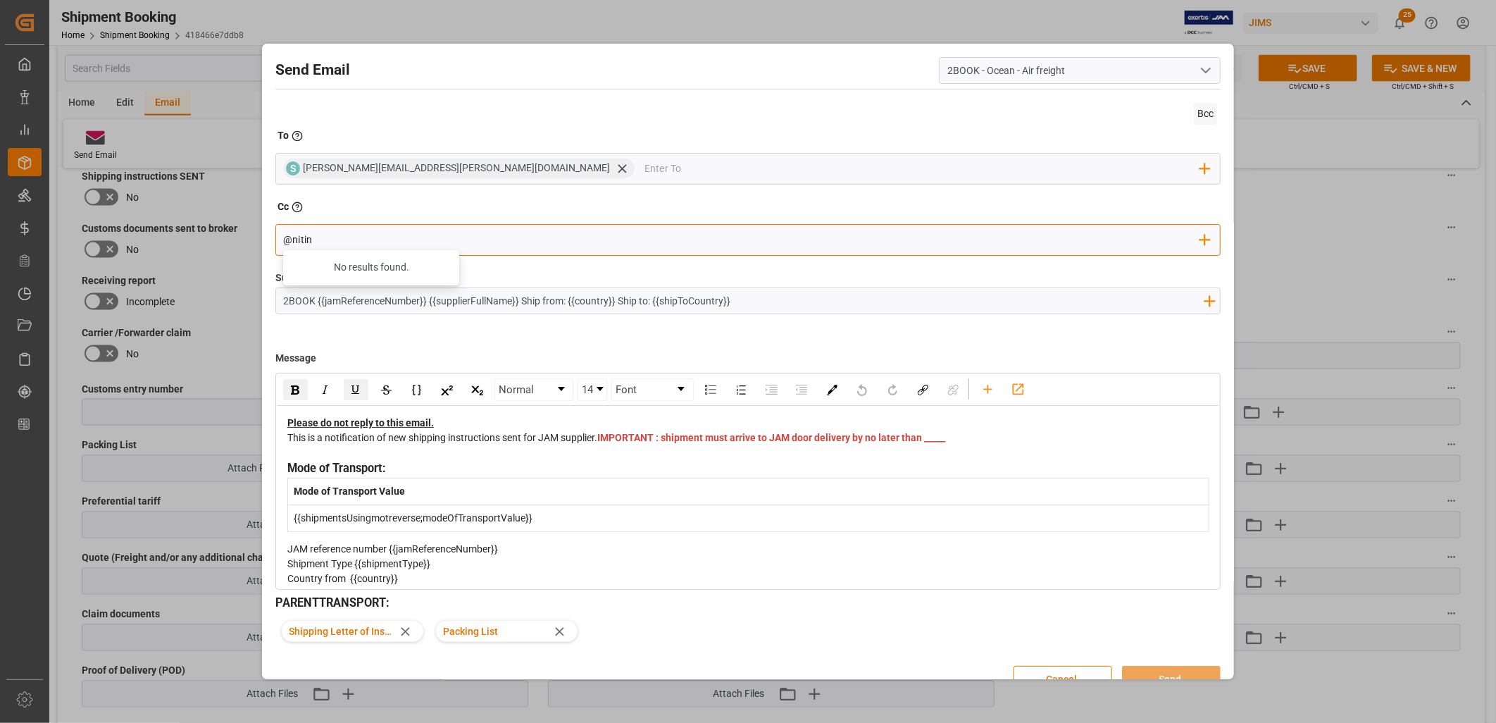
click at [328, 237] on input "@nitin" at bounding box center [741, 239] width 917 height 21
drag, startPoint x: 318, startPoint y: 241, endPoint x: 279, endPoint y: 235, distance: 39.8
click at [279, 235] on div "@nitin No results found. Add Field to Cc" at bounding box center [748, 240] width 946 height 32
type input "nit"
click at [313, 269] on span "nitin.bhugun@jamindustries.com" at bounding box center [391, 267] width 156 height 15
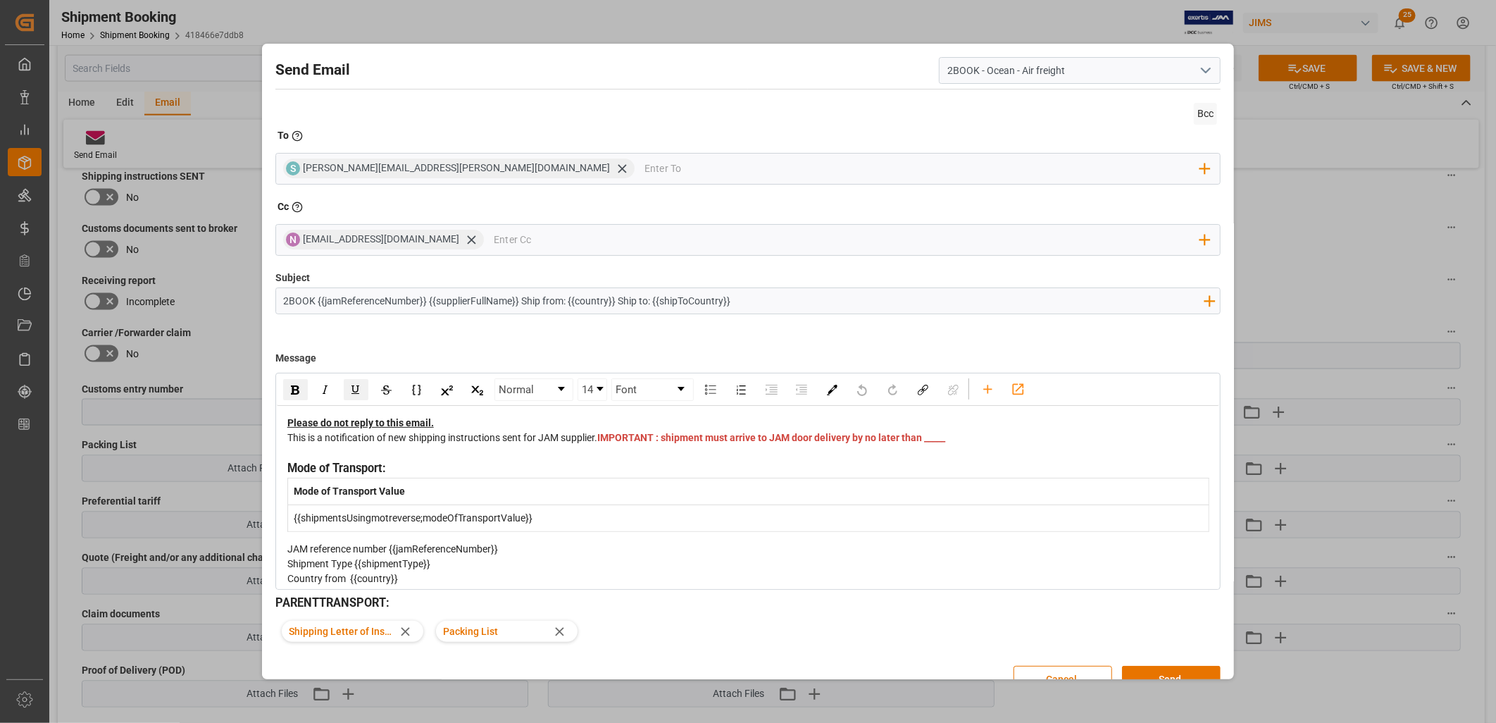
drag, startPoint x: 320, startPoint y: 297, endPoint x: 792, endPoint y: 310, distance: 472.8
click at [792, 310] on input "2BOOK {{jamReferenceNumber}} {{supplierFullName}} Ship from: {{country}} Ship t…" at bounding box center [743, 300] width 935 height 25
type input "2BOOK {REF 22-10788-MY Cortek Digitech Pedals FCA Malaysia to the USA Southaven…"
click at [614, 443] on span "IMPORTANT : shipment must arrive to JAM door delivery by no later than _____" at bounding box center [771, 437] width 348 height 11
drag, startPoint x: 613, startPoint y: 454, endPoint x: 635, endPoint y: 454, distance: 21.8
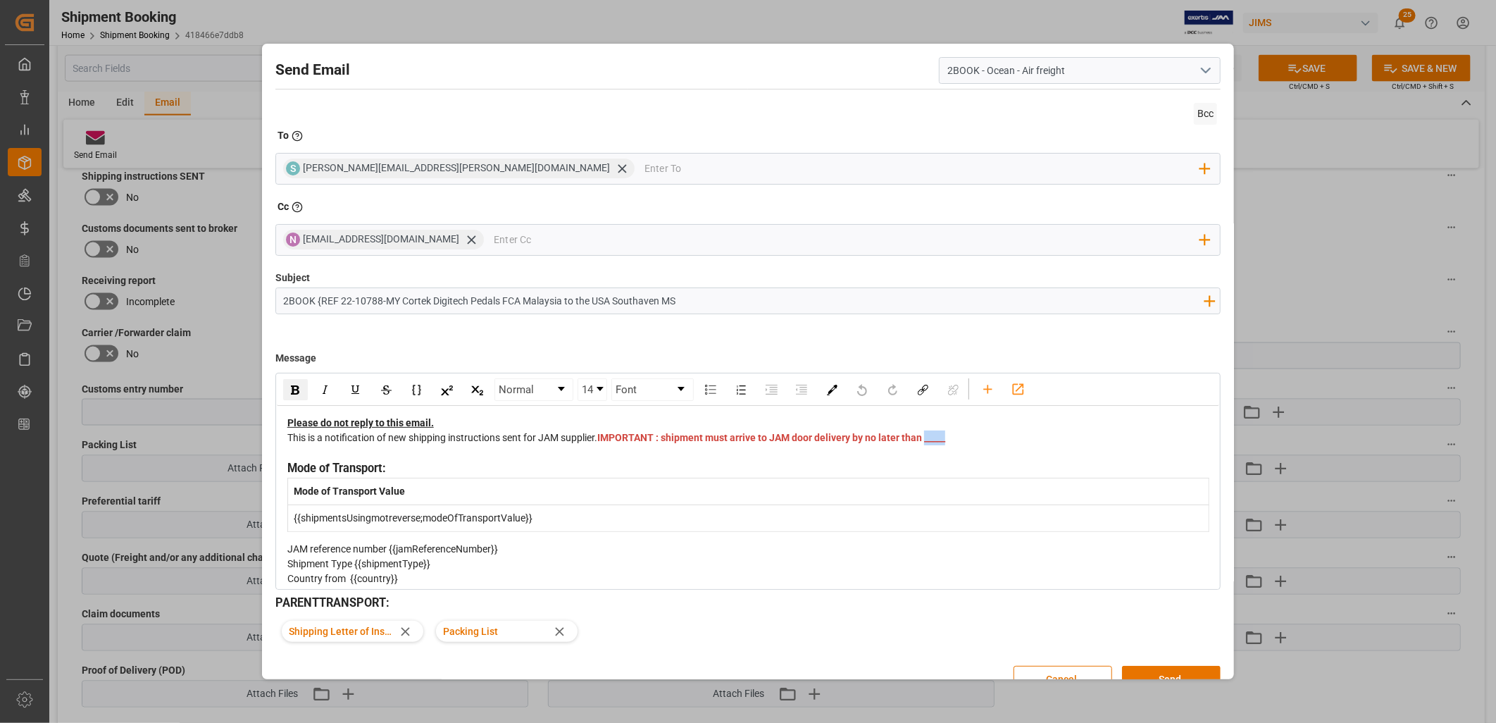
click at [635, 443] on span "IMPORTANT : shipment must arrive to JAM door delivery by no later than _____" at bounding box center [771, 437] width 348 height 11
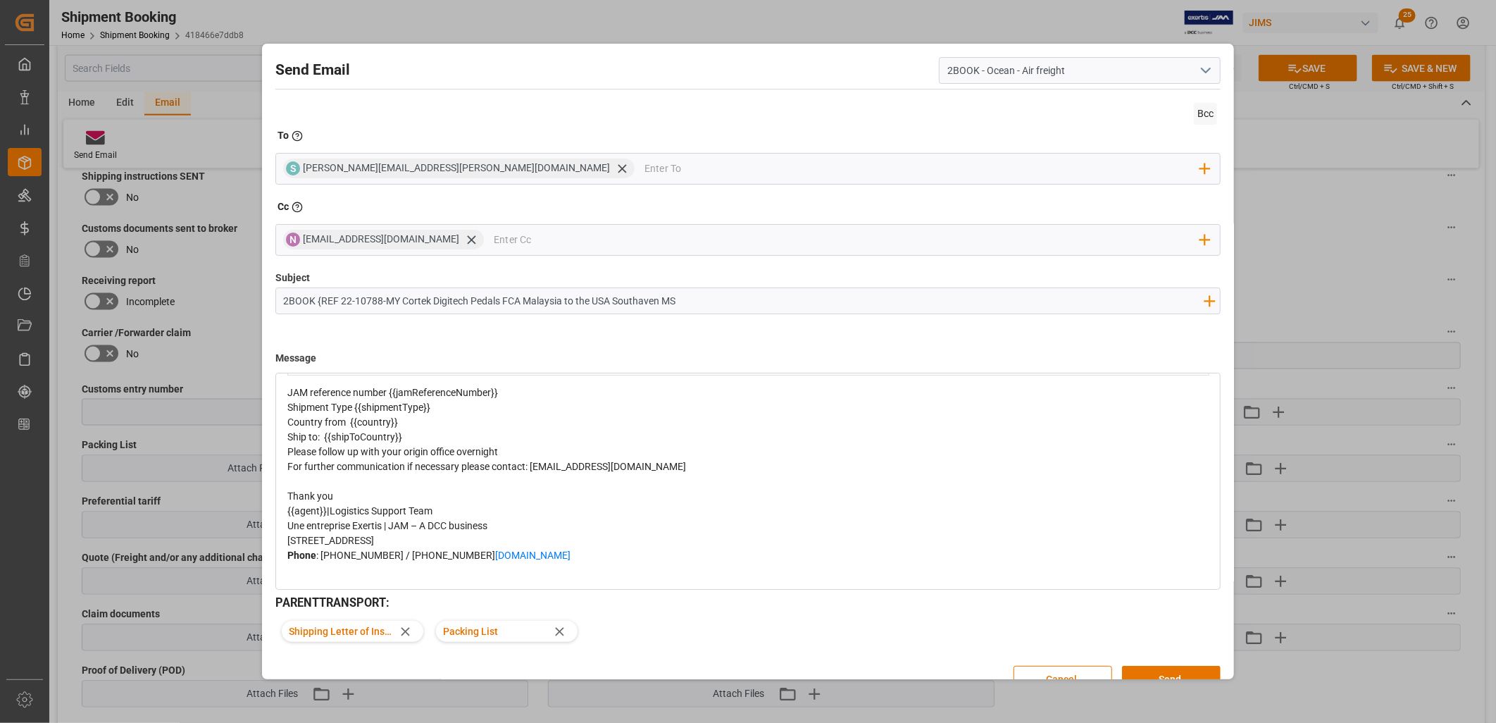
scroll to position [78, 0]
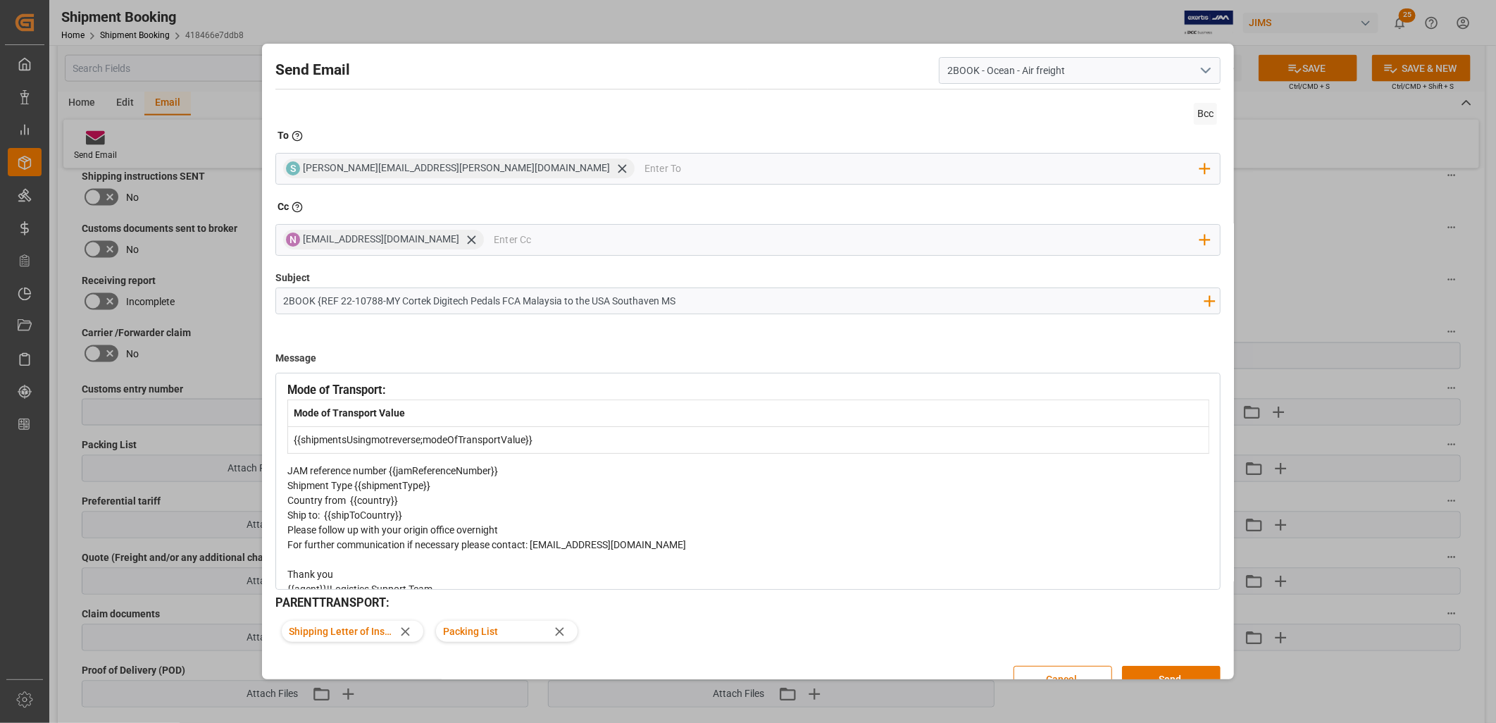
click at [383, 476] on span "JAM reference number {{jamReferenceNumber}}" at bounding box center [392, 470] width 211 height 11
drag, startPoint x: 398, startPoint y: 482, endPoint x: 499, endPoint y: 487, distance: 100.8
click at [499, 478] on div "JAM reference number {{jamReferenceNumber}}" at bounding box center [748, 470] width 923 height 15
click at [437, 493] on div "Shipment Type {{shipmentType}}" at bounding box center [748, 485] width 923 height 15
drag, startPoint x: 354, startPoint y: 498, endPoint x: 495, endPoint y: 506, distance: 141.8
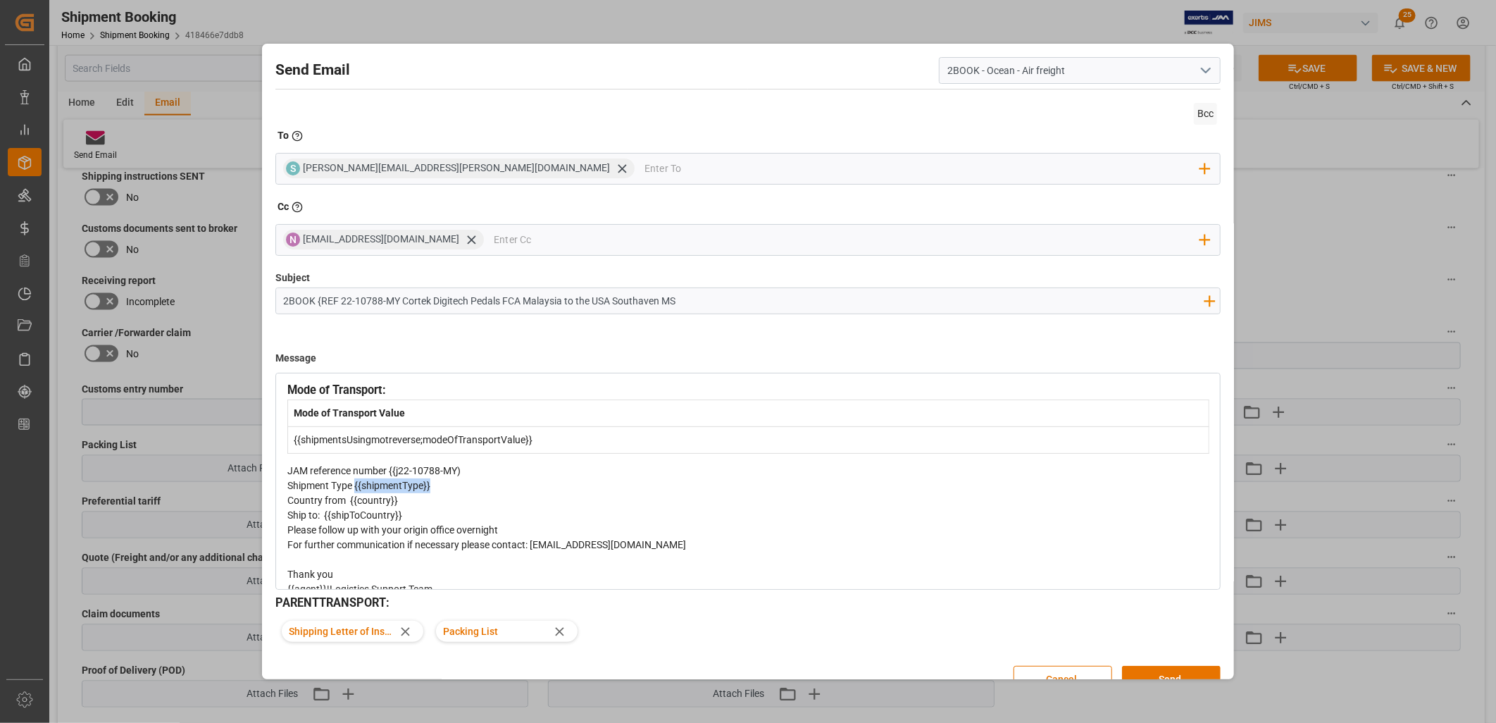
click at [495, 493] on div "Shipment Type {{shipmentType}}" at bounding box center [748, 485] width 923 height 15
click at [361, 508] on div "Country from {{country}}" at bounding box center [748, 500] width 923 height 15
drag, startPoint x: 357, startPoint y: 515, endPoint x: 387, endPoint y: 516, distance: 30.3
click at [387, 506] on span "Country from {{country}}" at bounding box center [342, 499] width 111 height 11
drag, startPoint x: 332, startPoint y: 532, endPoint x: 384, endPoint y: 538, distance: 51.8
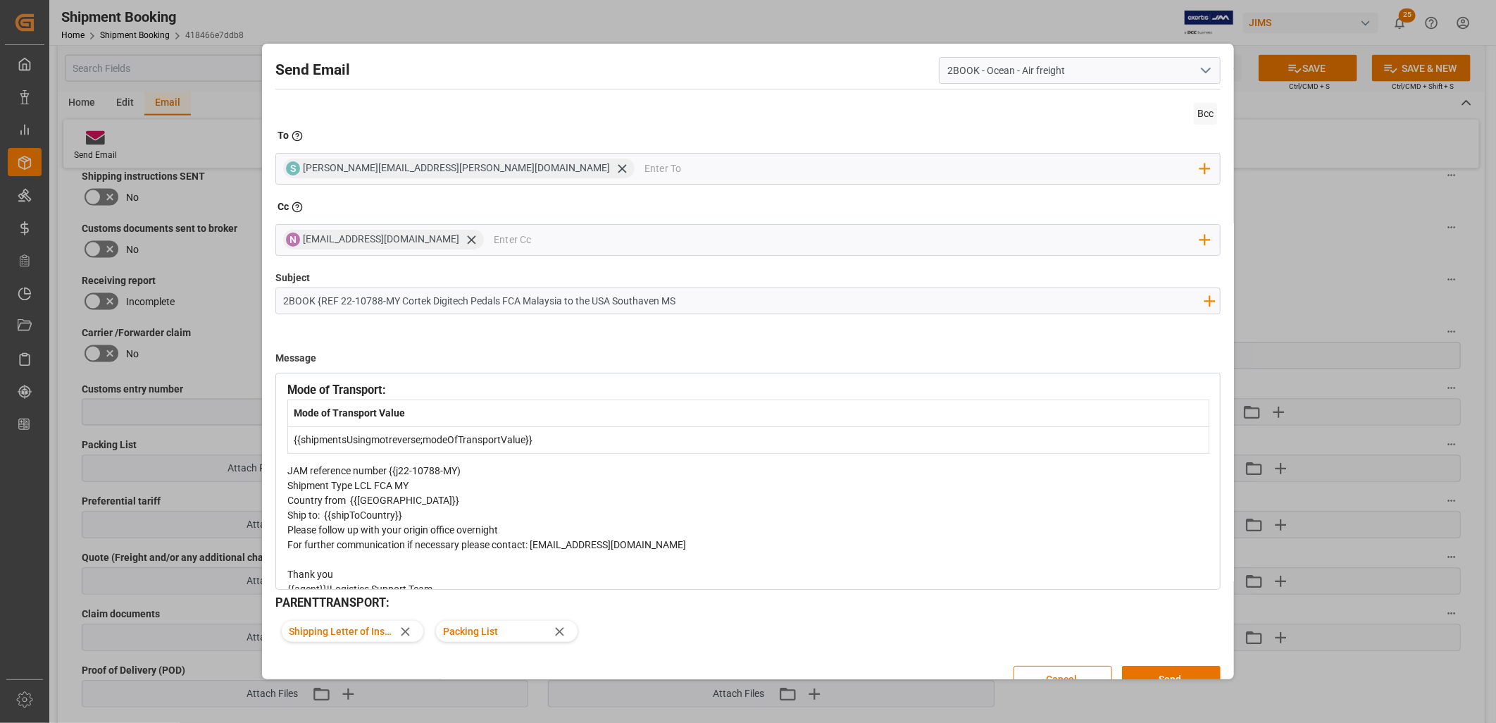
click at [384, 523] on div "Ship to: {{shipToCountry}}" at bounding box center [748, 515] width 923 height 15
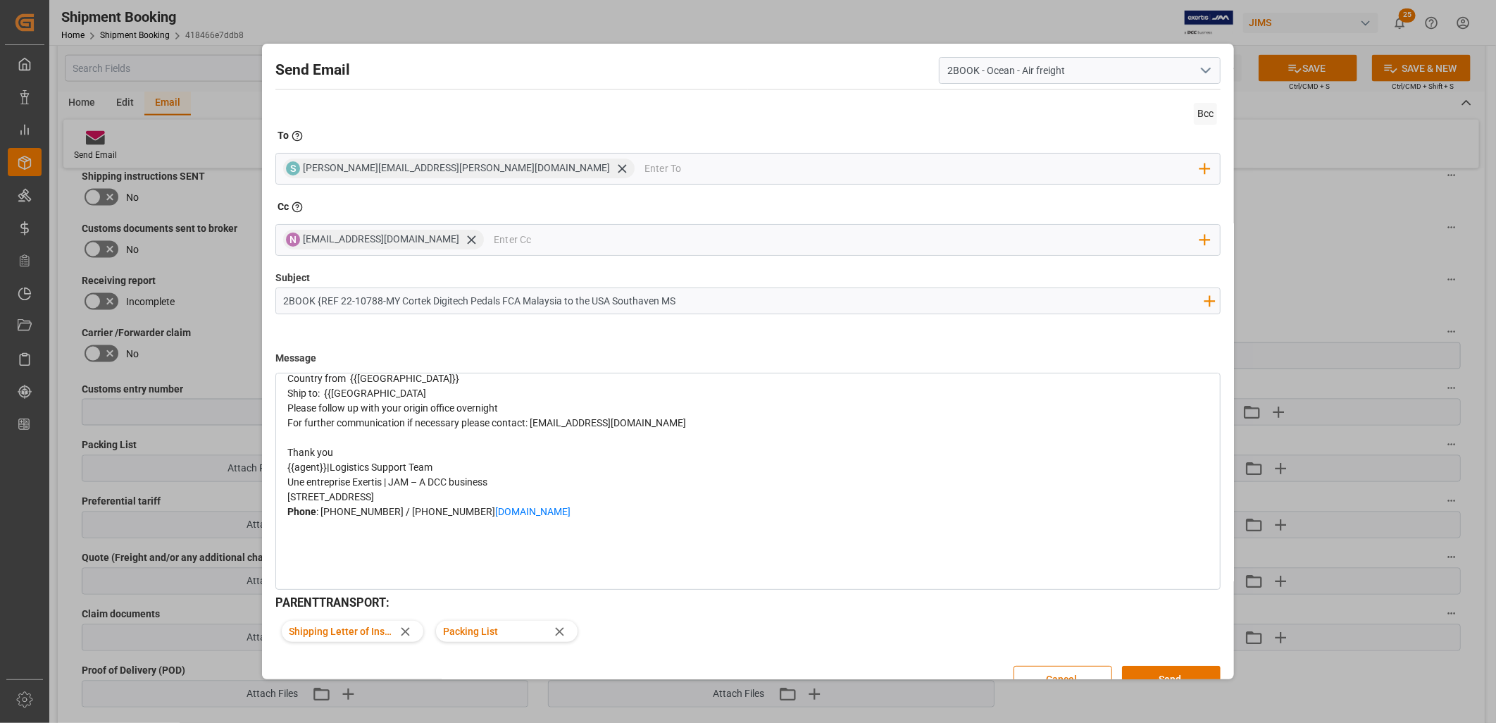
scroll to position [235, 0]
click at [1152, 672] on button "Send" at bounding box center [1171, 679] width 99 height 27
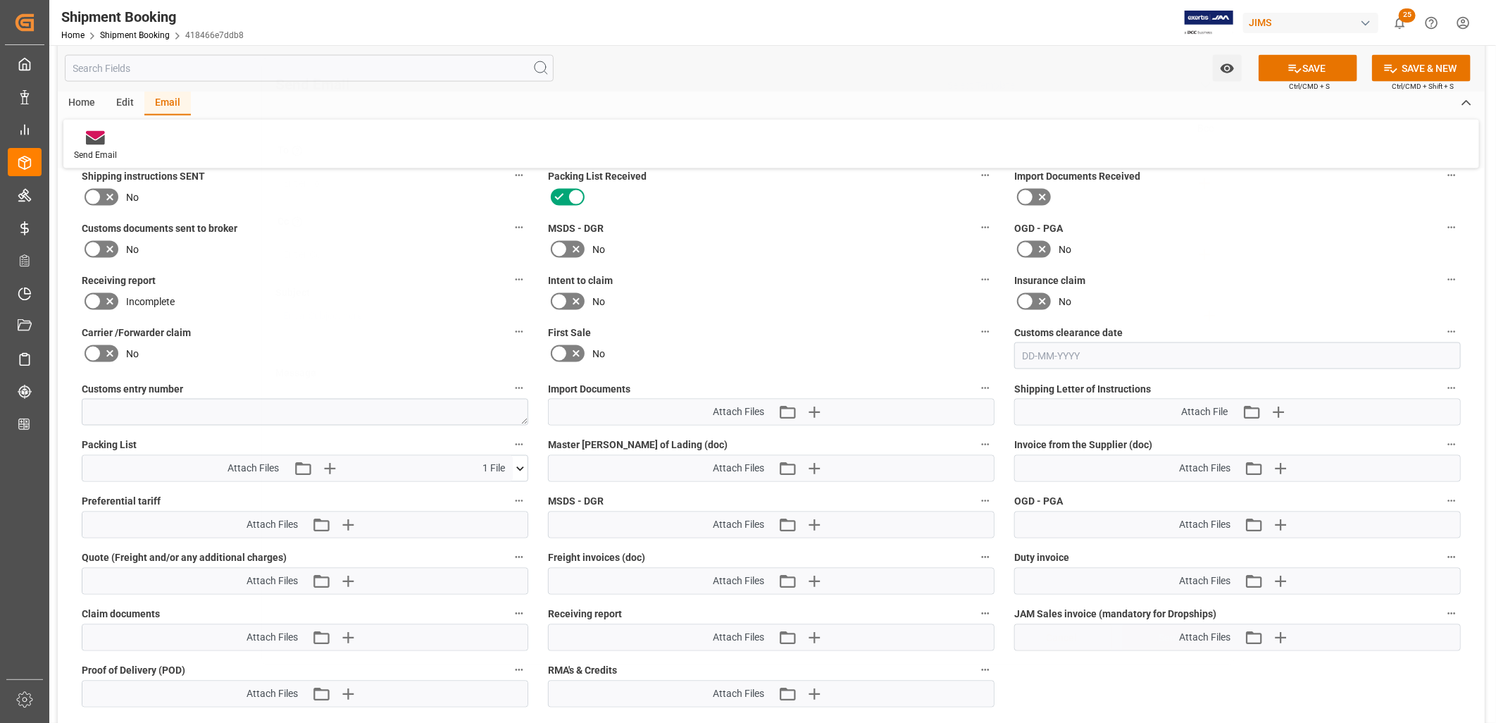
scroll to position [0, 0]
click at [1280, 408] on icon "button" at bounding box center [1277, 412] width 13 height 13
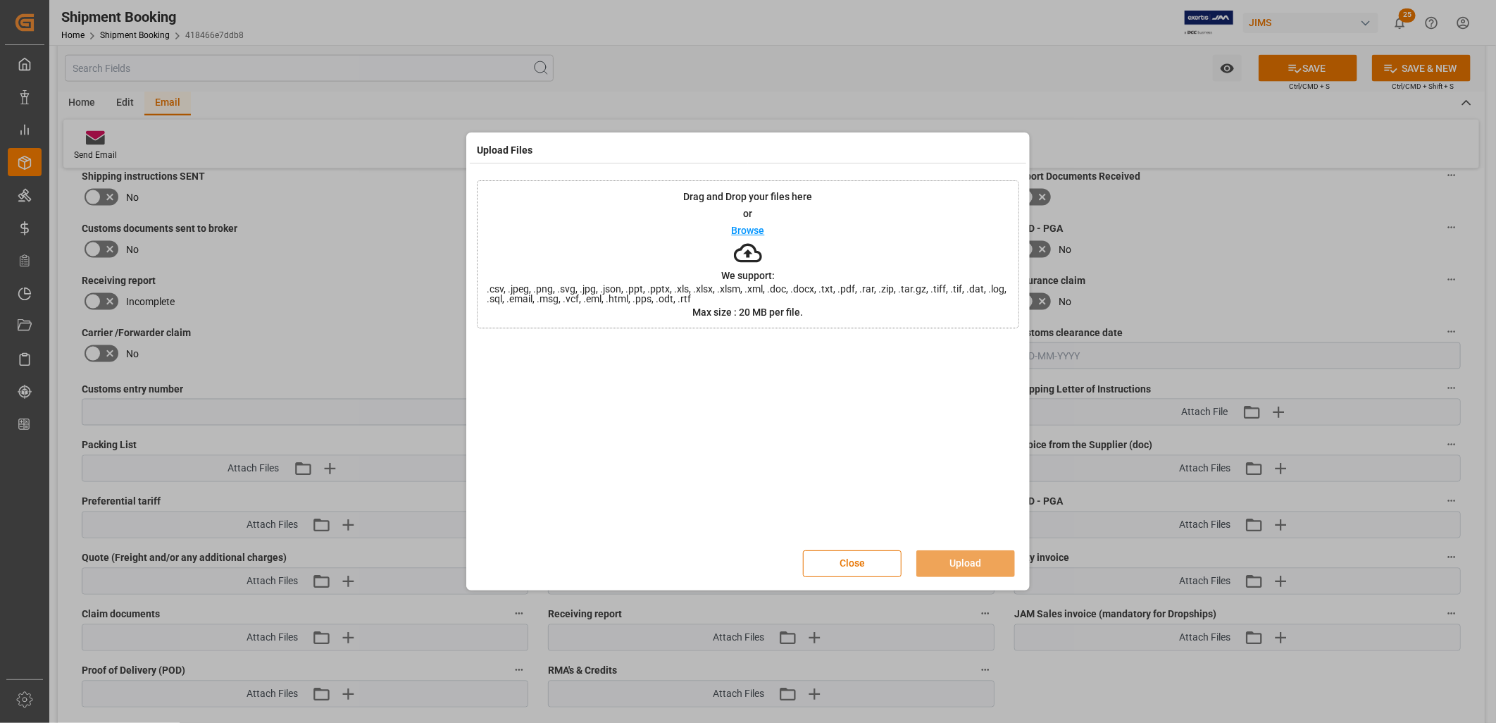
click at [741, 227] on p "Browse" at bounding box center [748, 230] width 33 height 10
click at [971, 561] on button "Upload" at bounding box center [965, 563] width 99 height 27
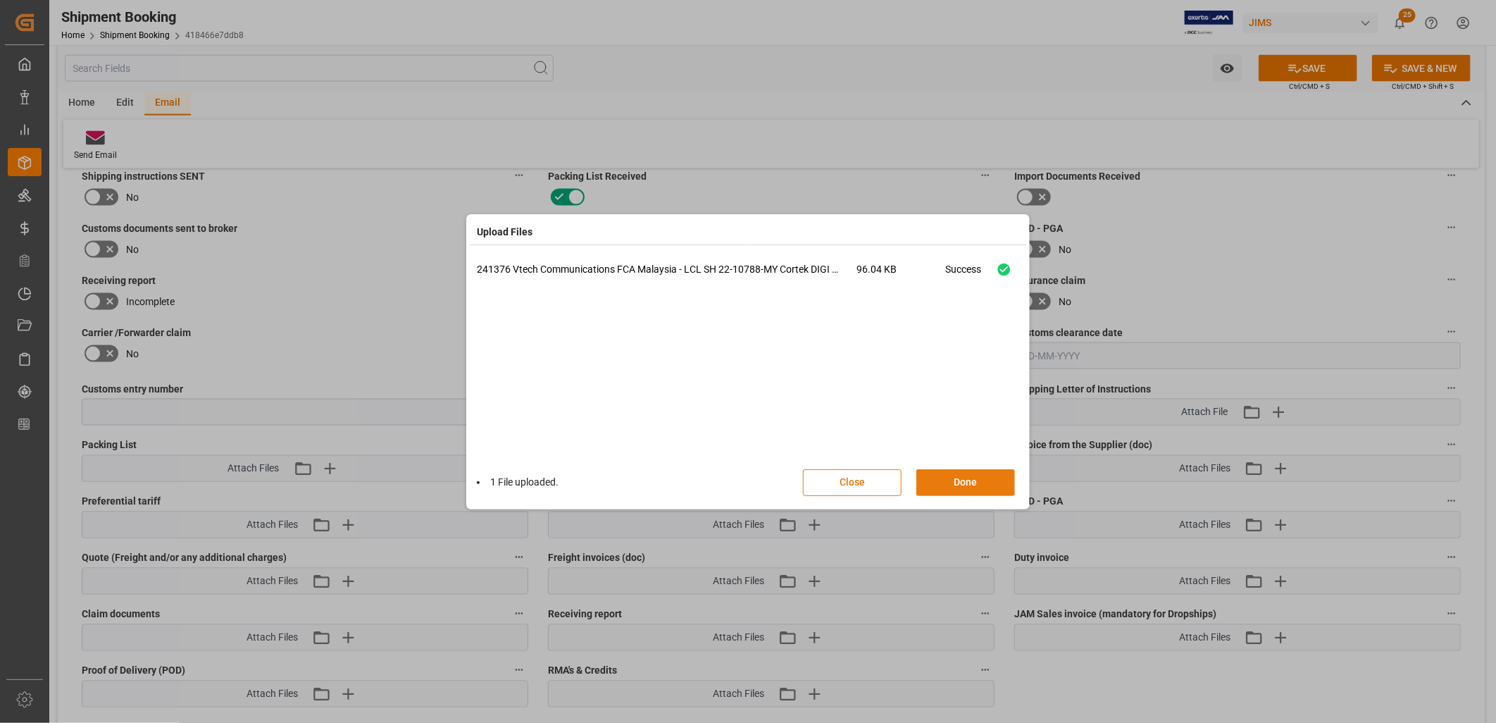
click at [967, 470] on button "Done" at bounding box center [965, 482] width 99 height 27
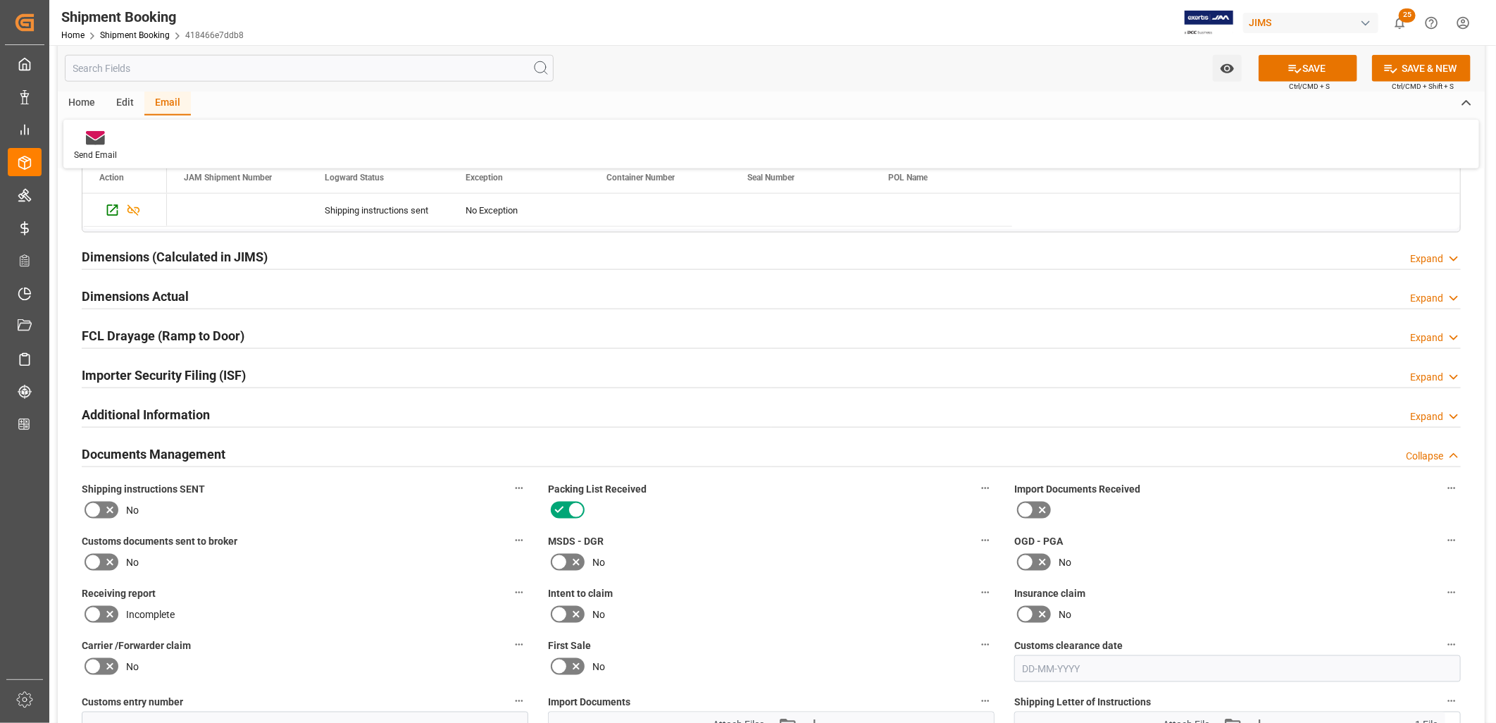
scroll to position [1095, 0]
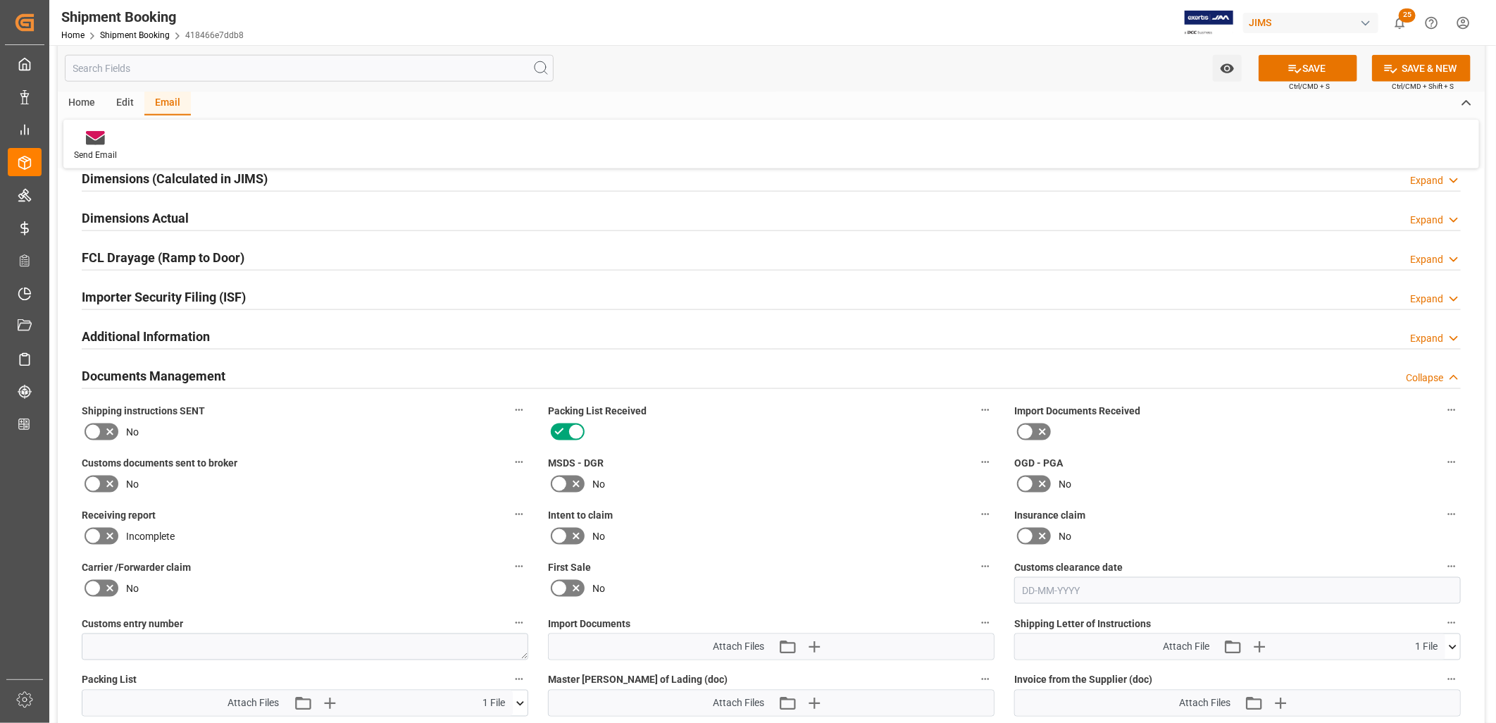
click at [97, 432] on icon at bounding box center [93, 431] width 17 height 17
click at [0, 0] on input "checkbox" at bounding box center [0, 0] width 0 height 0
click at [1324, 68] on button "SAVE" at bounding box center [1308, 68] width 99 height 27
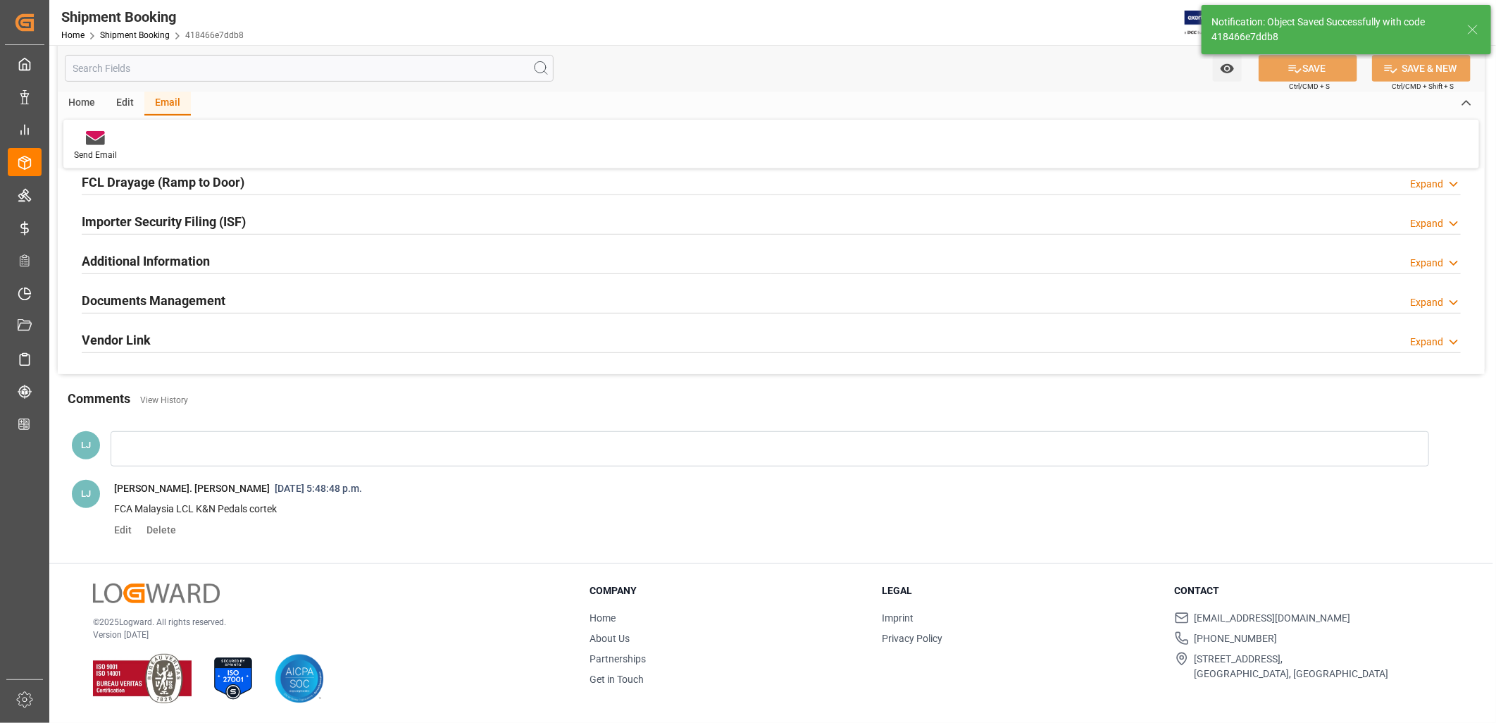
scroll to position [325, 0]
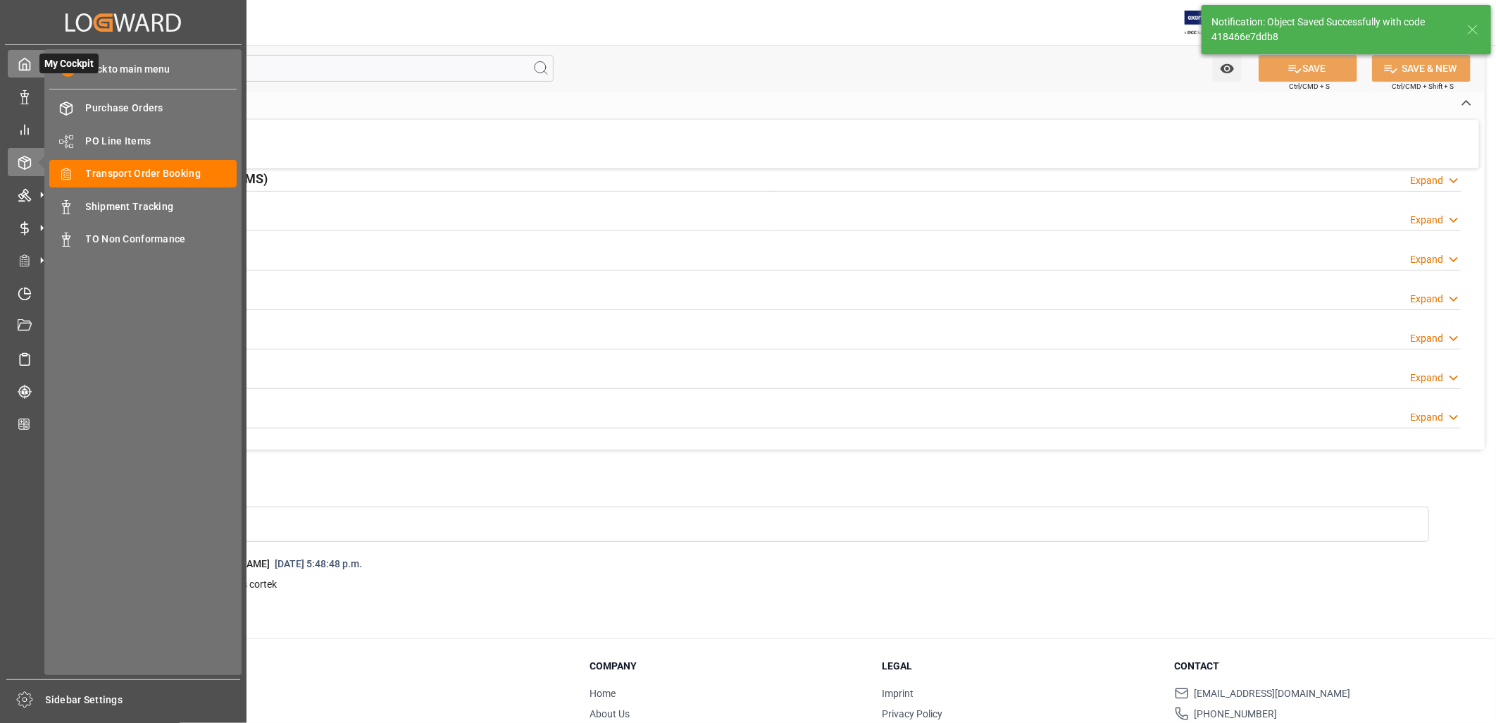
click at [25, 63] on icon at bounding box center [25, 64] width 14 height 14
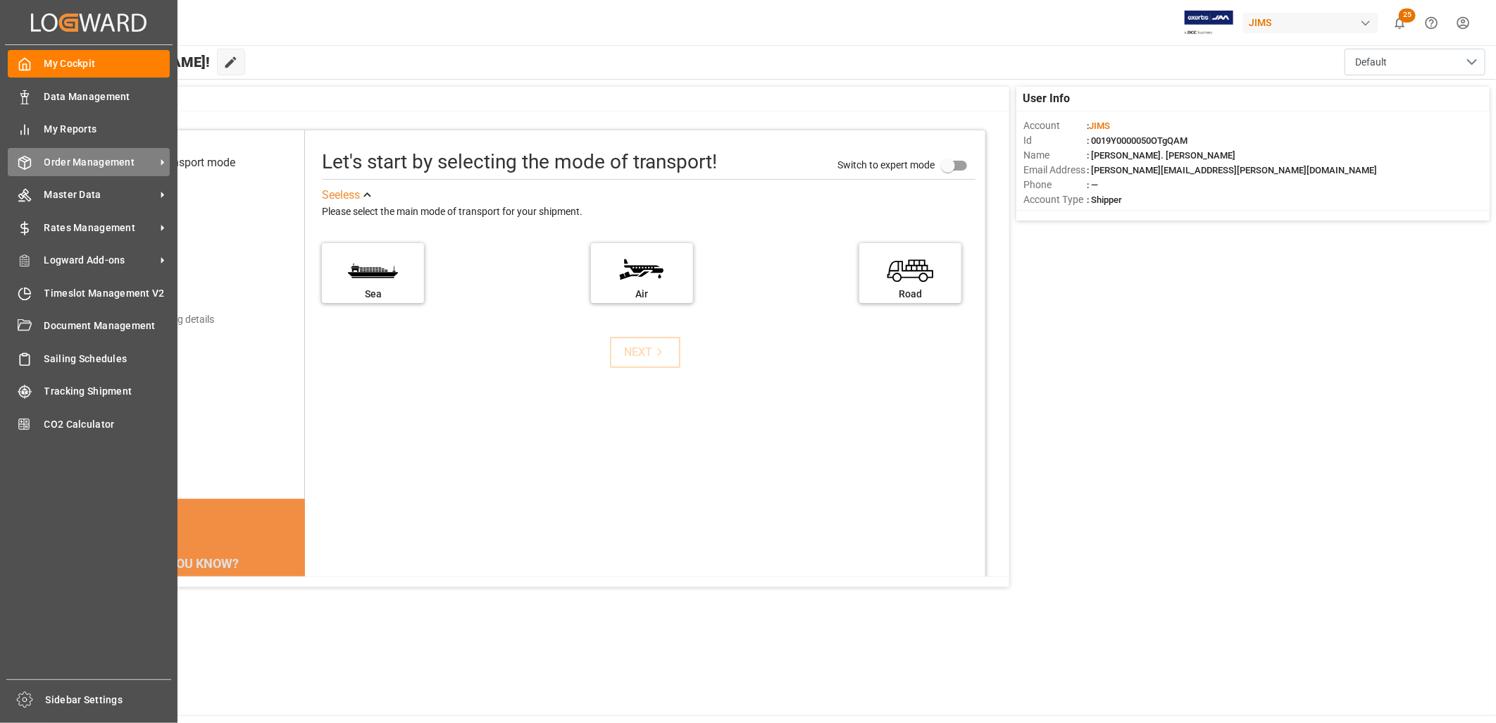
click at [73, 156] on span "Order Management" at bounding box center [99, 162] width 111 height 15
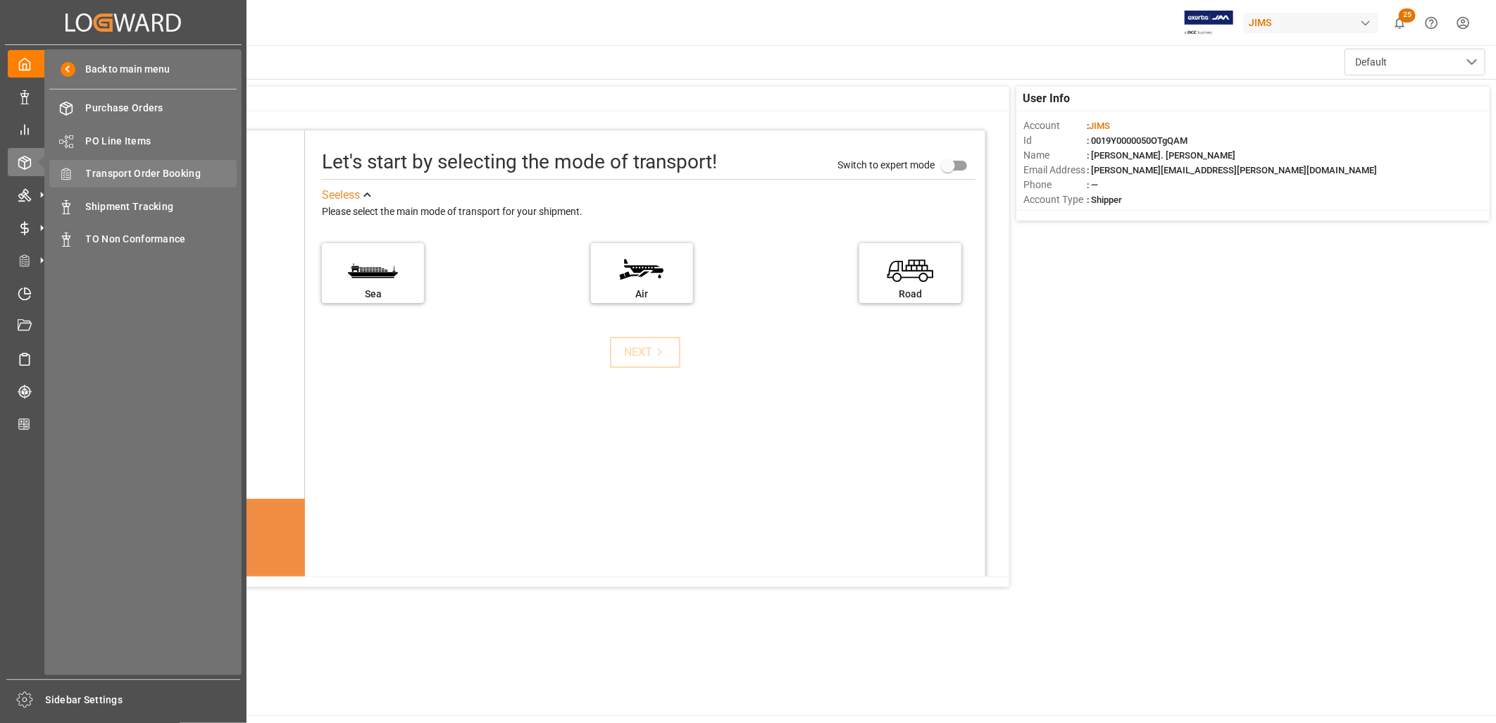
click at [166, 171] on span "Transport Order Booking" at bounding box center [161, 173] width 151 height 15
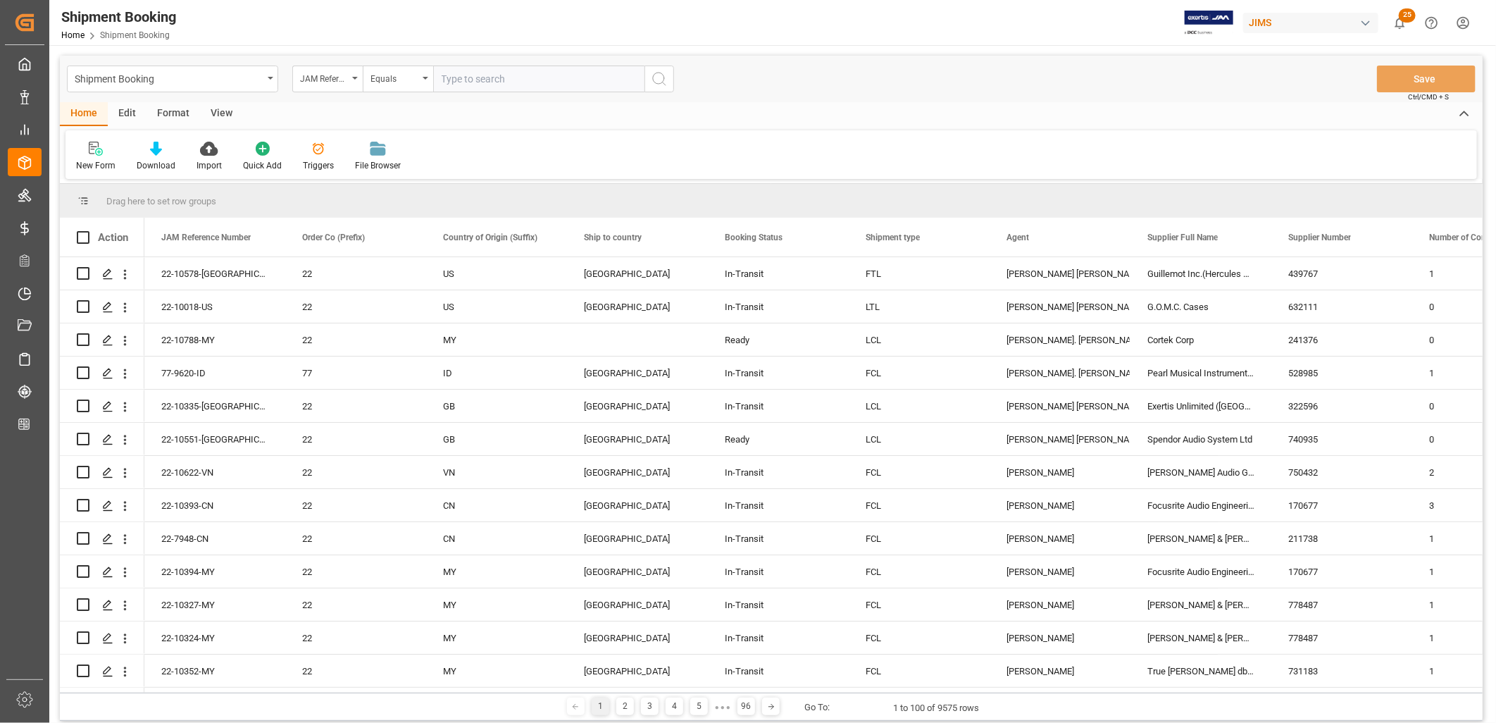
click at [458, 80] on input "text" at bounding box center [538, 78] width 211 height 27
click at [463, 78] on input "22-" at bounding box center [538, 78] width 211 height 27
type input "22-10603-CN"
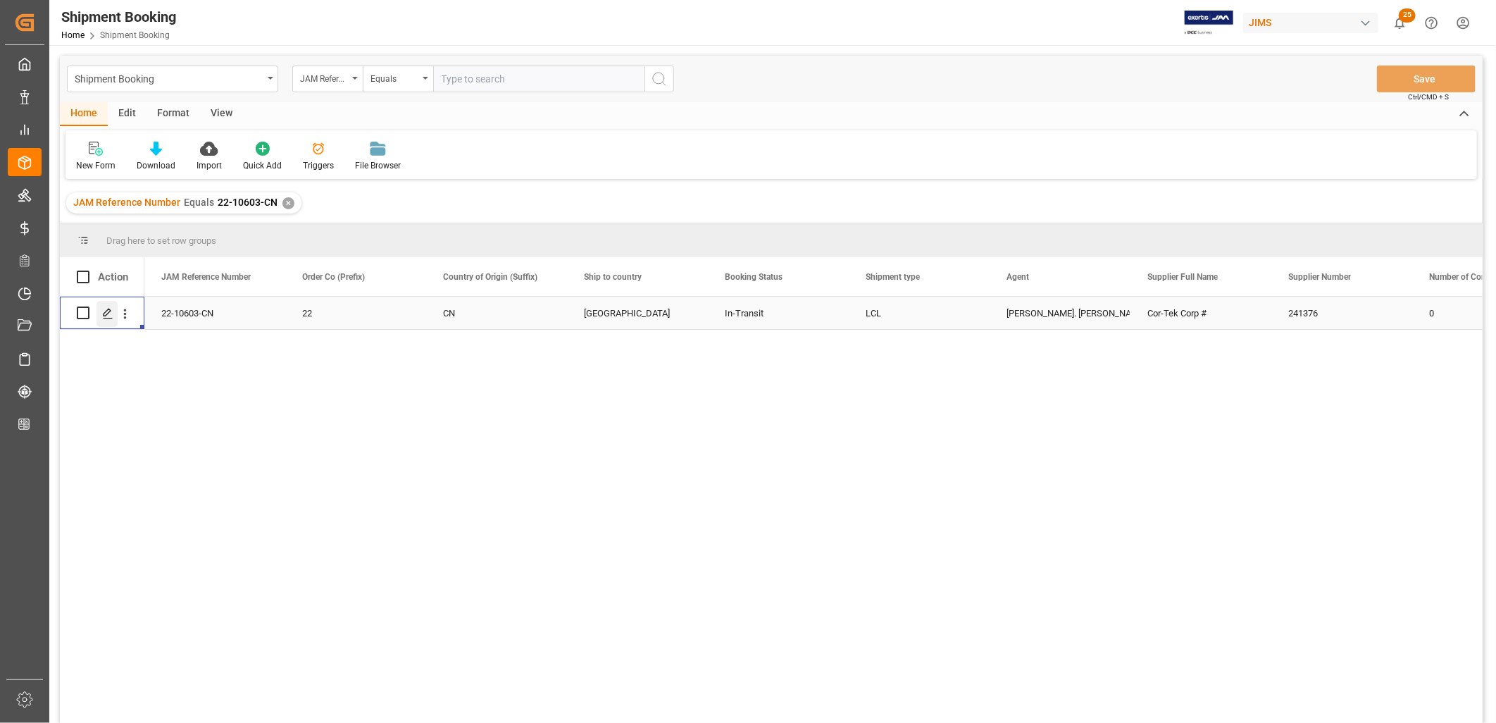
click at [104, 311] on icon "Press SPACE to select this row." at bounding box center [107, 313] width 11 height 11
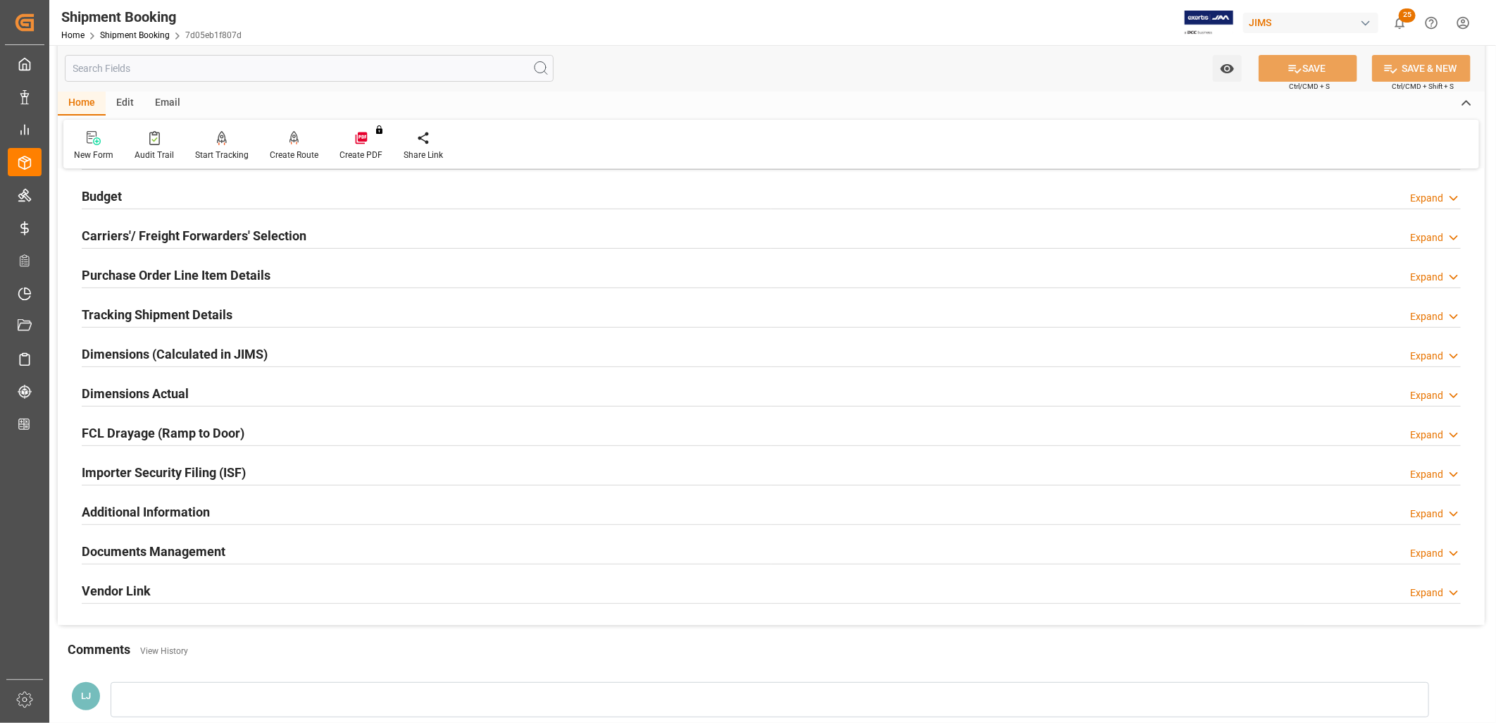
scroll to position [156, 0]
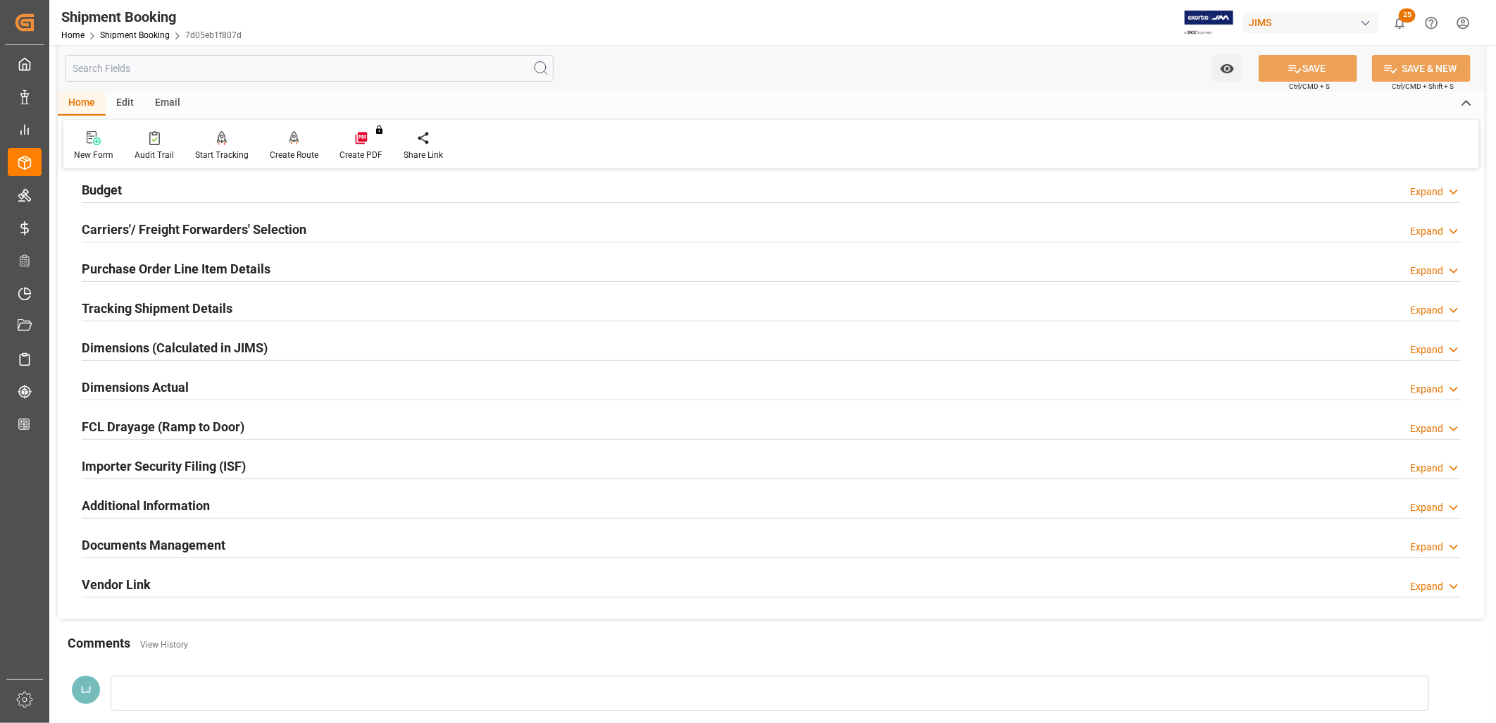
click at [170, 544] on h2 "Documents Management" at bounding box center [154, 544] width 144 height 19
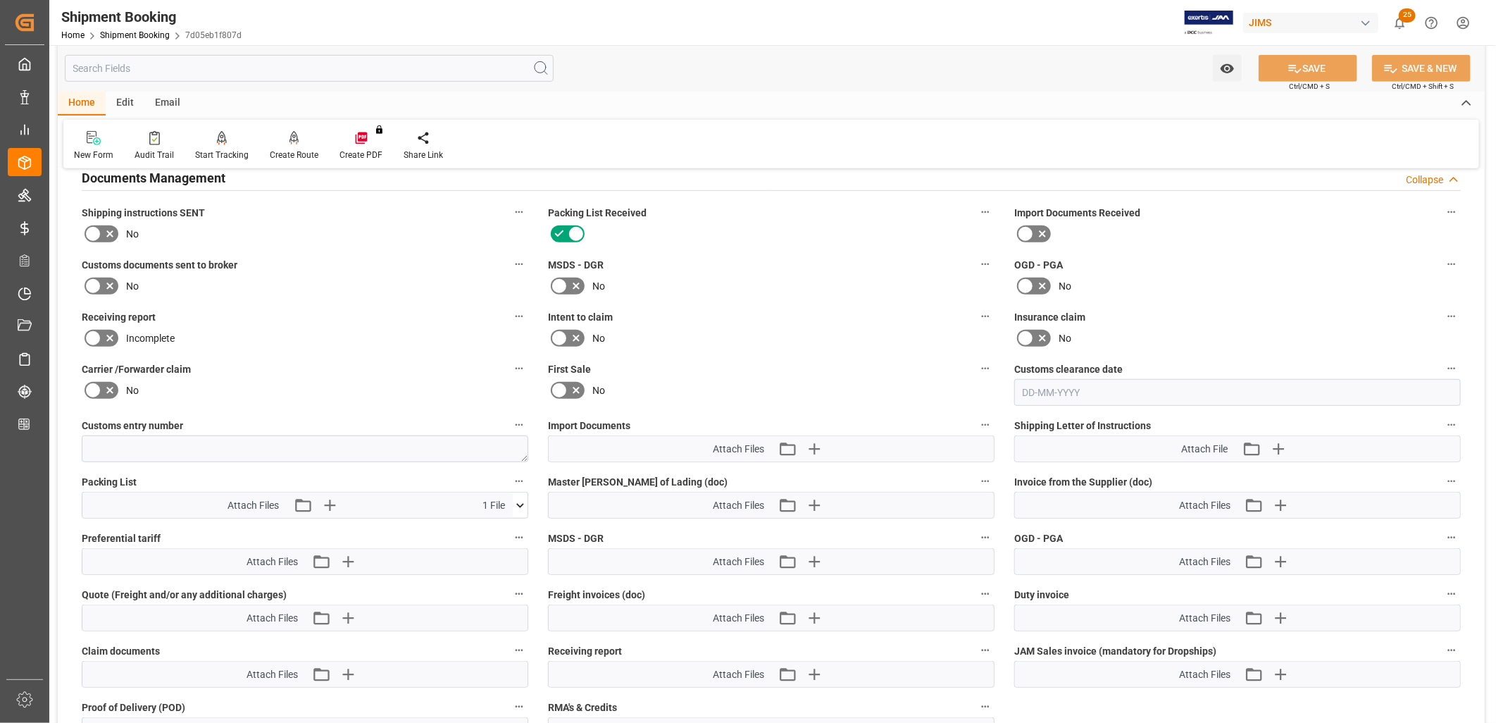
scroll to position [547, 0]
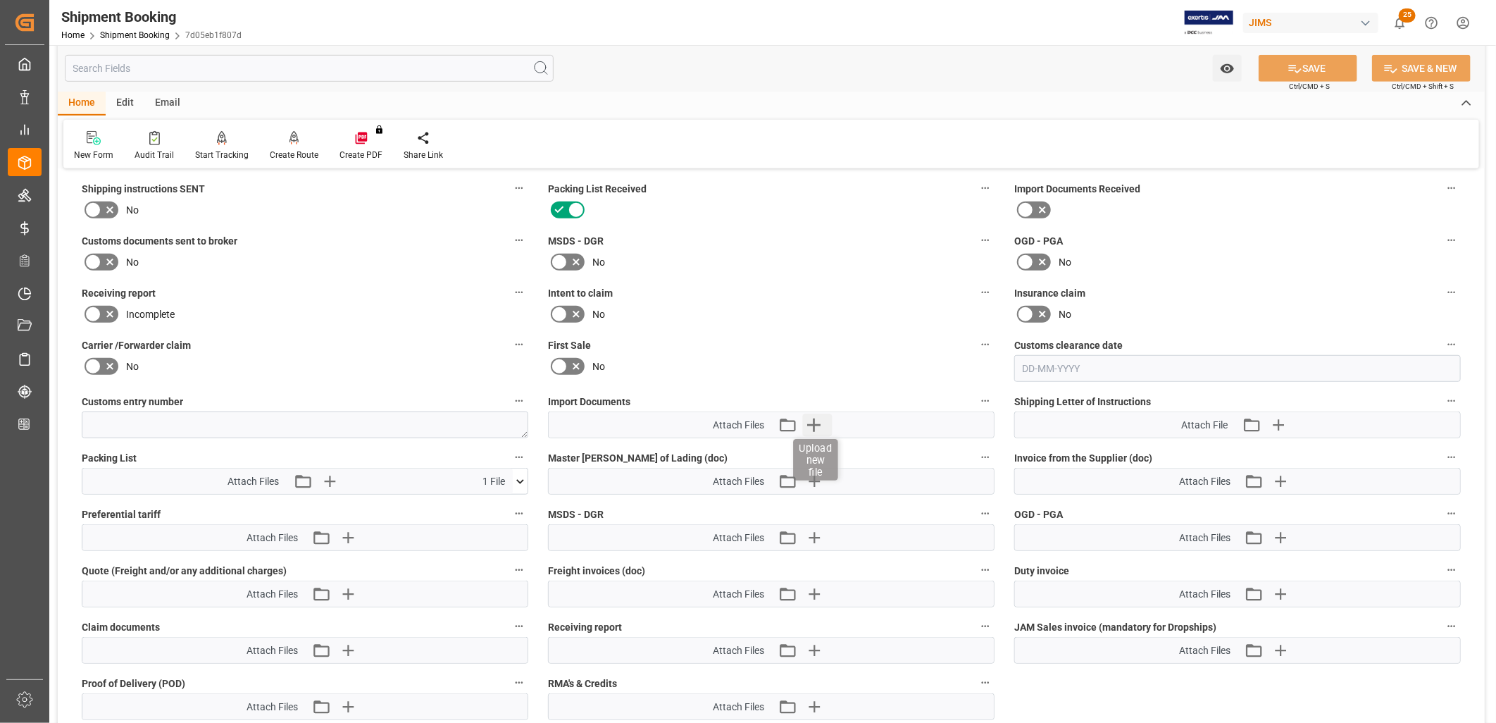
click at [816, 419] on icon "button" at bounding box center [814, 424] width 23 height 23
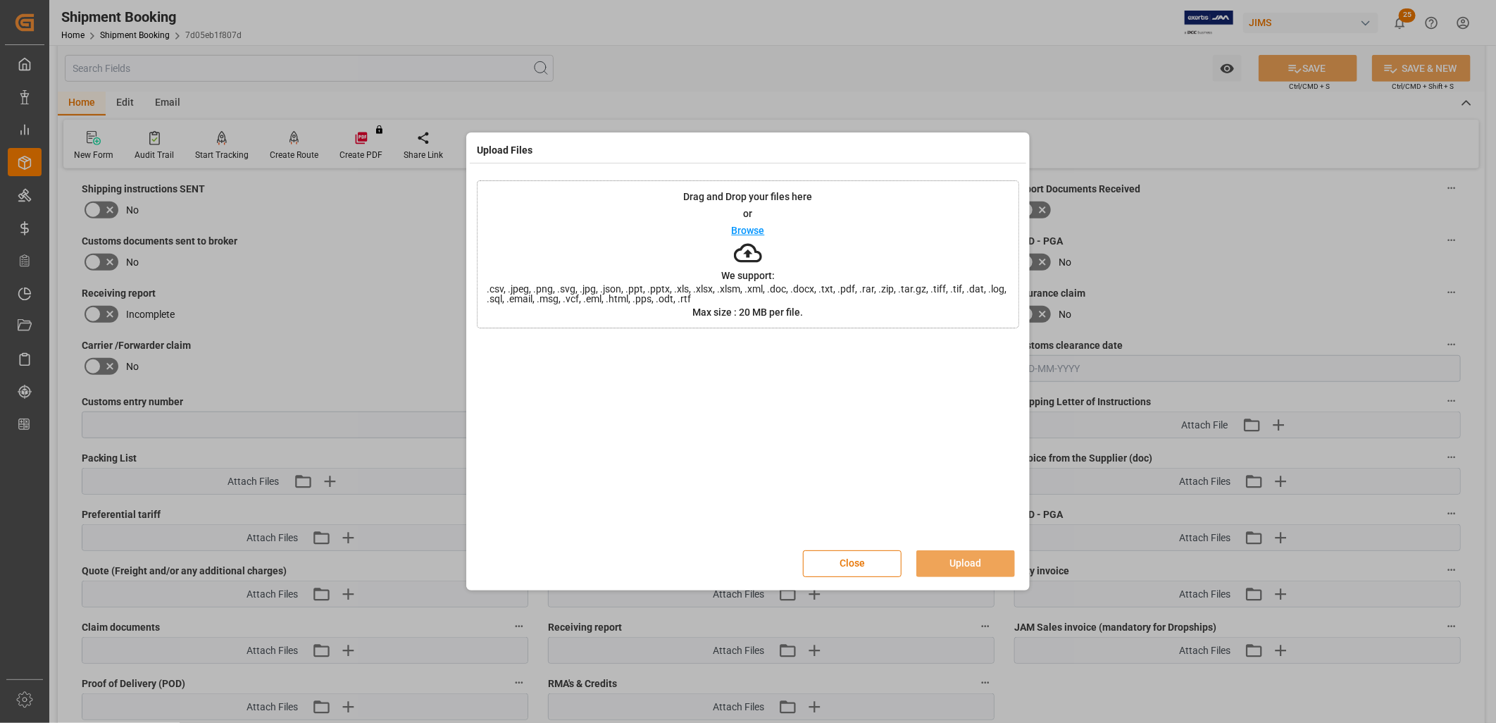
click at [761, 227] on p "Browse" at bounding box center [748, 230] width 33 height 10
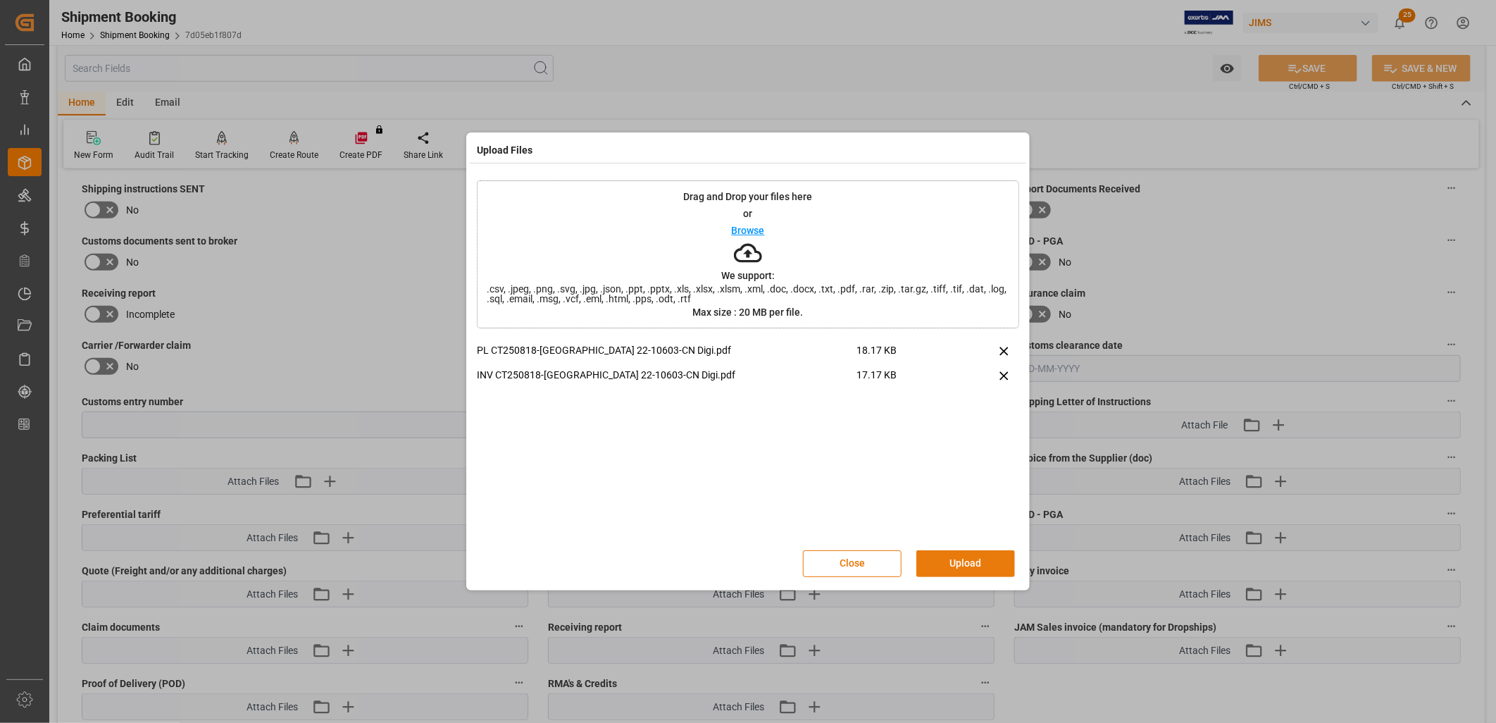
click at [978, 565] on button "Upload" at bounding box center [965, 563] width 99 height 27
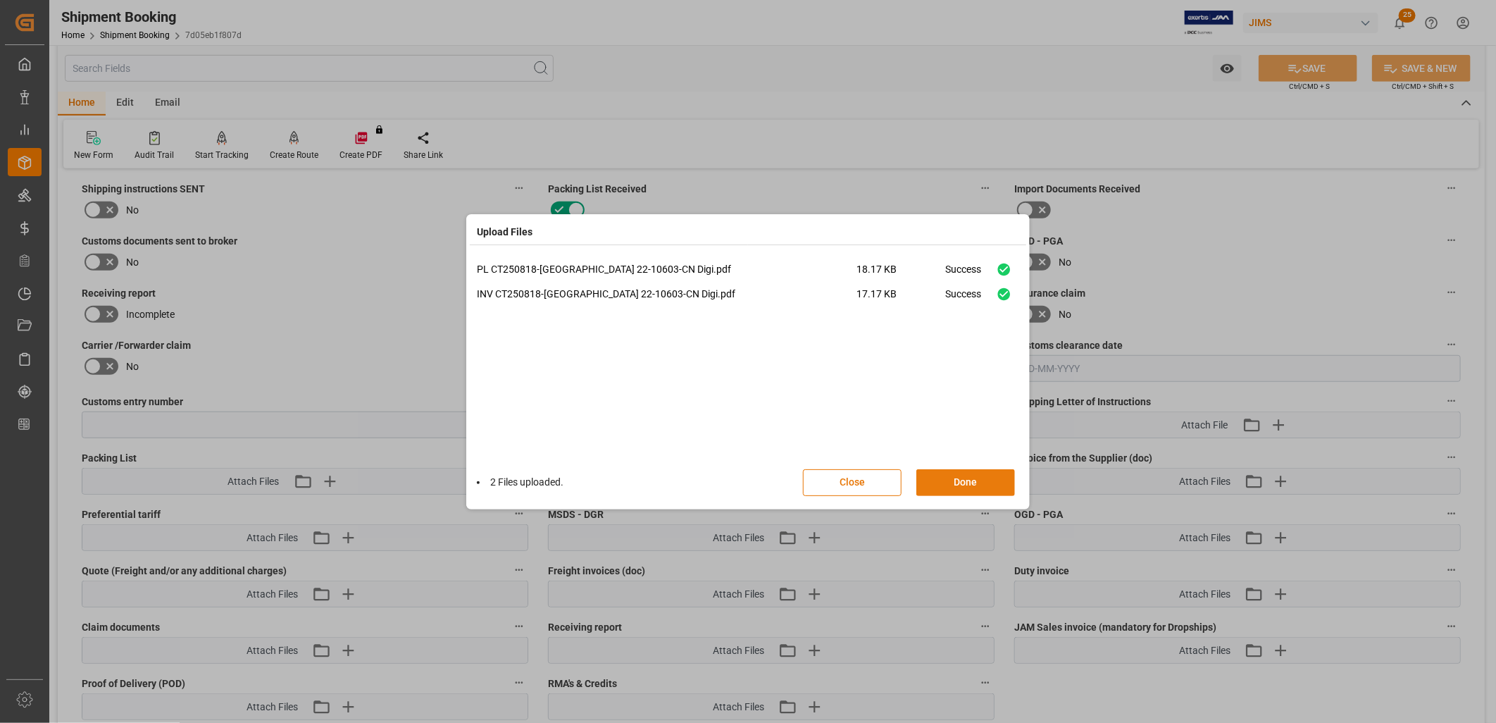
click at [968, 485] on button "Done" at bounding box center [965, 482] width 99 height 27
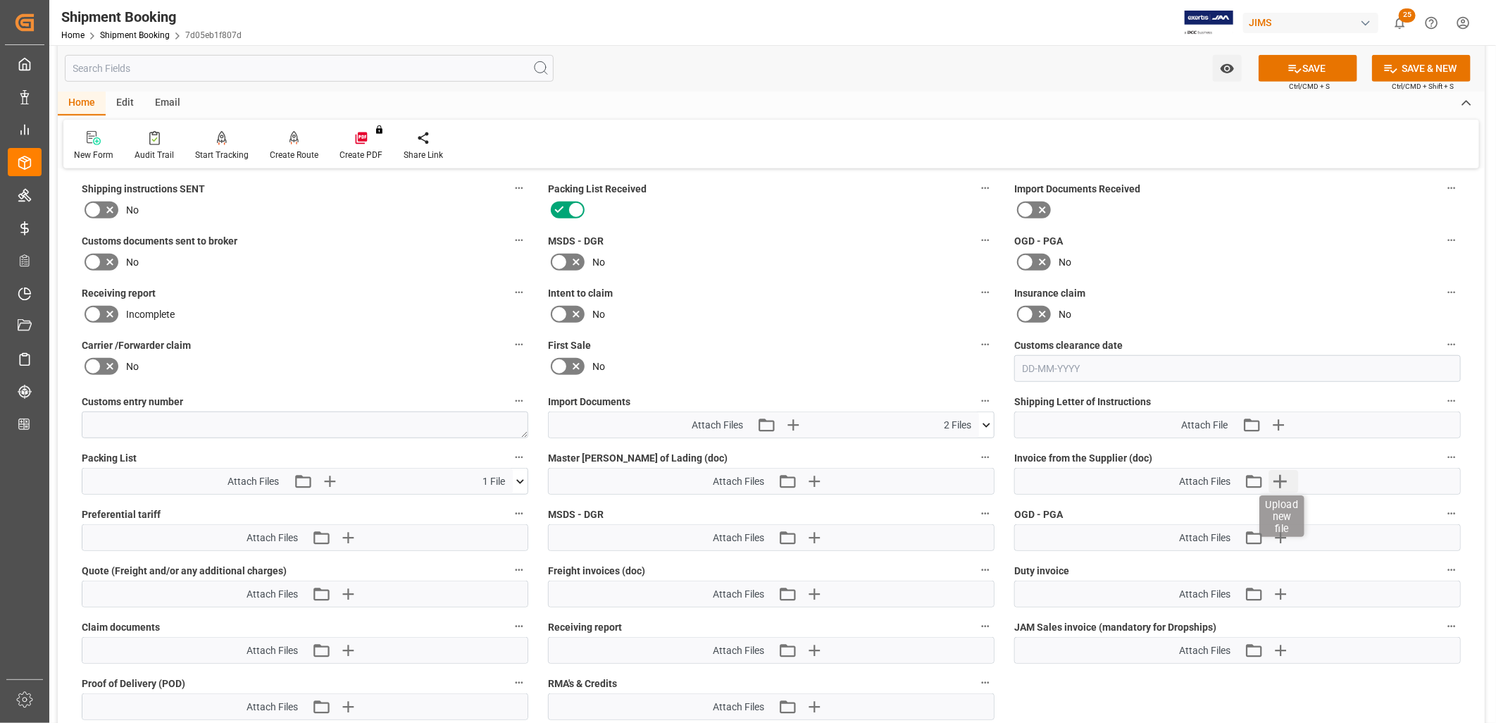
click at [1279, 473] on icon "button" at bounding box center [1280, 481] width 23 height 23
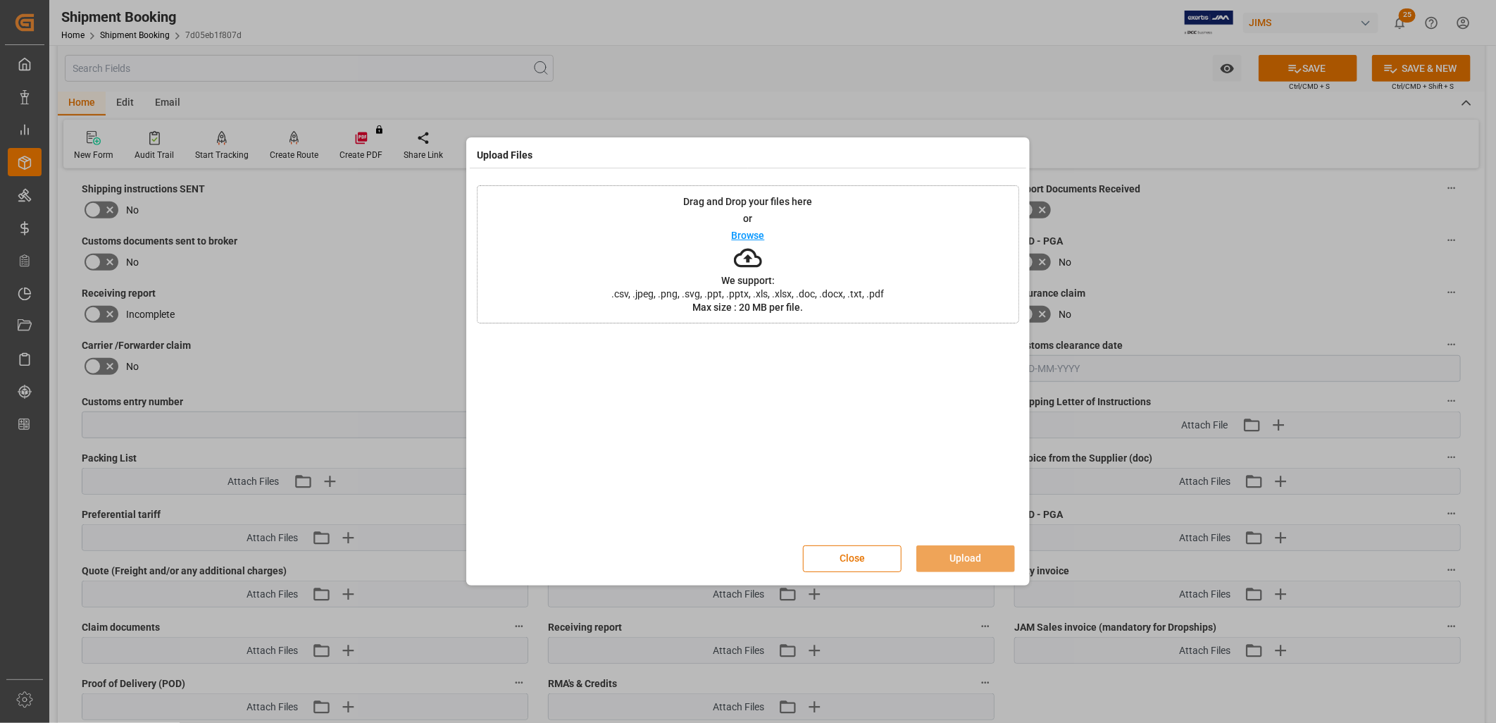
click at [754, 232] on p "Browse" at bounding box center [748, 235] width 33 height 10
click at [969, 557] on button "Upload" at bounding box center [965, 558] width 99 height 27
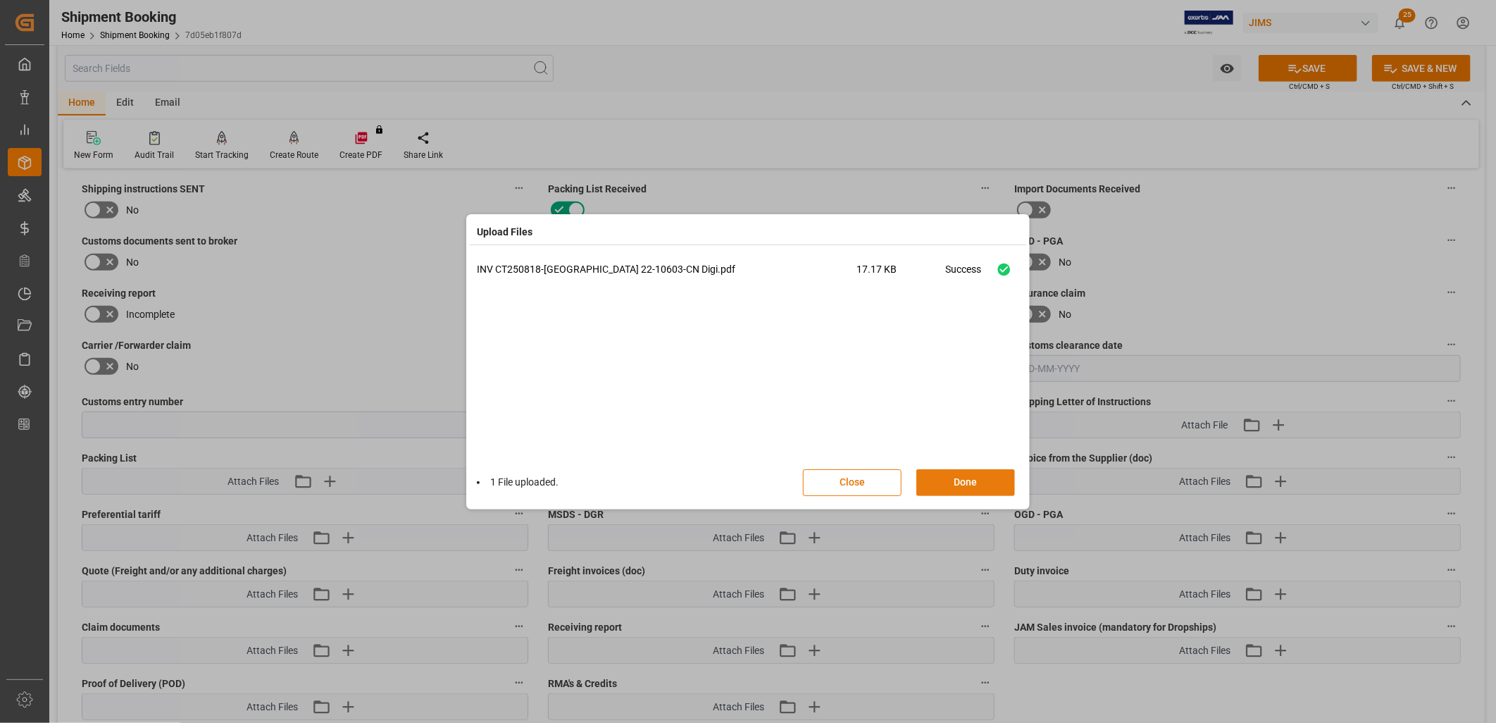
click at [980, 480] on button "Done" at bounding box center [965, 482] width 99 height 27
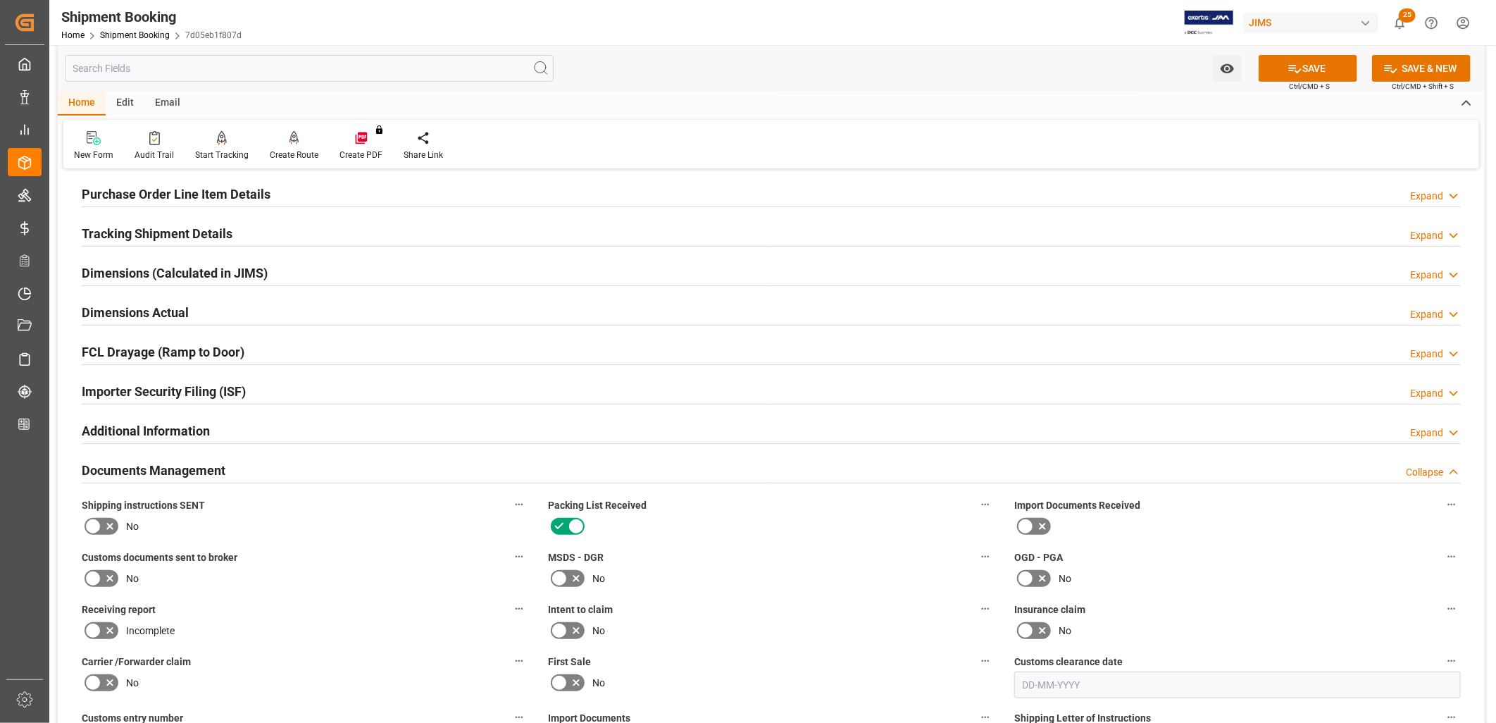
scroll to position [156, 0]
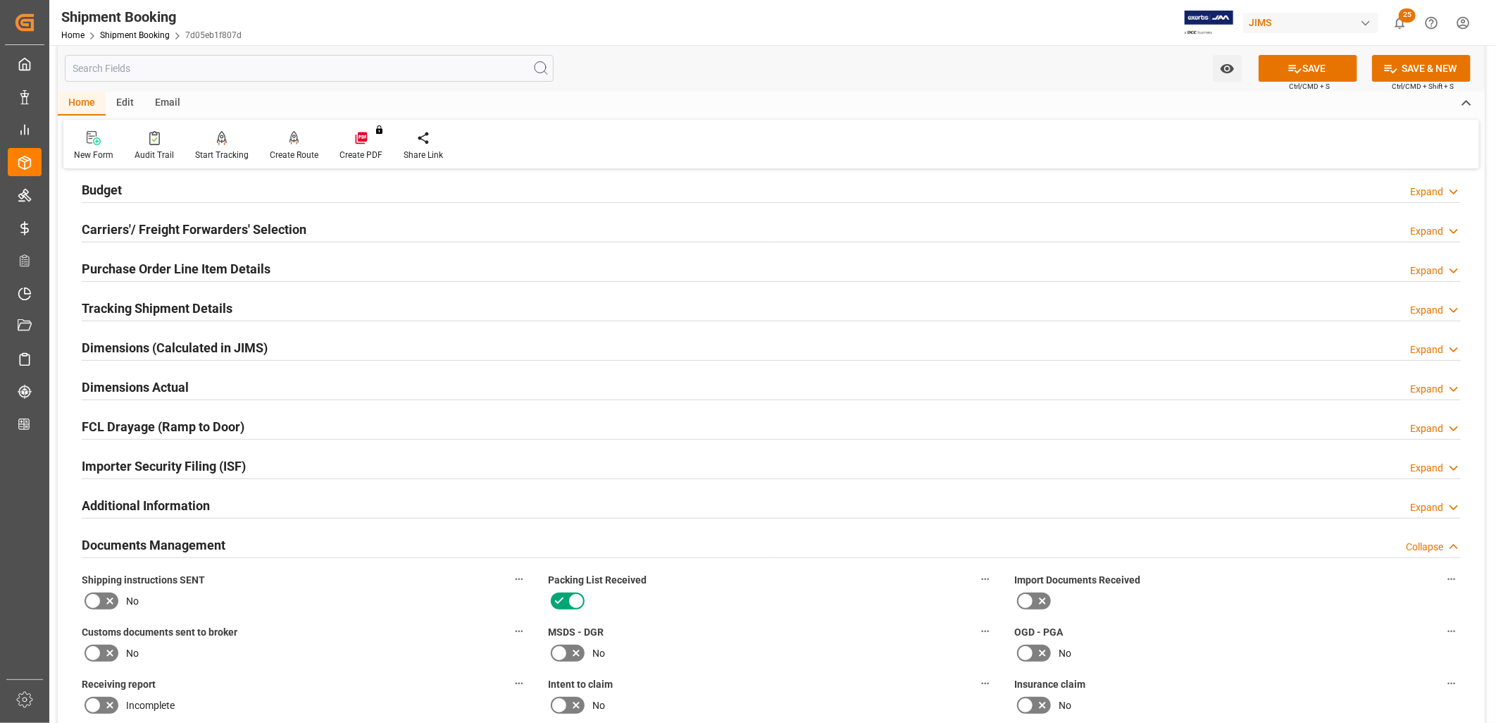
click at [1023, 597] on icon at bounding box center [1025, 600] width 17 height 17
click at [0, 0] on input "checkbox" at bounding box center [0, 0] width 0 height 0
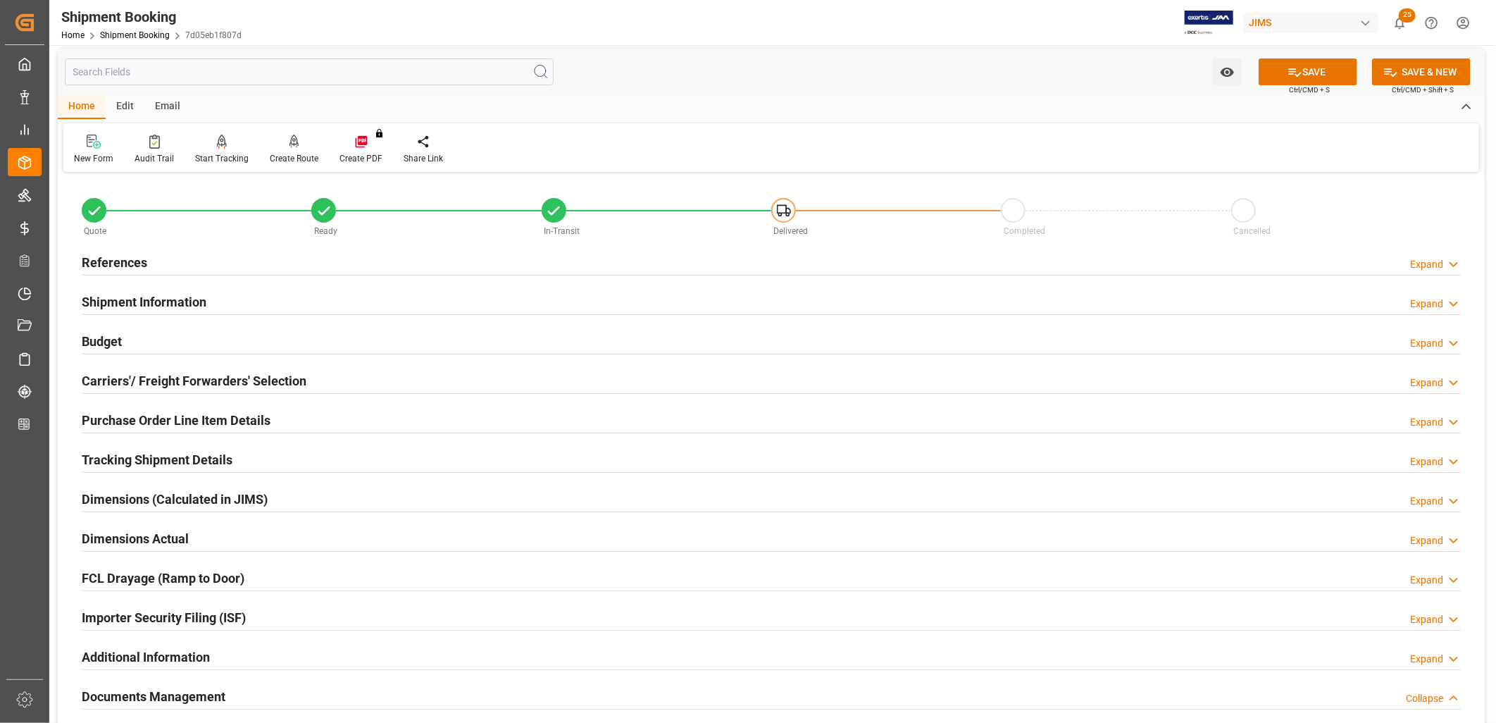
scroll to position [0, 0]
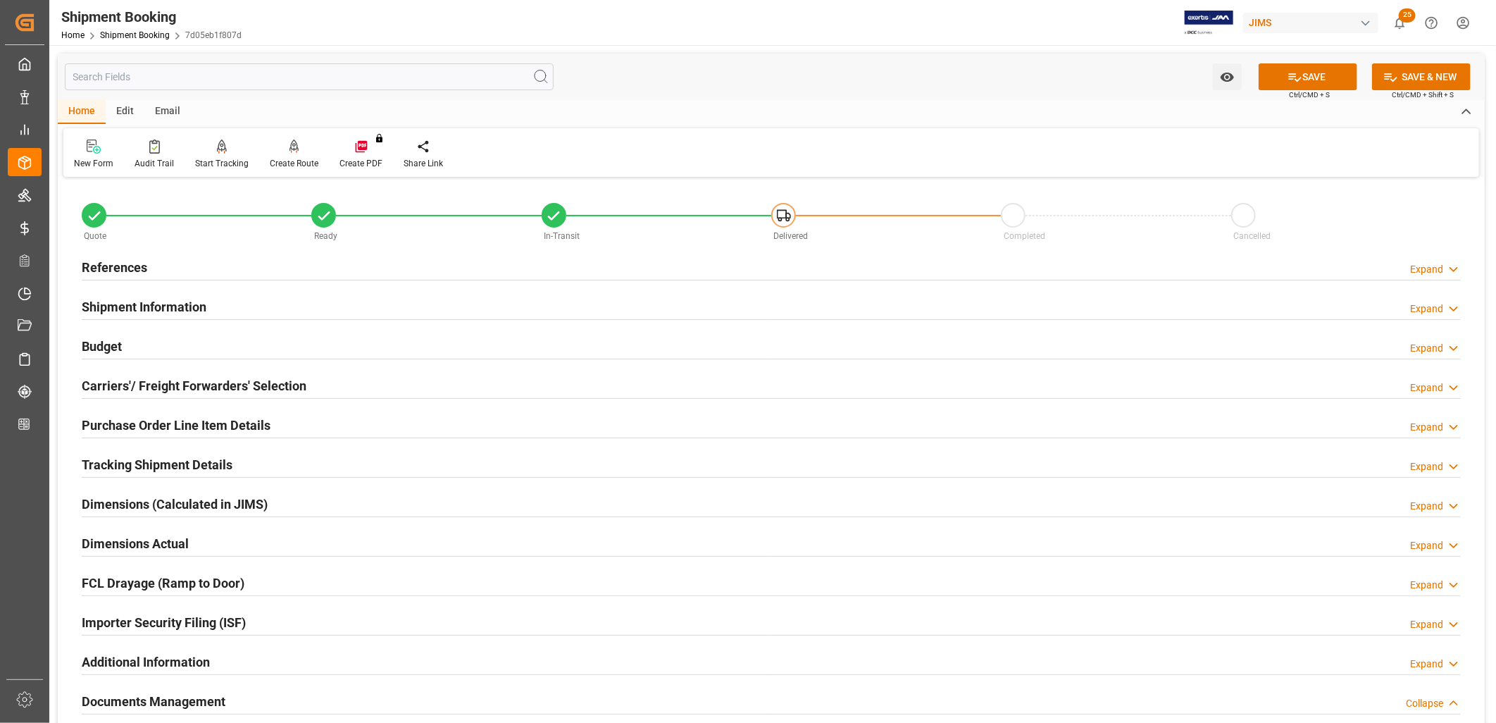
click at [165, 306] on h2 "Shipment Information" at bounding box center [144, 306] width 125 height 19
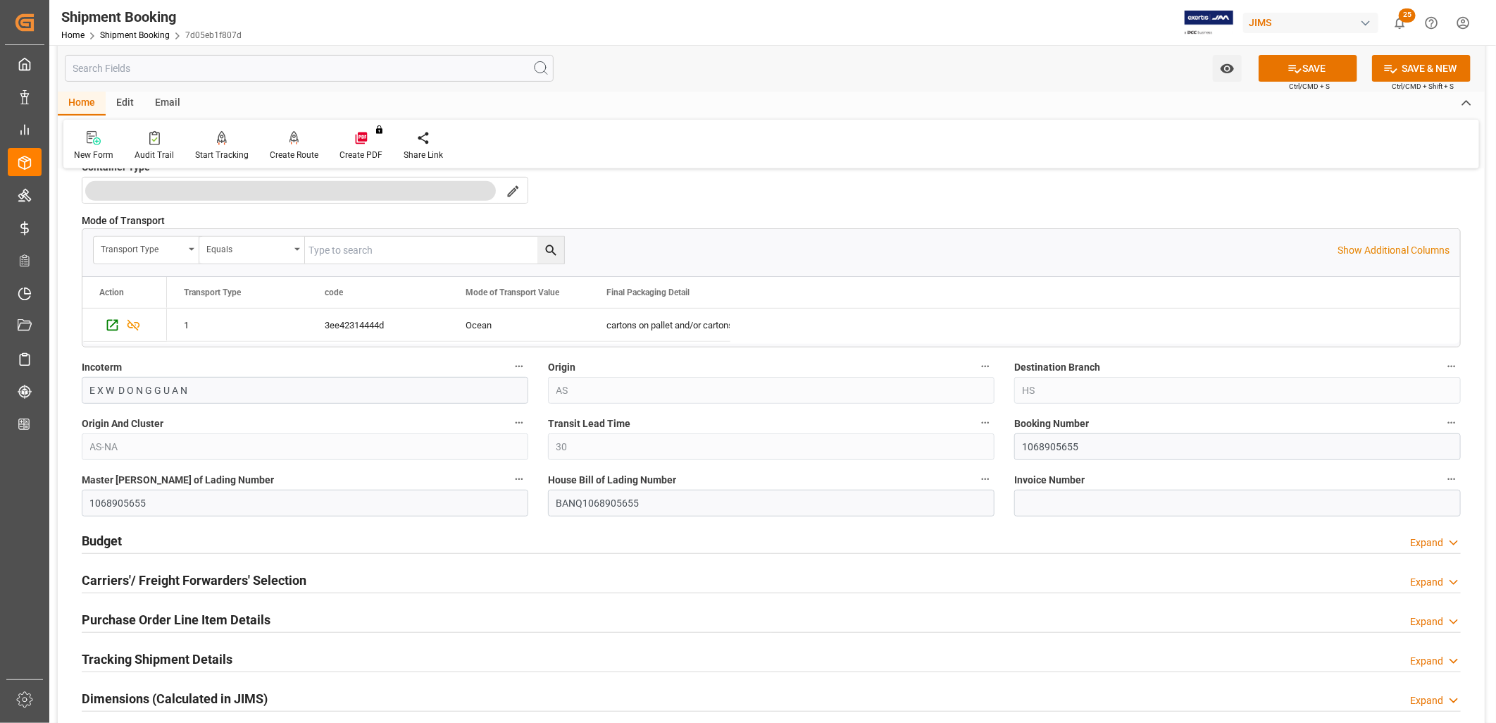
scroll to position [391, 0]
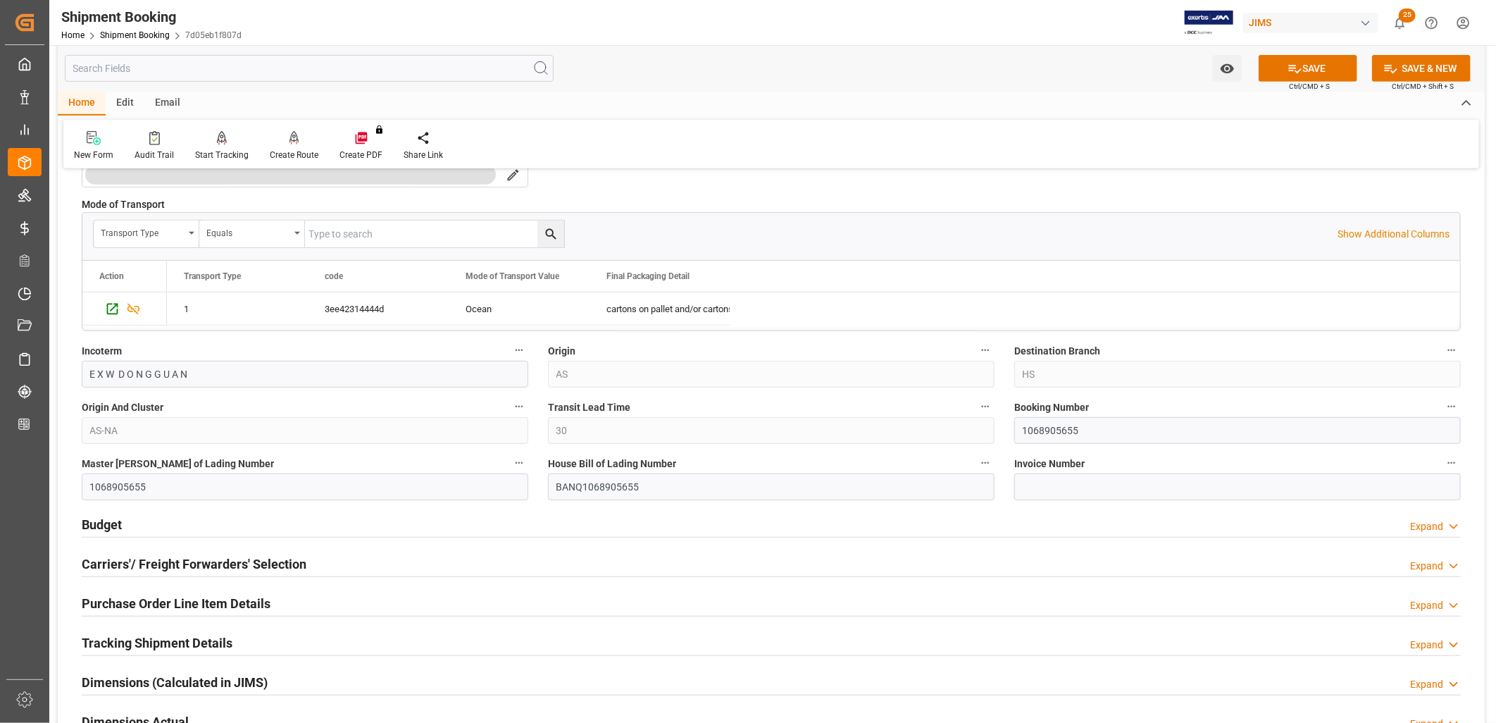
click at [194, 567] on h2 "Carriers'/ Freight Forwarders' Selection" at bounding box center [194, 563] width 225 height 19
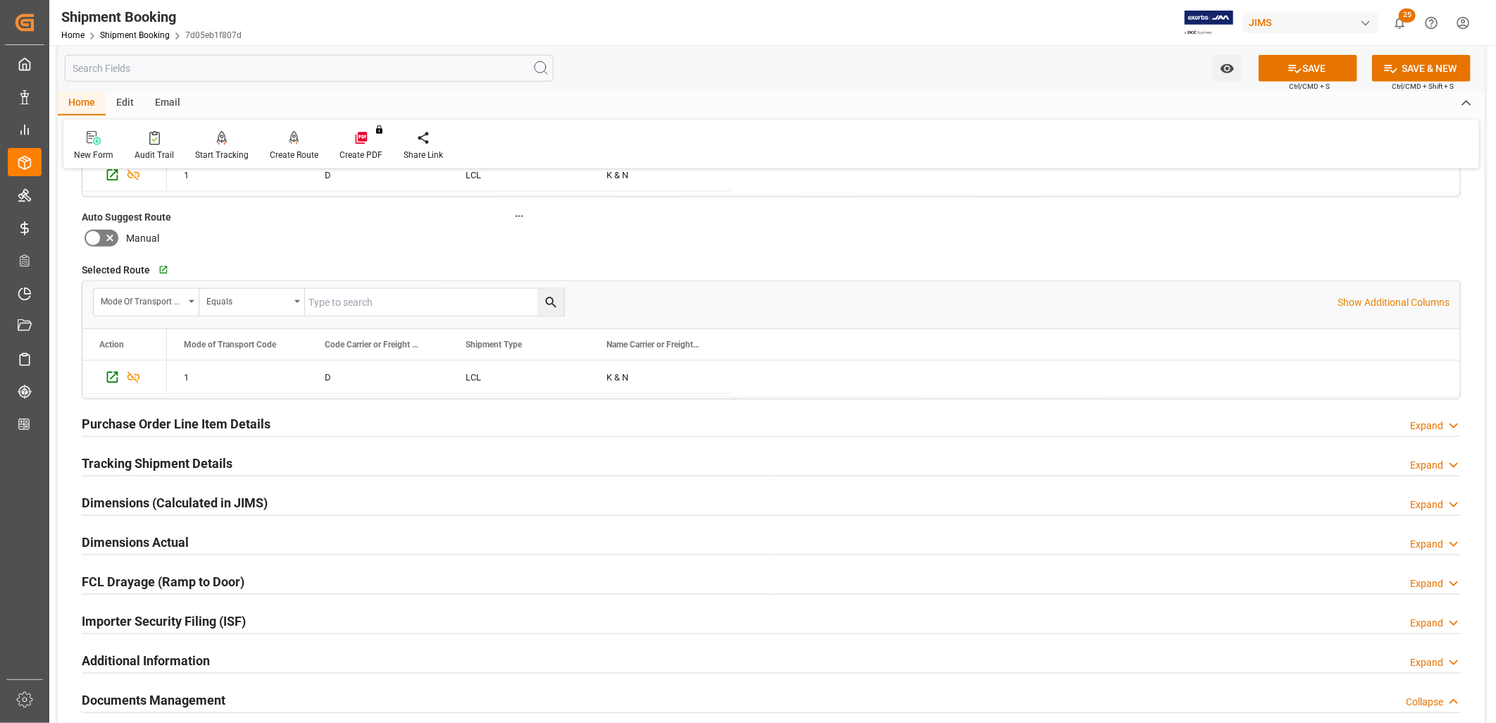
scroll to position [939, 0]
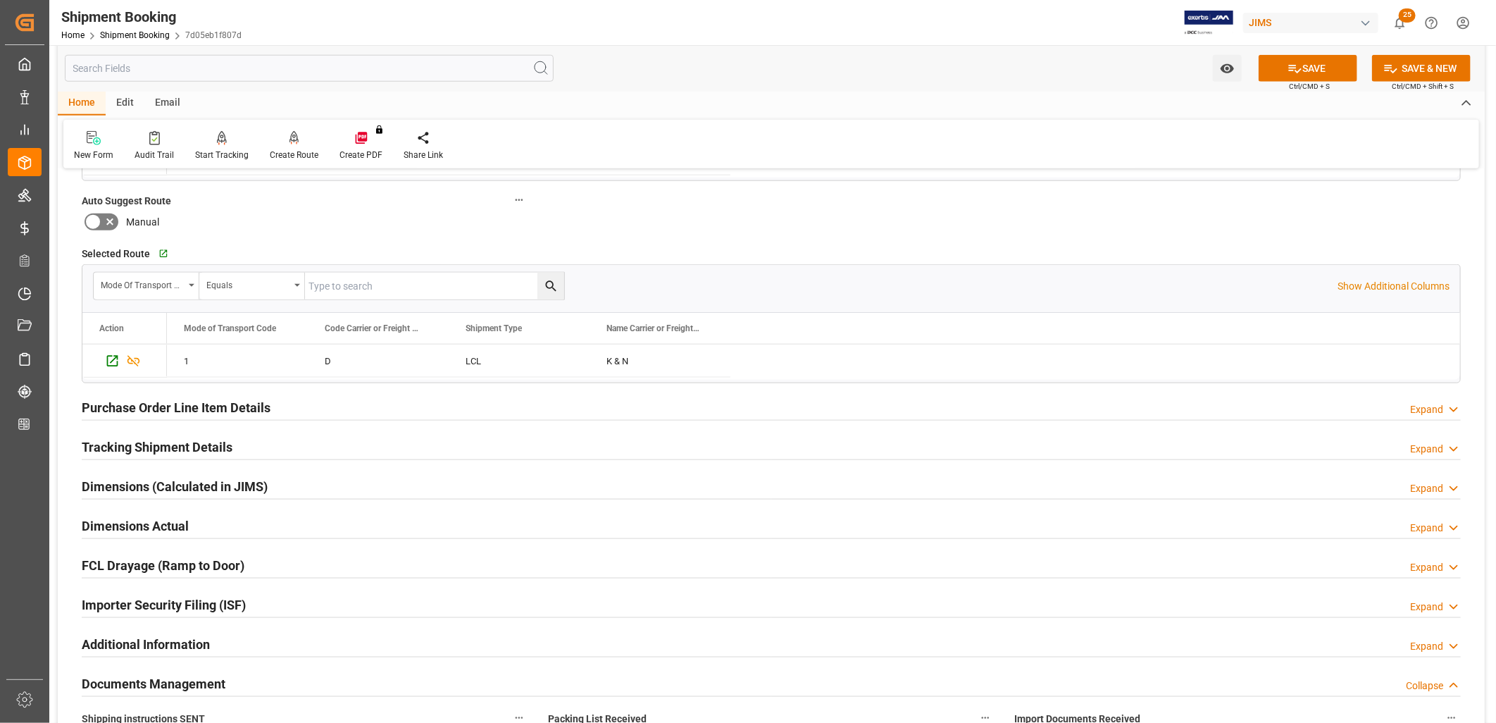
click at [178, 447] on h2 "Tracking Shipment Details" at bounding box center [157, 446] width 151 height 19
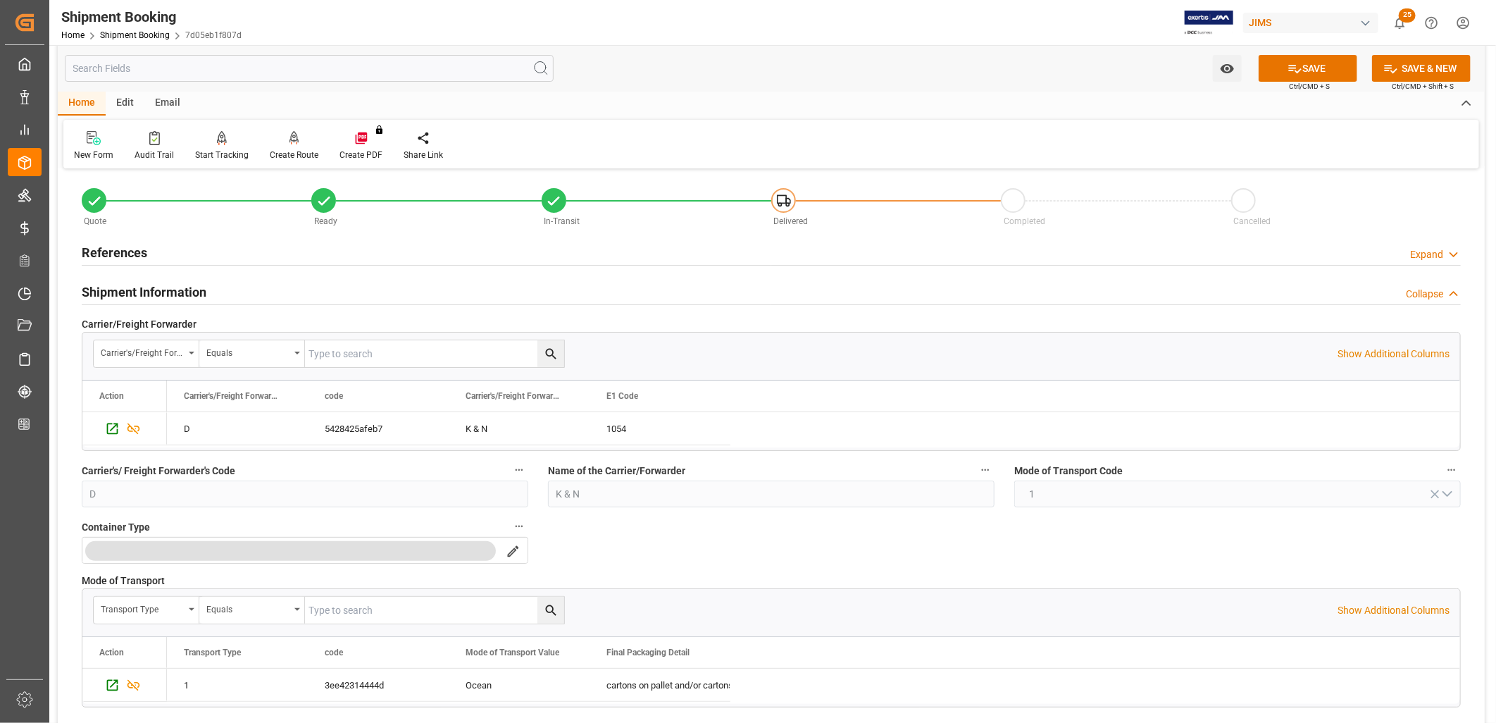
scroll to position [0, 0]
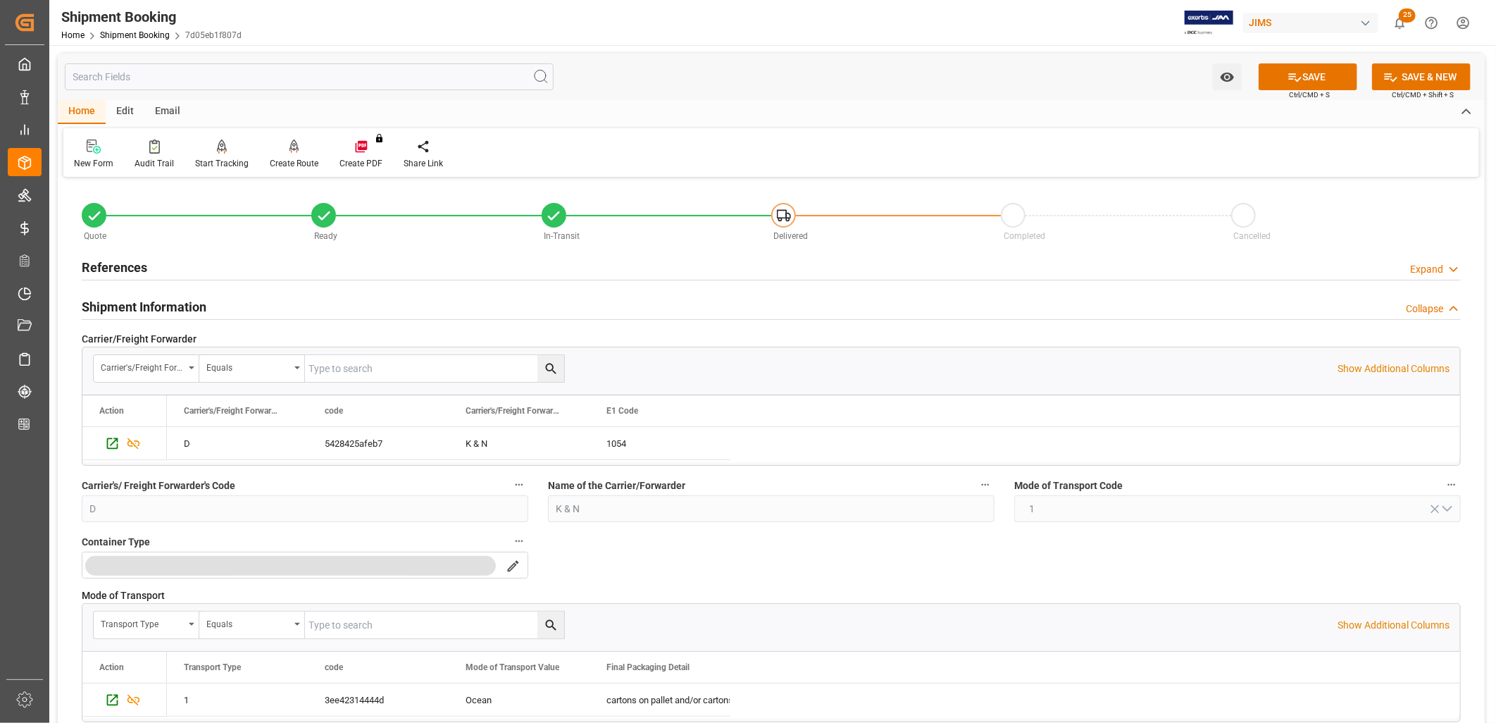
click at [123, 258] on h2 "References" at bounding box center [114, 267] width 65 height 19
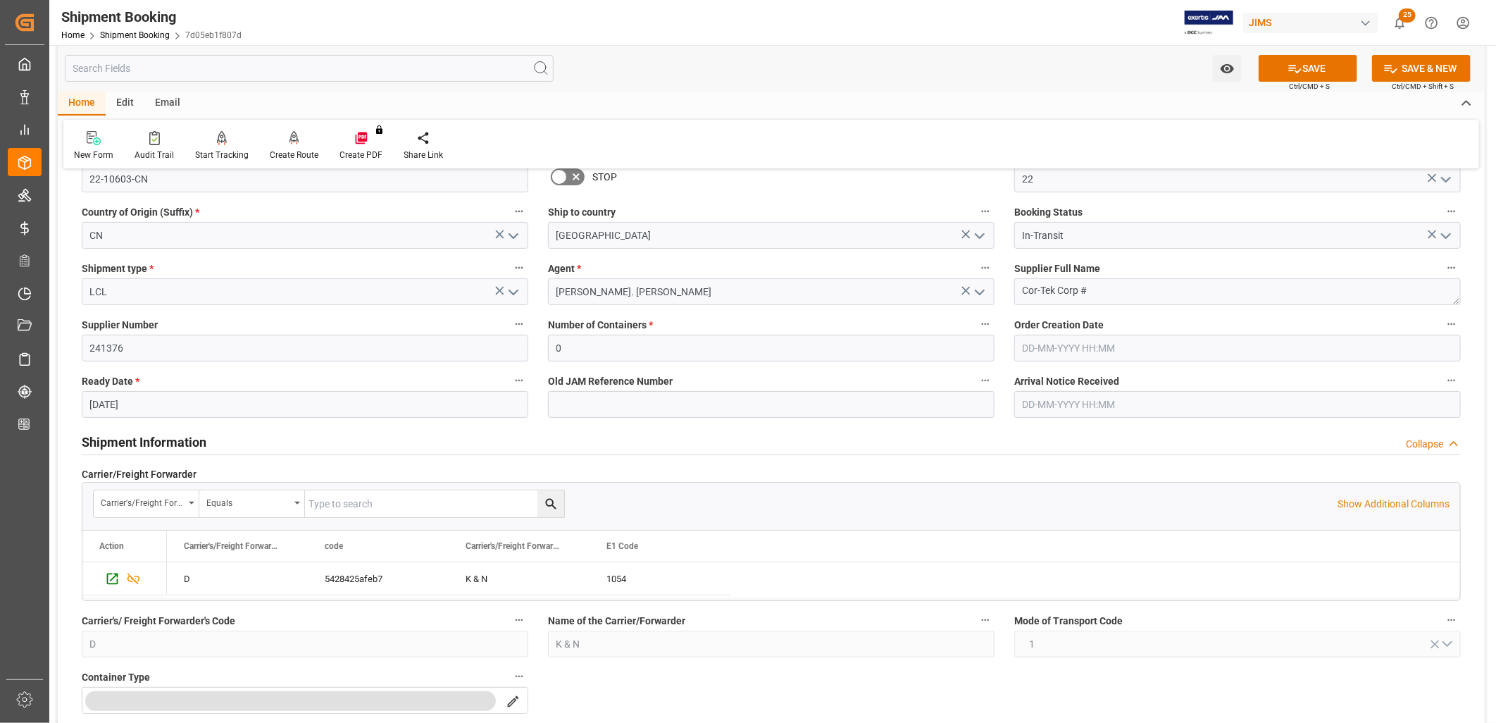
scroll to position [156, 0]
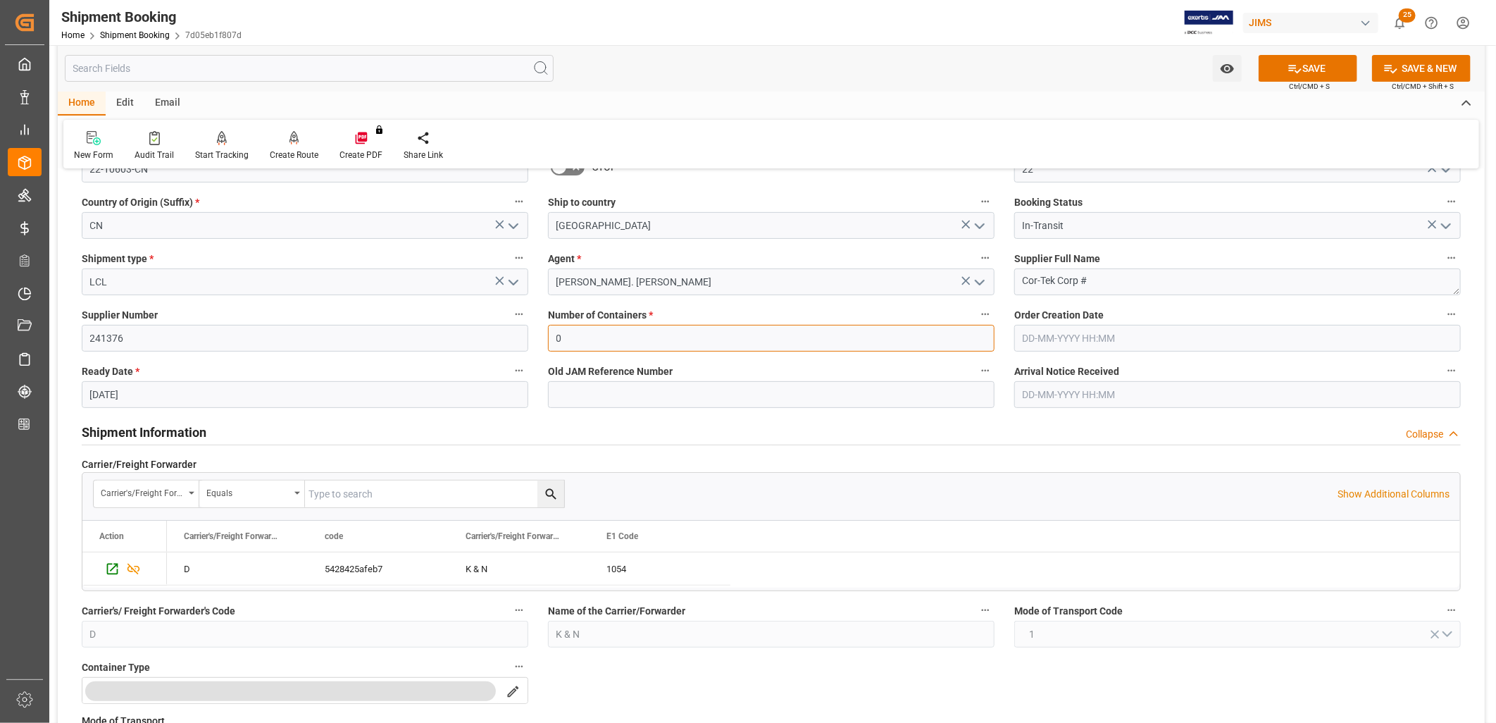
click at [592, 332] on input "0" at bounding box center [771, 338] width 447 height 27
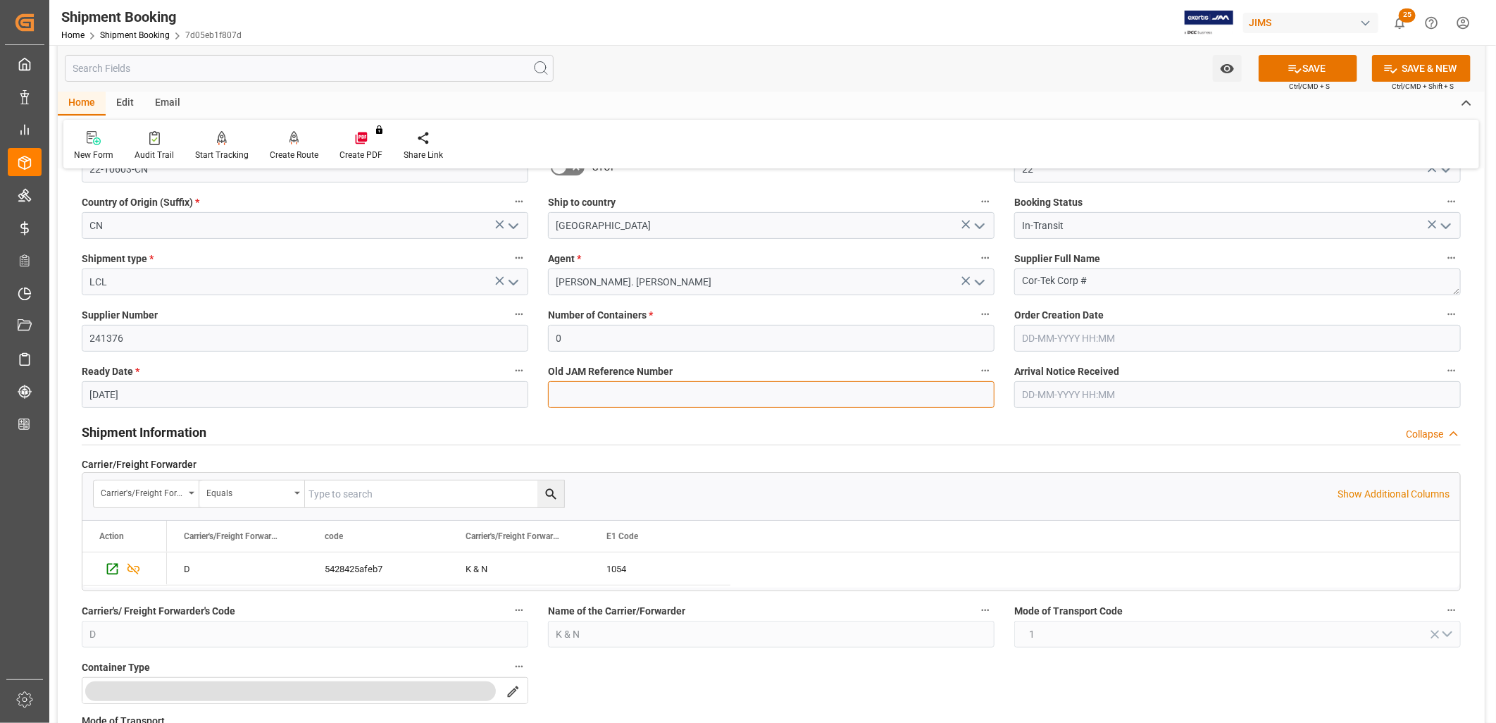
click at [620, 389] on input at bounding box center [771, 394] width 447 height 27
click at [1074, 406] on input "text" at bounding box center [1237, 394] width 447 height 27
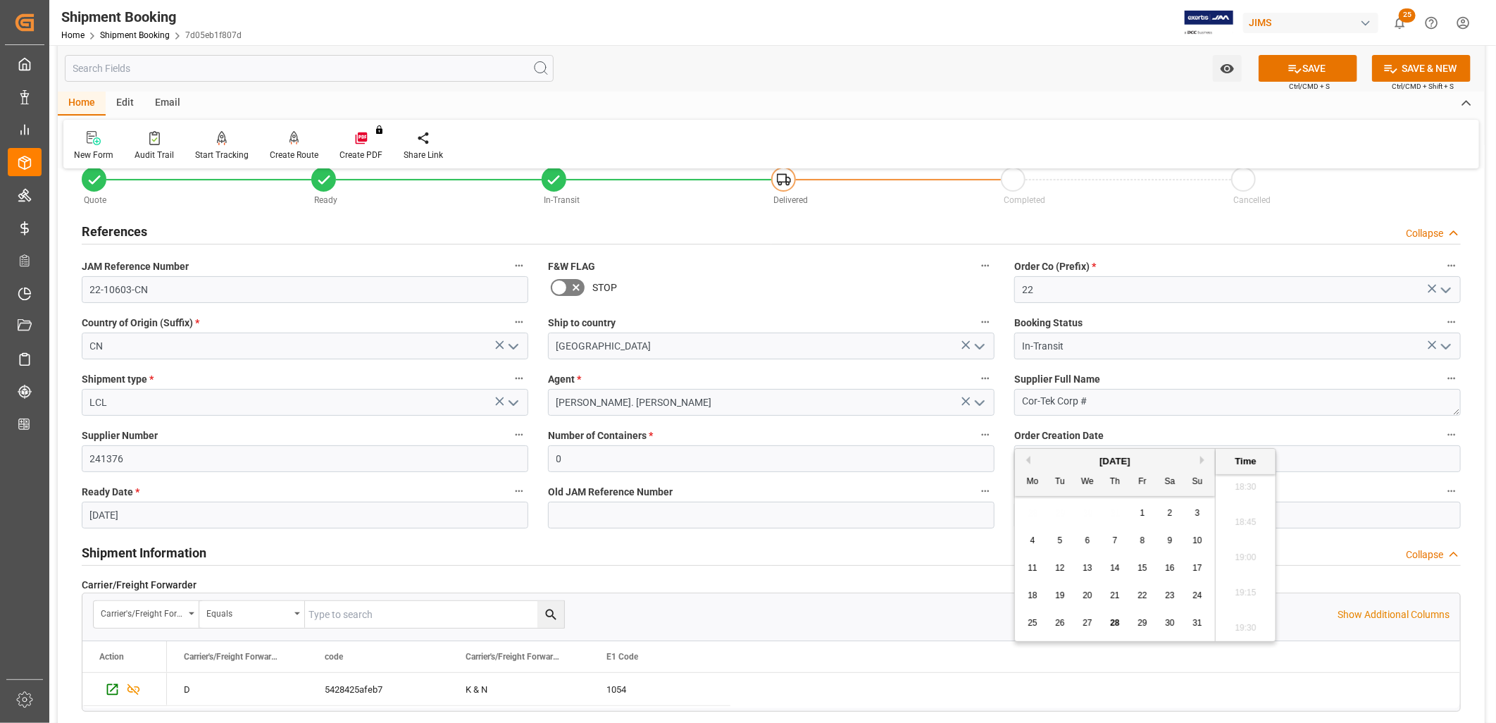
scroll to position [0, 0]
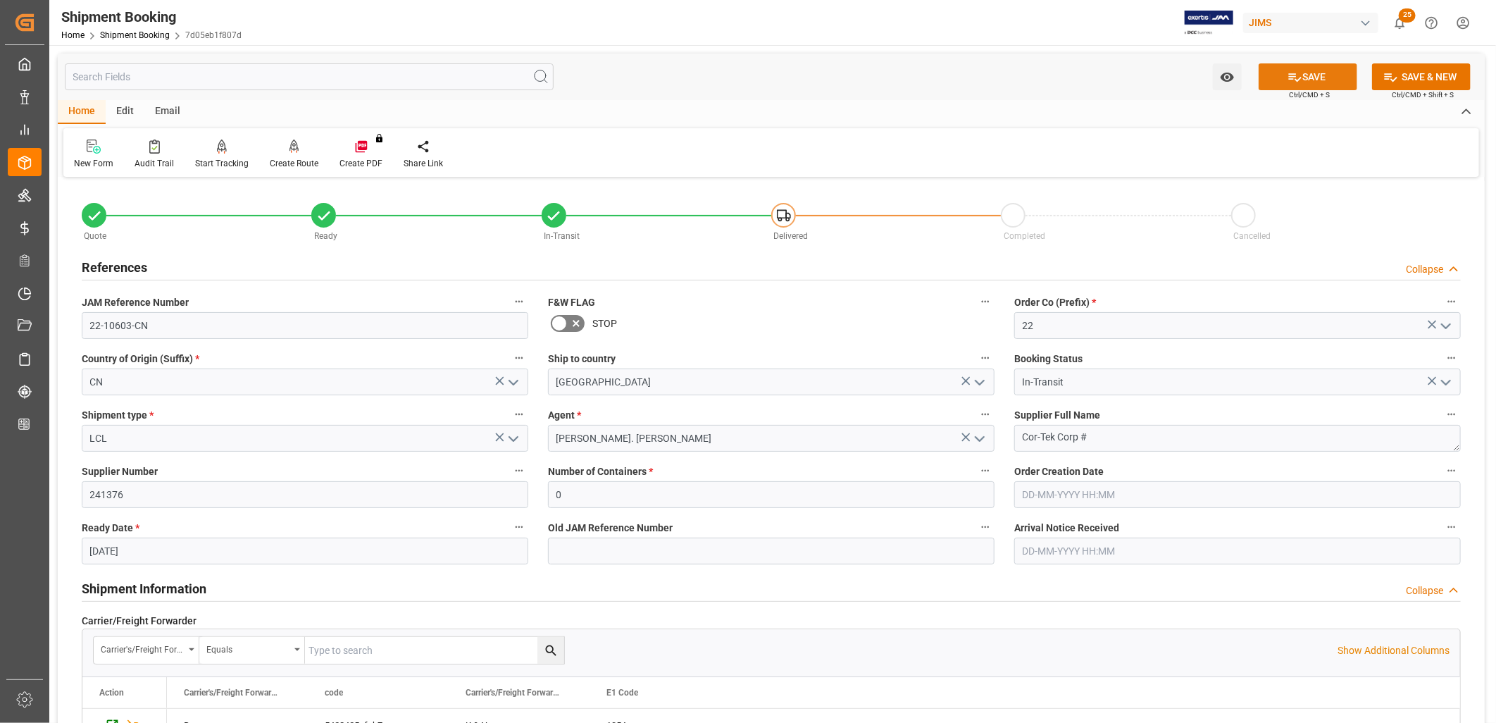
click at [1312, 73] on button "SAVE" at bounding box center [1308, 76] width 99 height 27
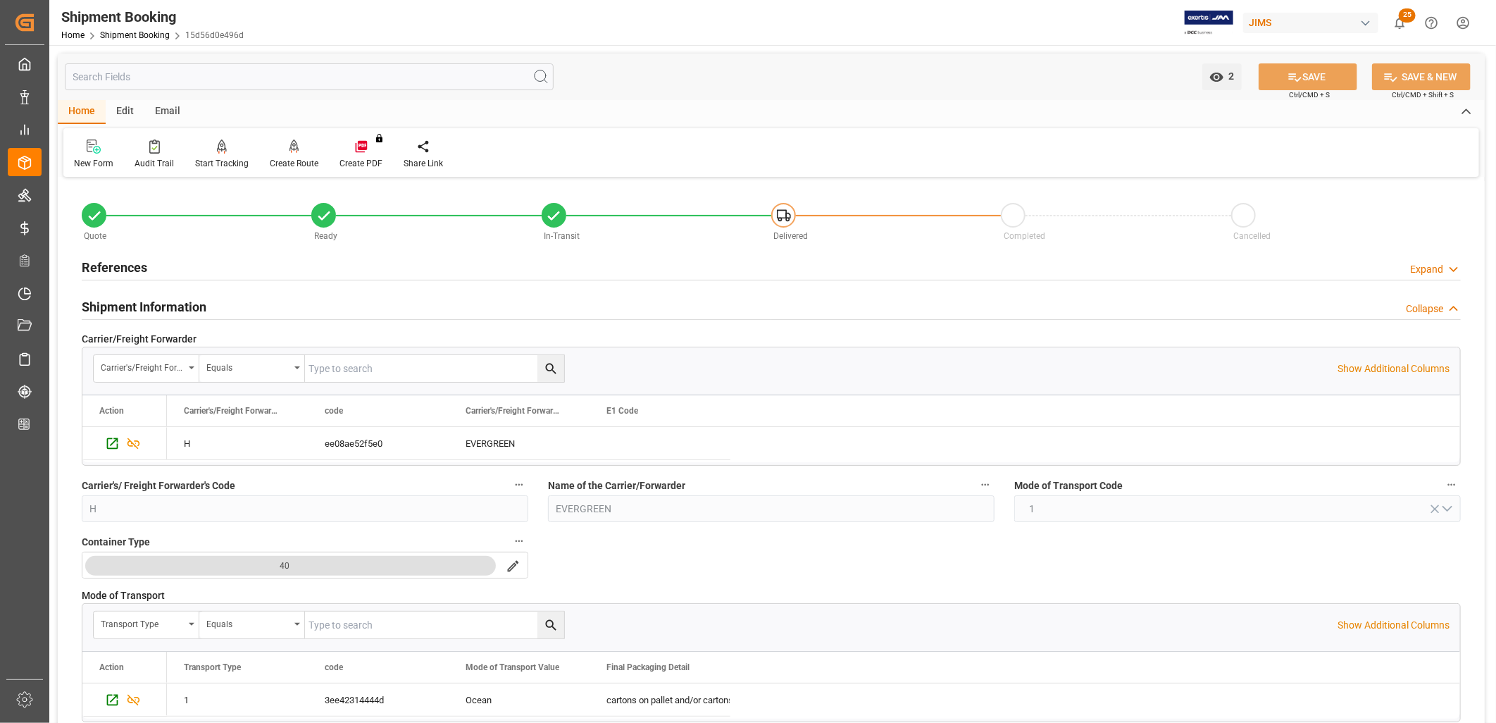
click at [120, 270] on h2 "References" at bounding box center [114, 267] width 65 height 19
